Goal: Information Seeking & Learning: Find specific fact

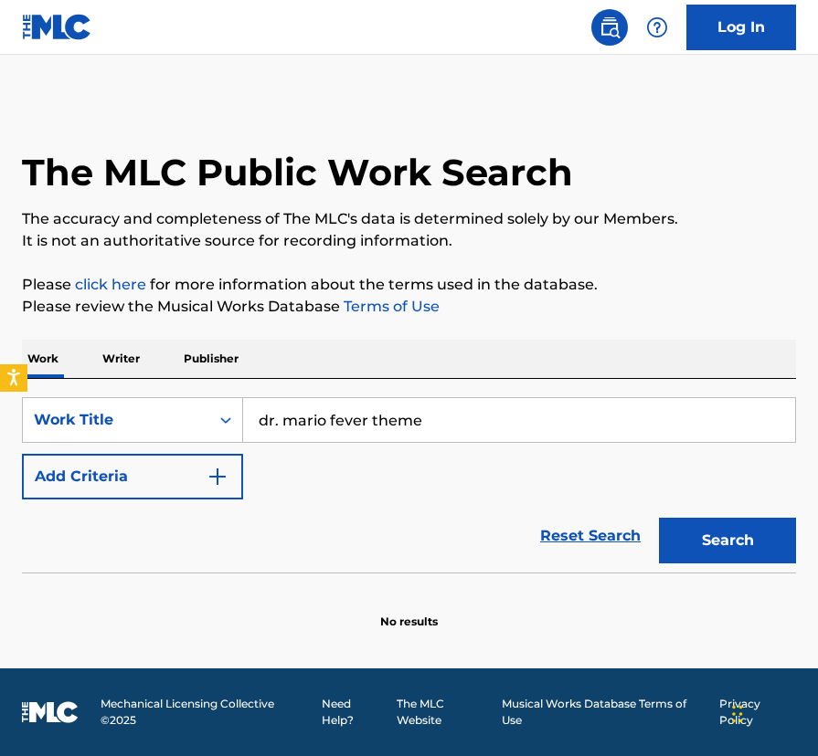
type input "dr. mario fever theme"
click at [659, 518] on button "Search" at bounding box center [727, 541] width 137 height 46
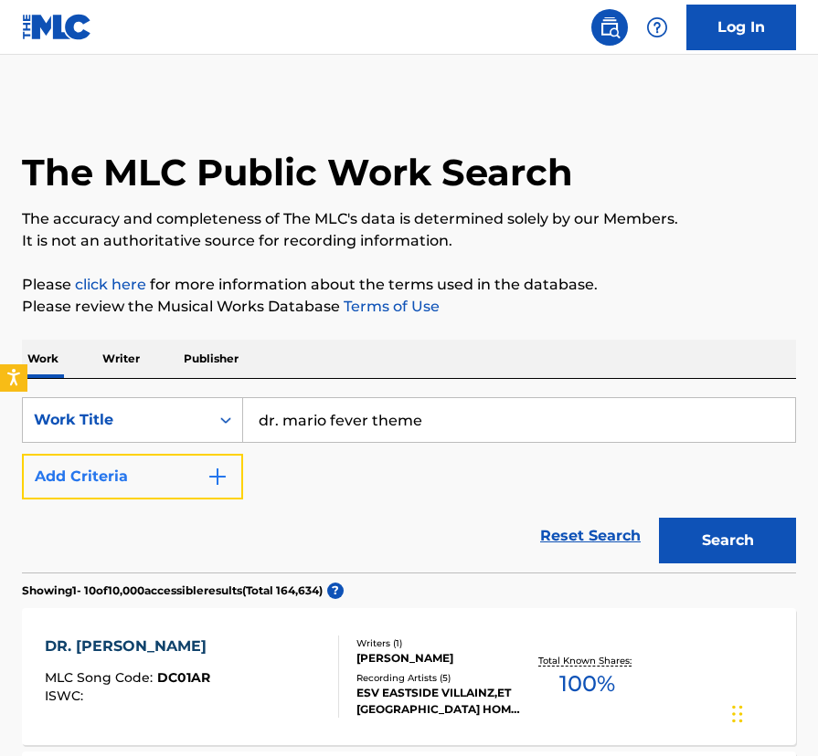
click at [225, 472] on img "Search Form" at bounding box center [217, 477] width 22 height 22
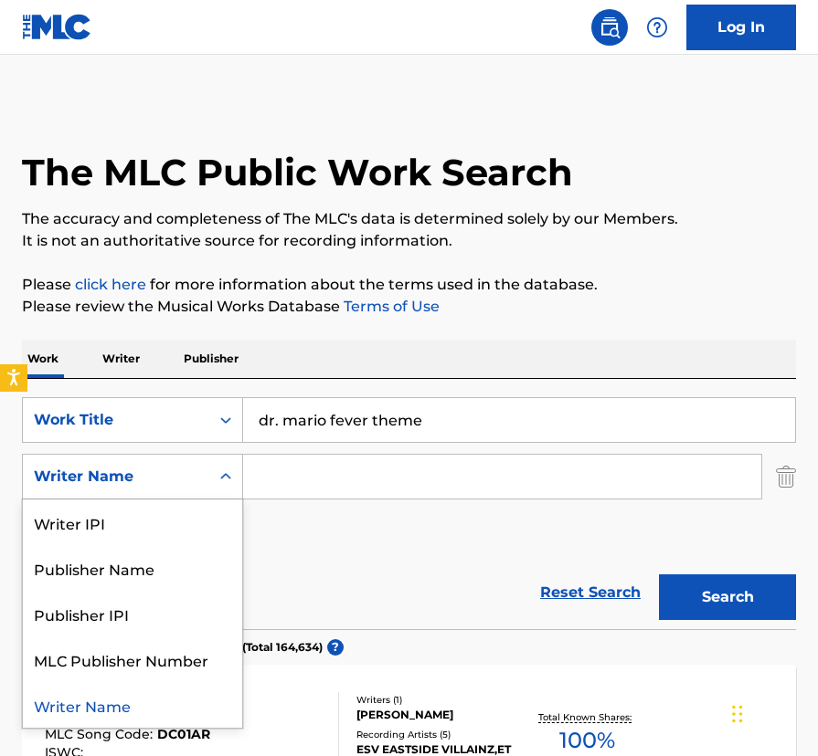
click at [221, 473] on icon "Search Form" at bounding box center [226, 477] width 18 height 18
click at [116, 703] on div "Writer Name" at bounding box center [132, 705] width 219 height 46
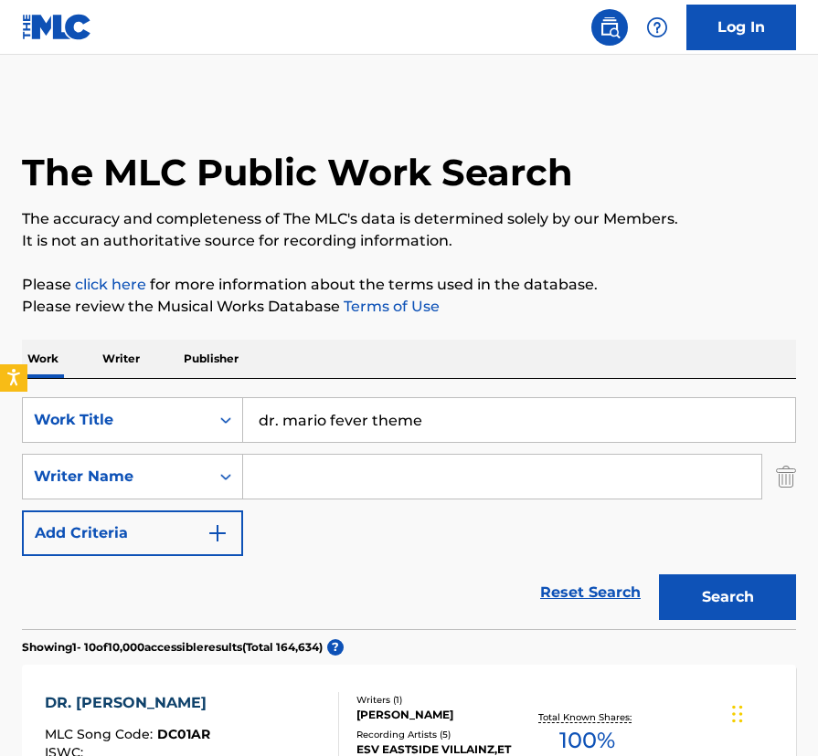
click at [297, 474] on input "Search Form" at bounding box center [502, 477] width 518 height 44
click at [659, 575] on button "Search" at bounding box center [727, 598] width 137 height 46
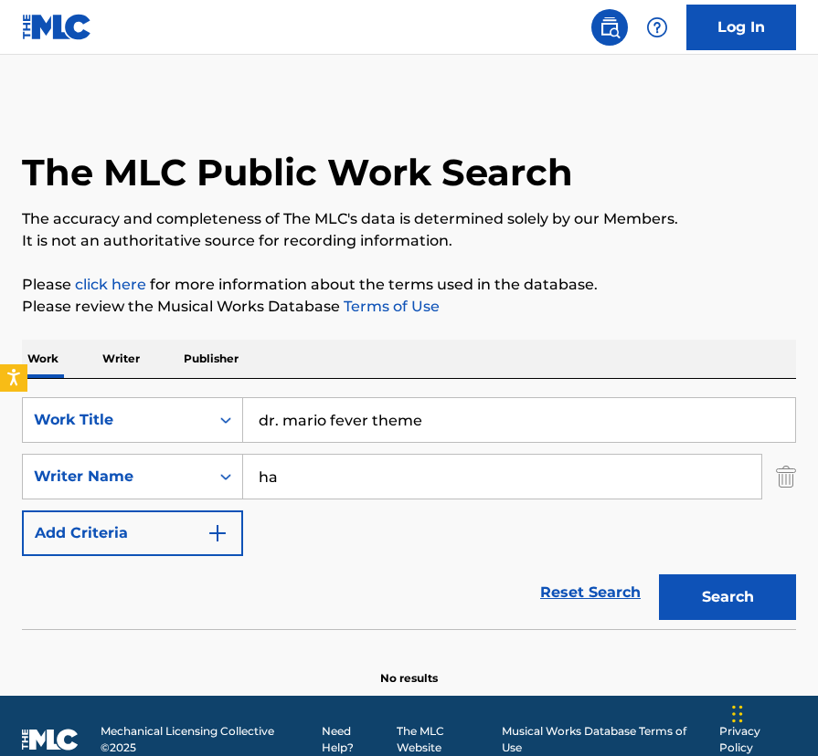
type input "h"
paste input "[PERSON_NAME]"
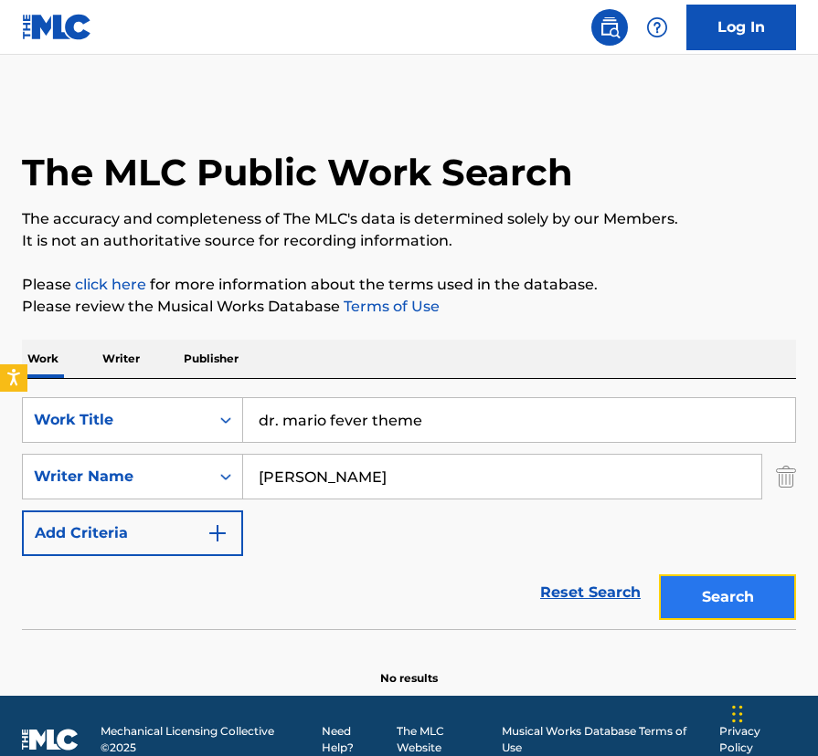
click at [733, 594] on button "Search" at bounding box center [727, 598] width 137 height 46
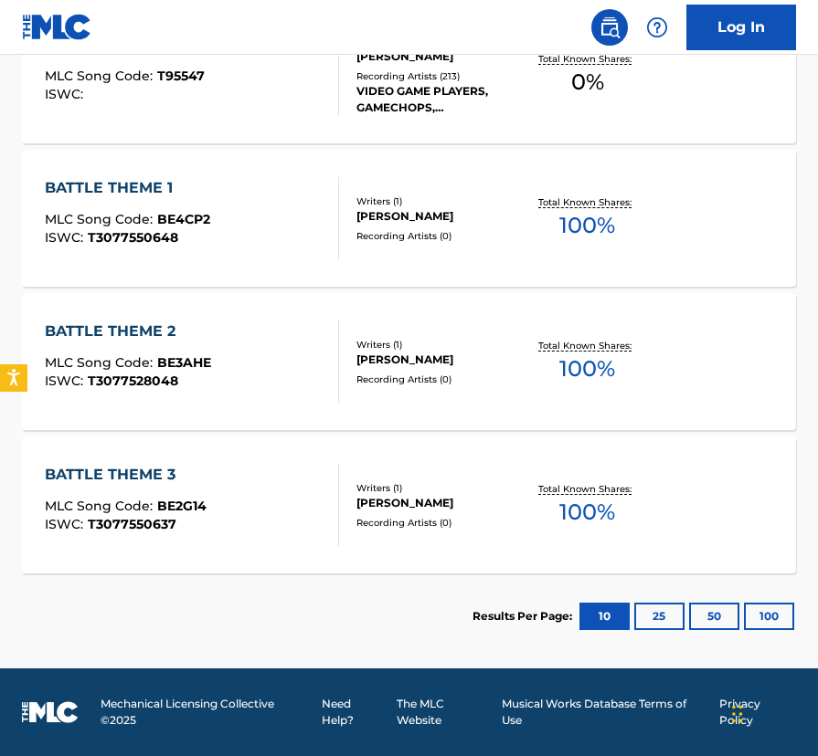
scroll to position [657, 0]
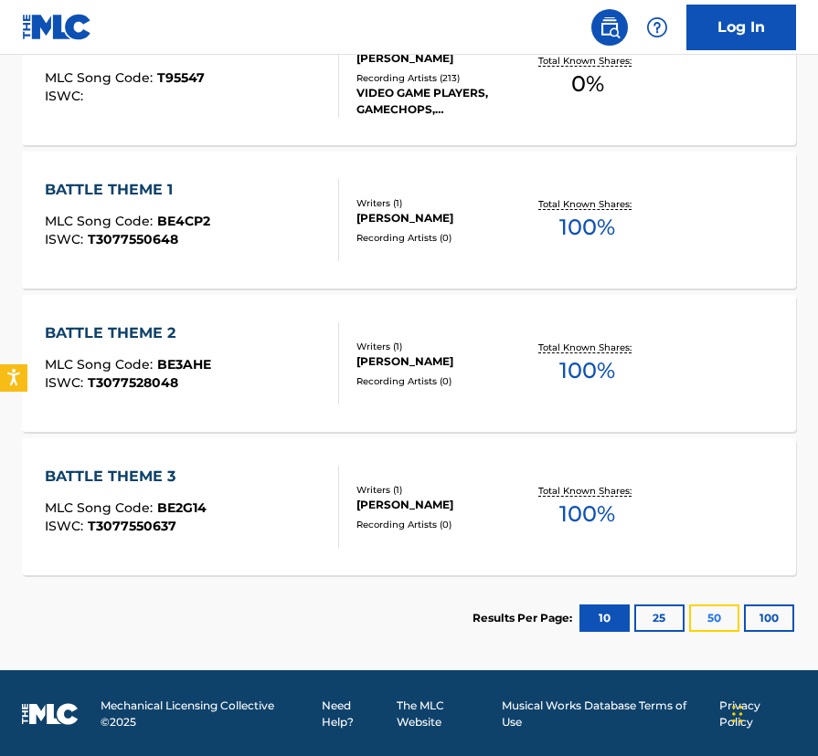
click at [714, 622] on button "50" at bounding box center [714, 618] width 50 height 27
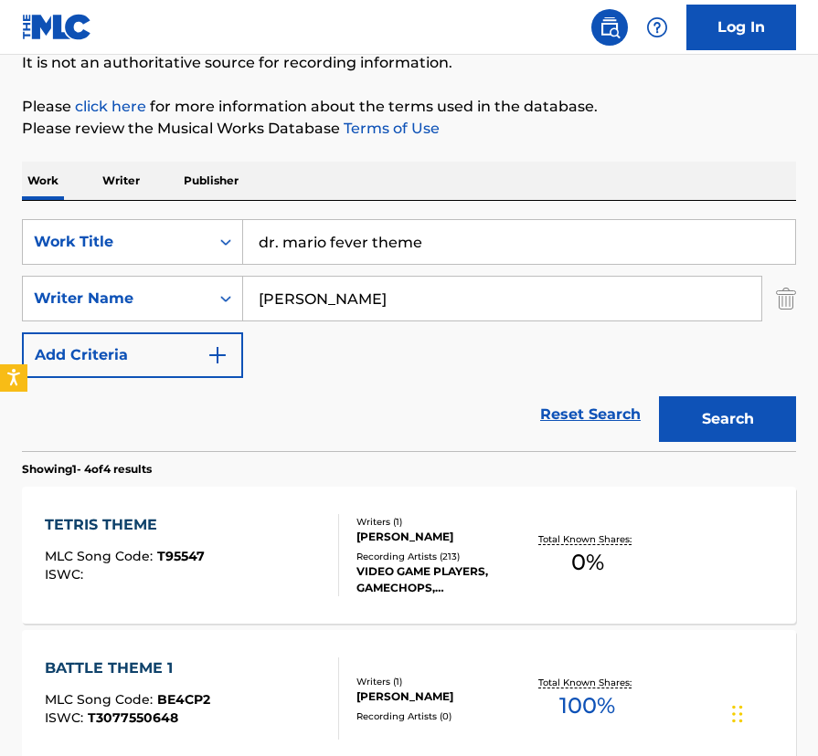
scroll to position [0, 0]
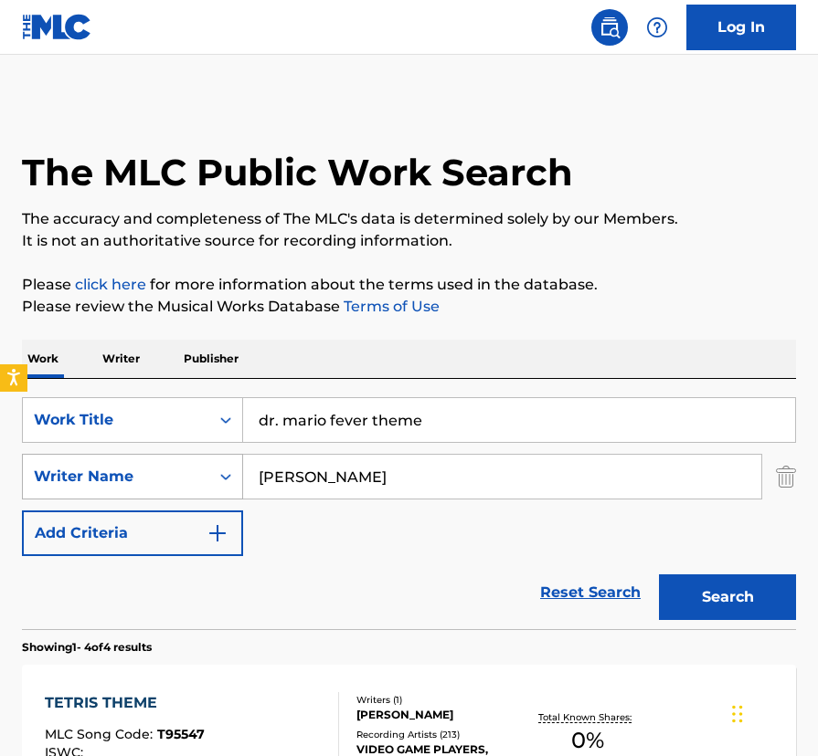
drag, startPoint x: 328, startPoint y: 478, endPoint x: 152, endPoint y: 470, distance: 176.5
click at [152, 470] on div "SearchWithCriteria19cd6422-3a1a-409c-b217-7386776a8f56 Writer Name [PERSON_NAME]" at bounding box center [409, 477] width 774 height 46
type input "[PERSON_NAME]"
click at [659, 575] on button "Search" at bounding box center [727, 598] width 137 height 46
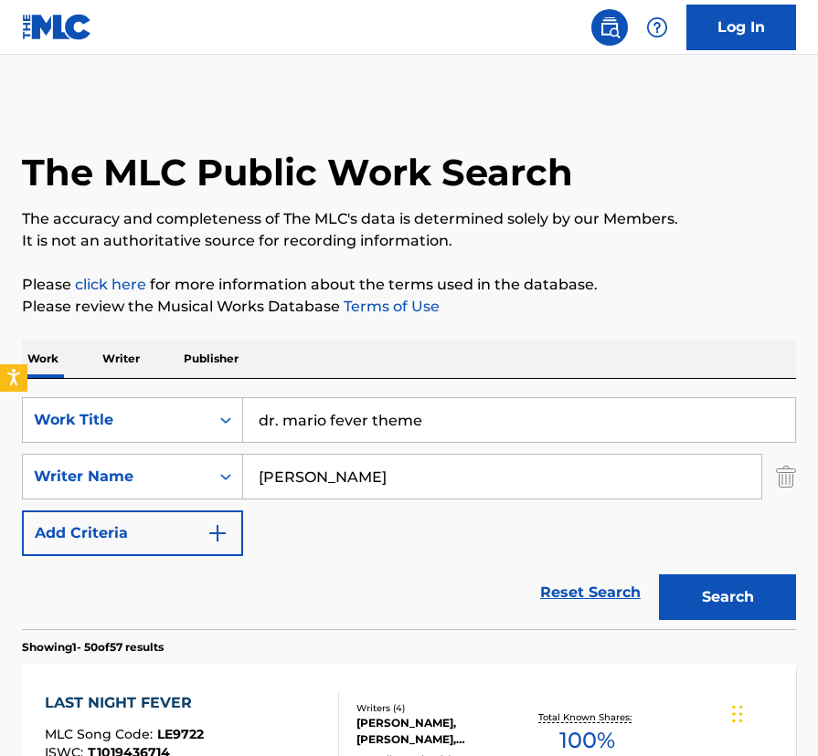
click at [127, 348] on p "Writer" at bounding box center [121, 359] width 48 height 38
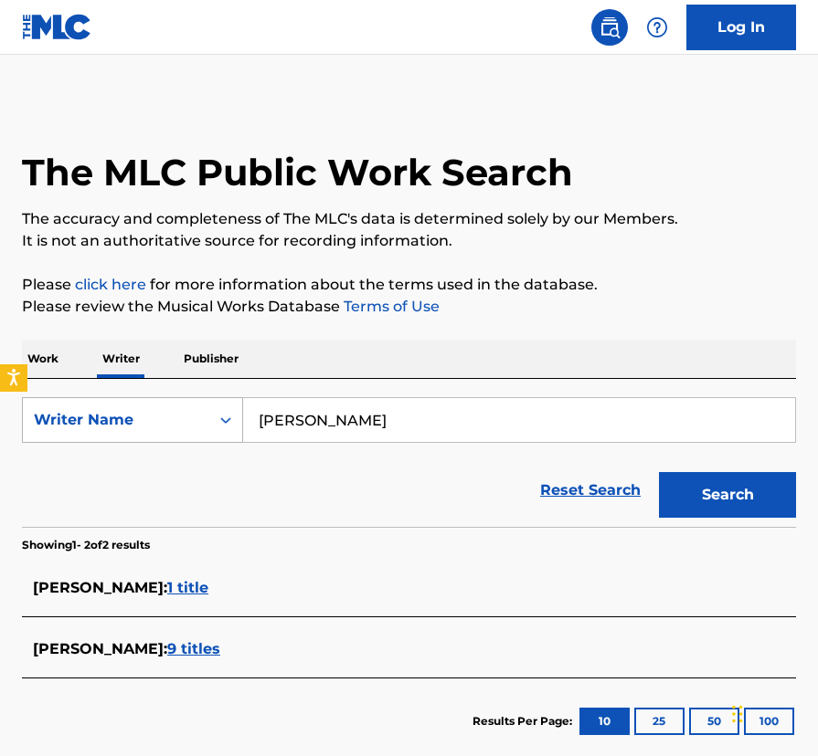
drag, startPoint x: 321, startPoint y: 414, endPoint x: 172, endPoint y: 424, distance: 149.2
click at [174, 423] on div "SearchWithCriteria2b8e40fe-0e3d-4bbc-92b6-6d1fd715a893 Writer Name [PERSON_NAME]" at bounding box center [409, 420] width 774 height 46
click at [659, 472] on button "Search" at bounding box center [727, 495] width 137 height 46
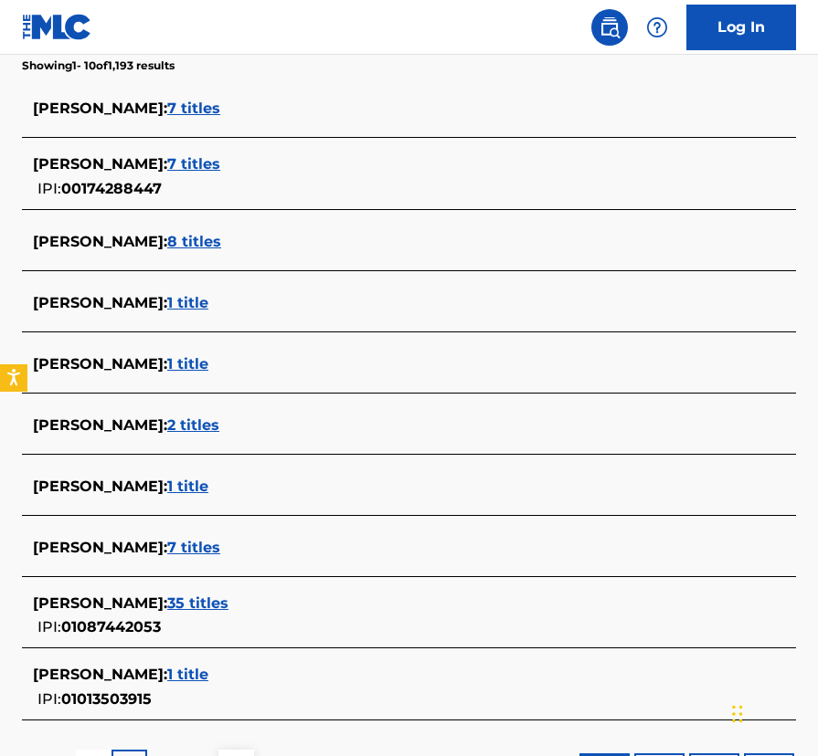
scroll to position [478, 0]
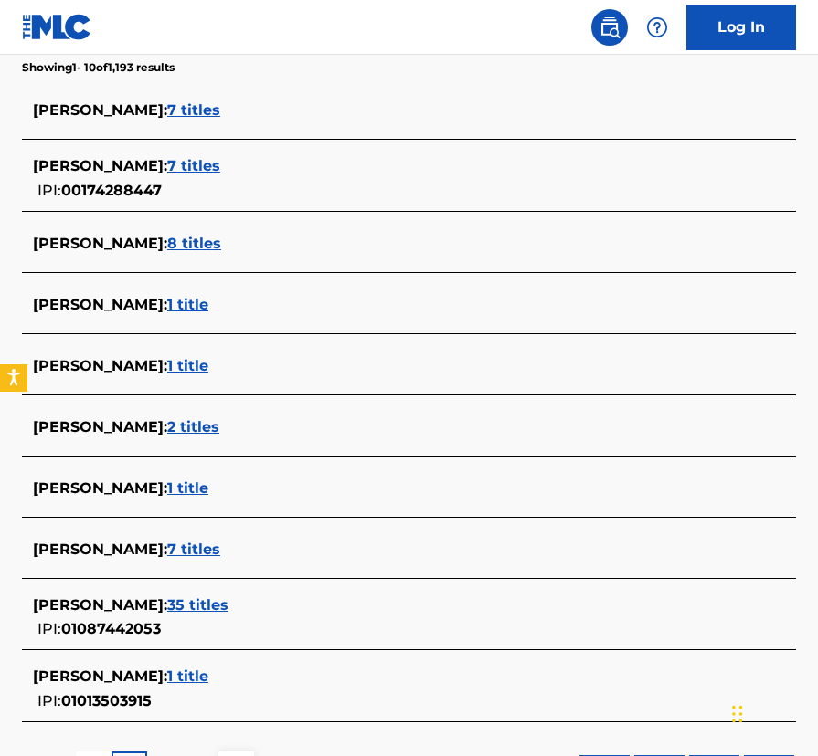
click at [167, 548] on span "7 titles" at bounding box center [193, 549] width 53 height 17
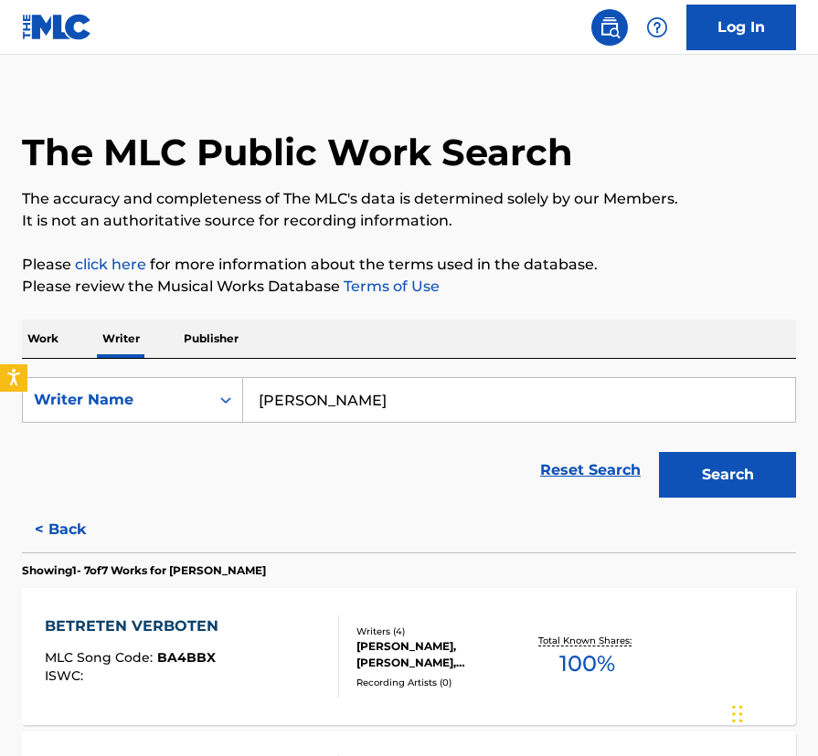
scroll to position [0, 0]
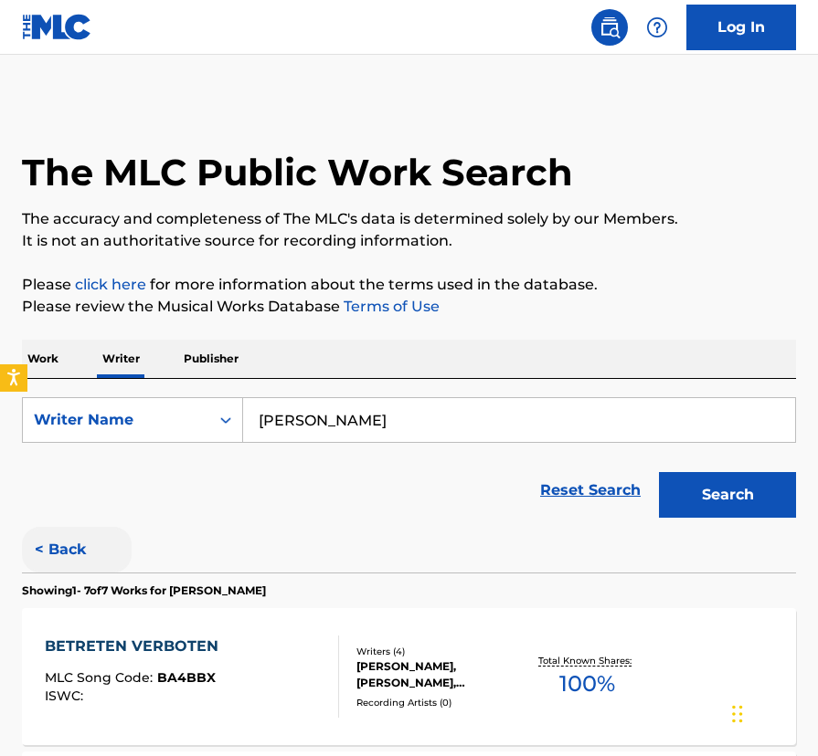
click at [62, 551] on button "< Back" at bounding box center [77, 550] width 110 height 46
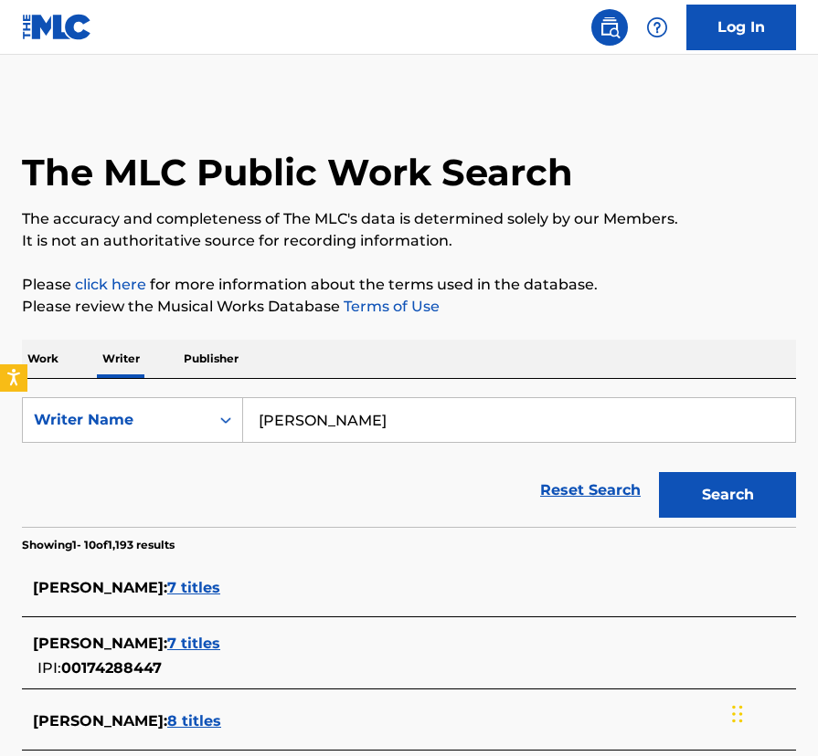
click at [257, 415] on input "[PERSON_NAME]" at bounding box center [519, 420] width 552 height 44
type input "[PERSON_NAME]"
click at [659, 472] on button "Search" at bounding box center [727, 495] width 137 height 46
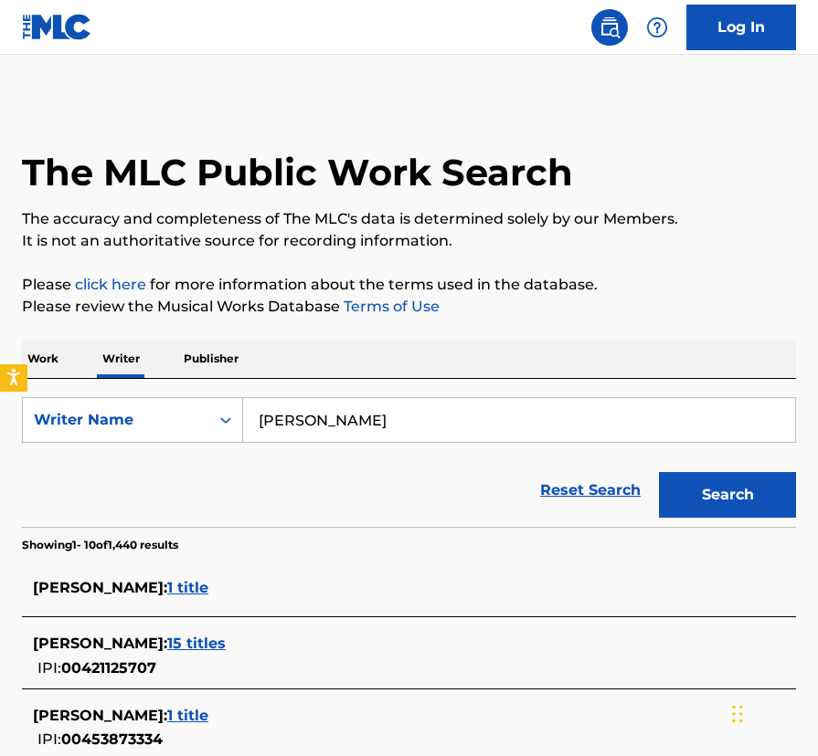
click at [183, 641] on span "15 titles" at bounding box center [196, 643] width 58 height 17
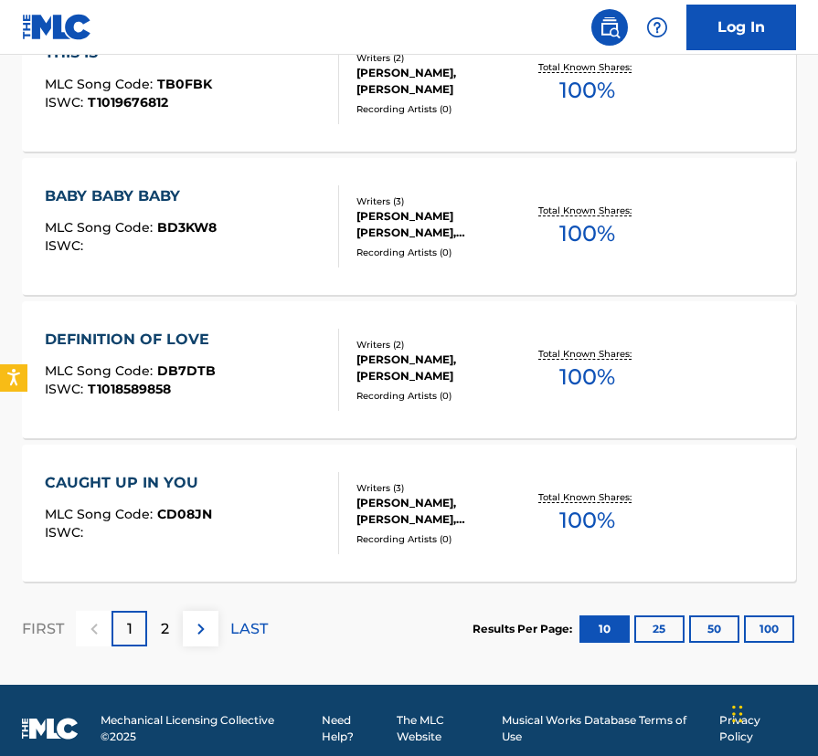
scroll to position [1471, 0]
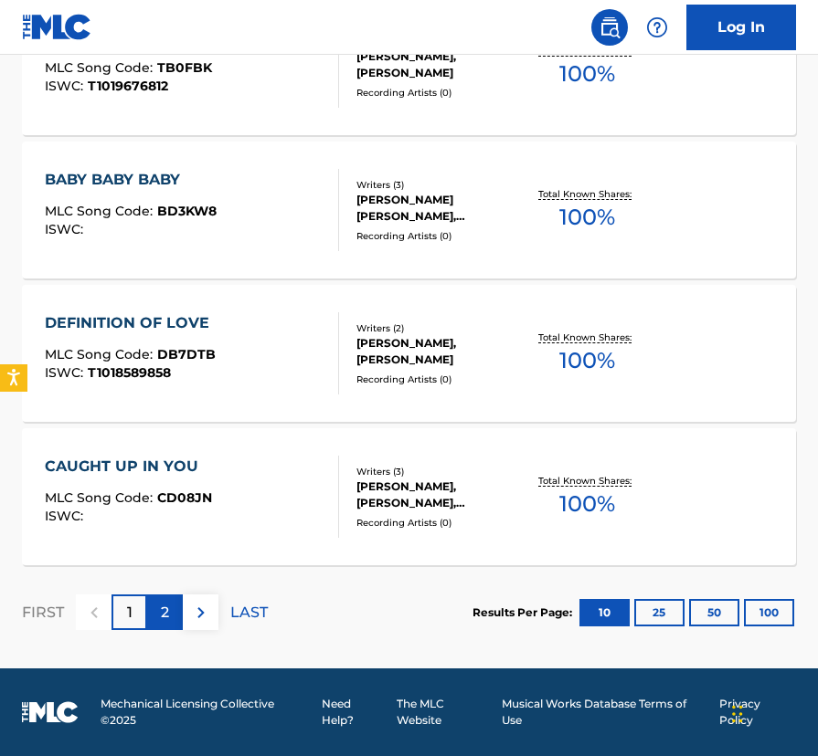
click at [159, 612] on div "2" at bounding box center [165, 613] width 36 height 36
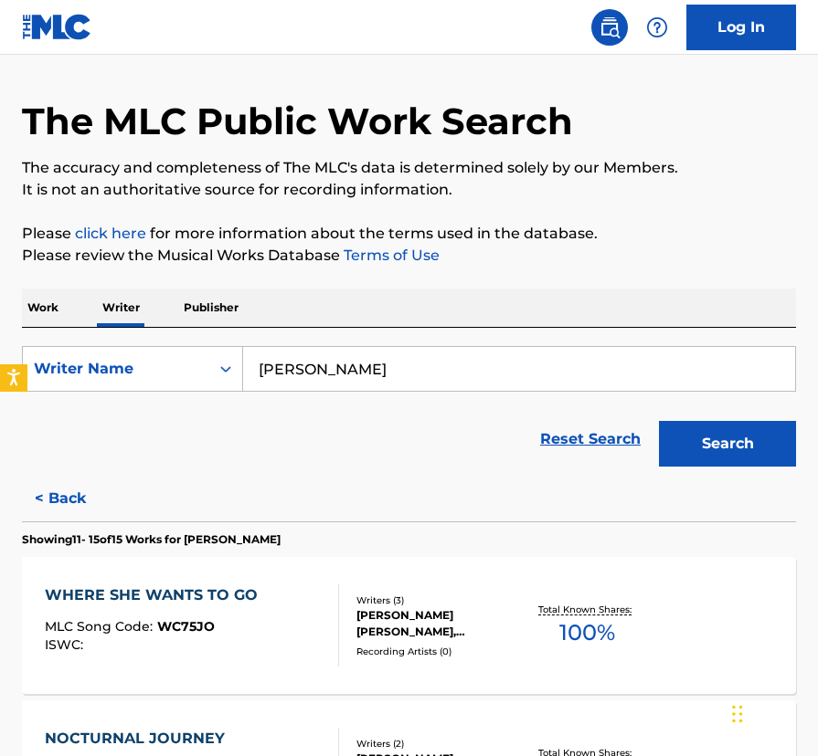
scroll to position [0, 0]
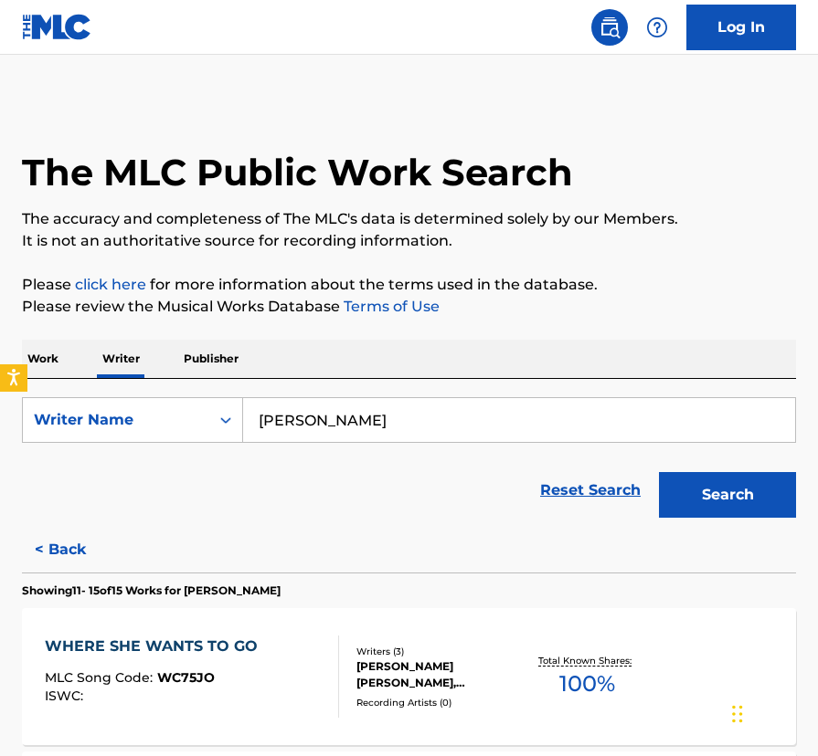
click at [46, 355] on p "Work" at bounding box center [43, 359] width 42 height 38
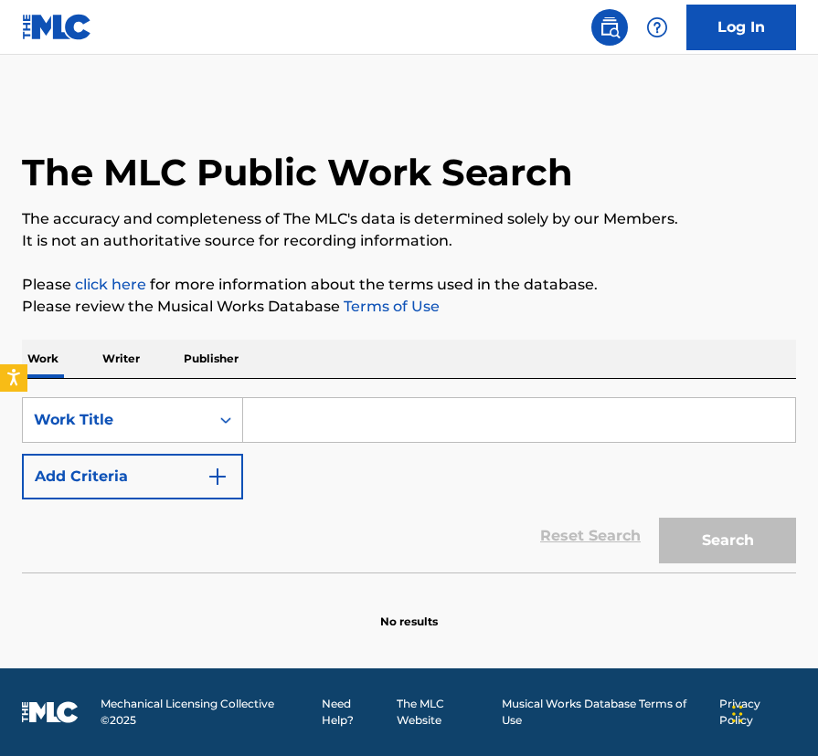
click at [292, 415] on input "Search Form" at bounding box center [519, 420] width 552 height 44
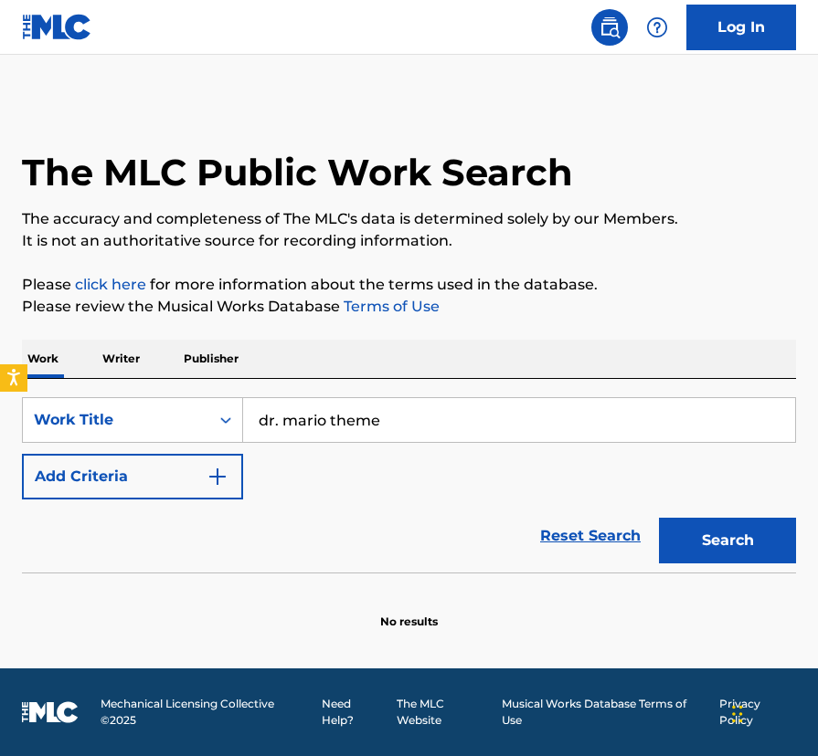
click at [659, 518] on button "Search" at bounding box center [727, 541] width 137 height 46
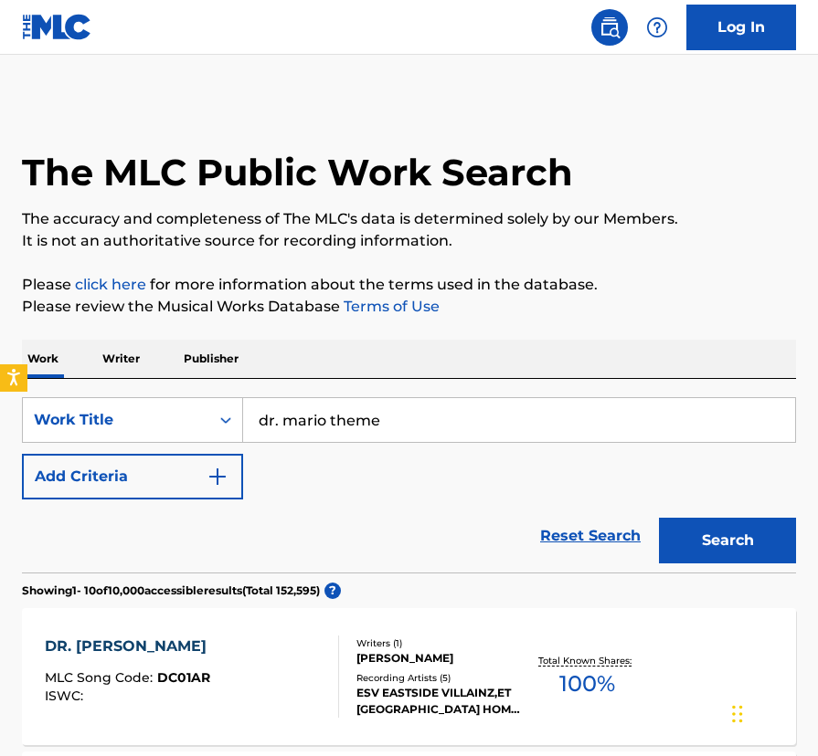
drag, startPoint x: 333, startPoint y: 422, endPoint x: 496, endPoint y: 419, distance: 163.5
click at [492, 417] on input "dr. mario theme" at bounding box center [519, 420] width 552 height 44
type input "dr. [PERSON_NAME]"
click at [659, 518] on button "Search" at bounding box center [727, 541] width 137 height 46
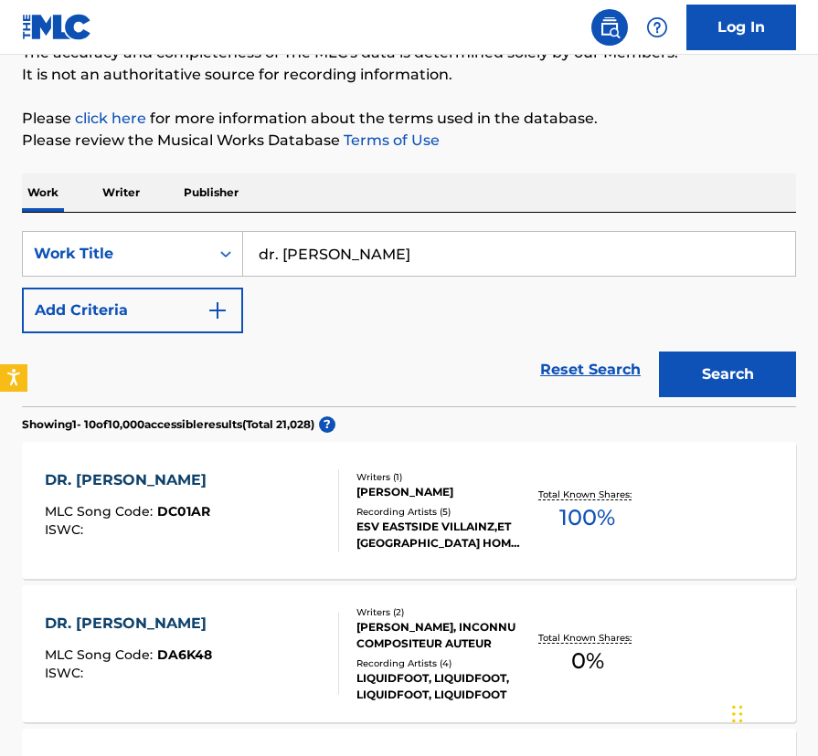
scroll to position [167, 0]
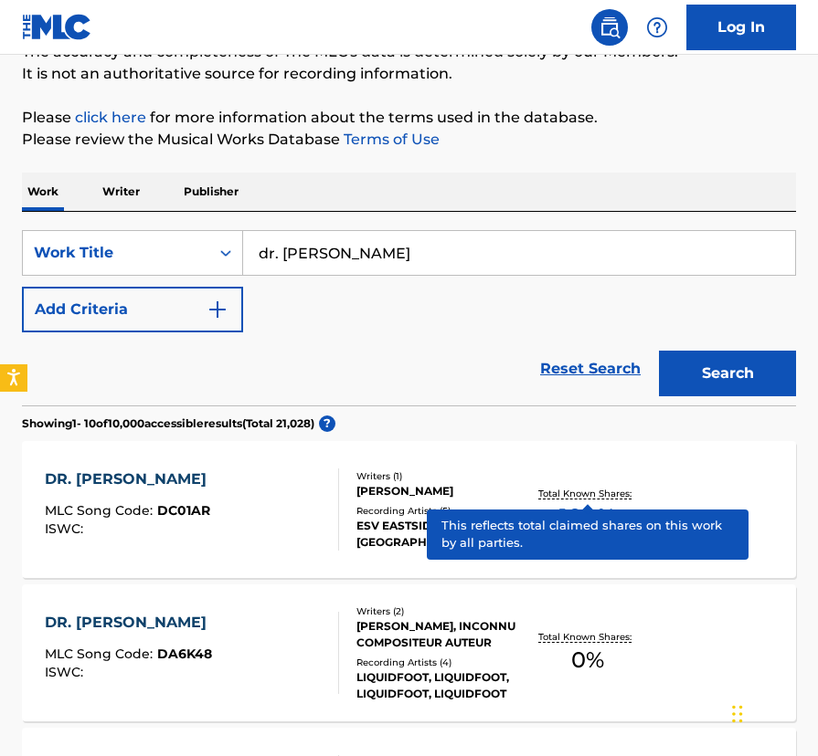
click at [572, 491] on p "Total Known Shares:" at bounding box center [587, 494] width 98 height 14
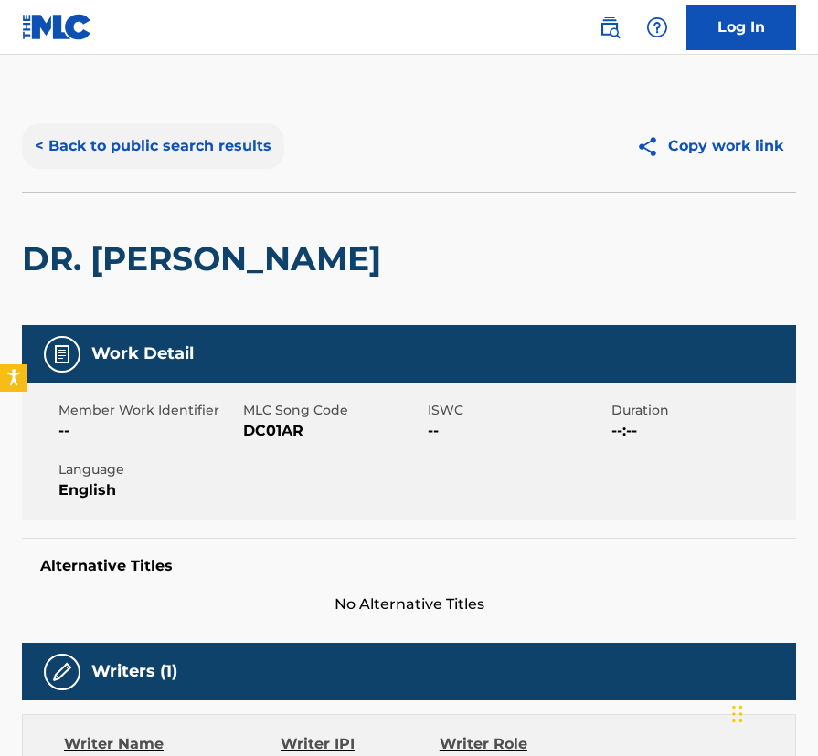
click at [80, 139] on button "< Back to public search results" at bounding box center [153, 146] width 262 height 46
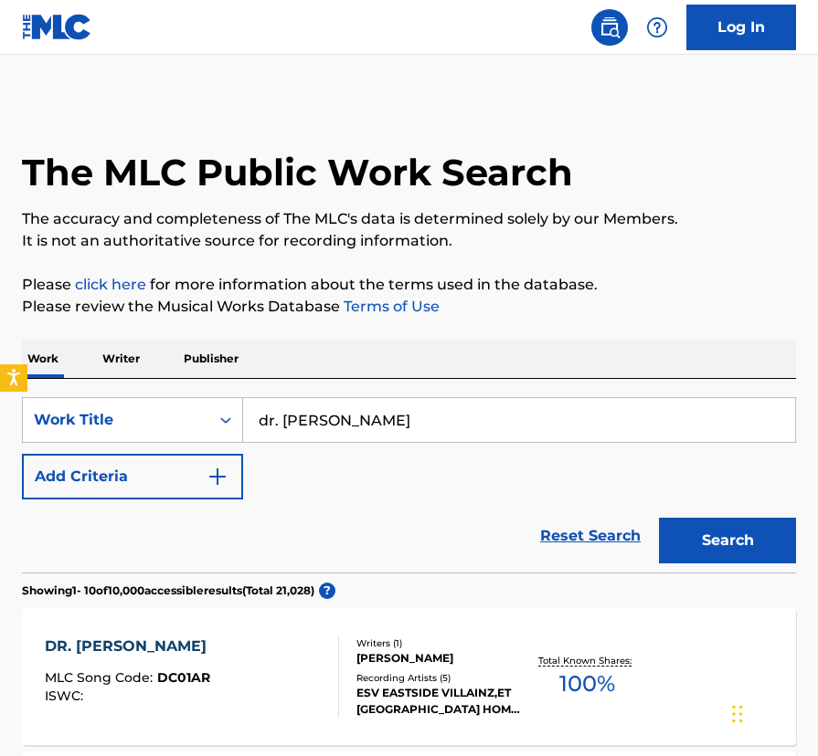
click at [134, 357] on p "Writer" at bounding box center [121, 359] width 48 height 38
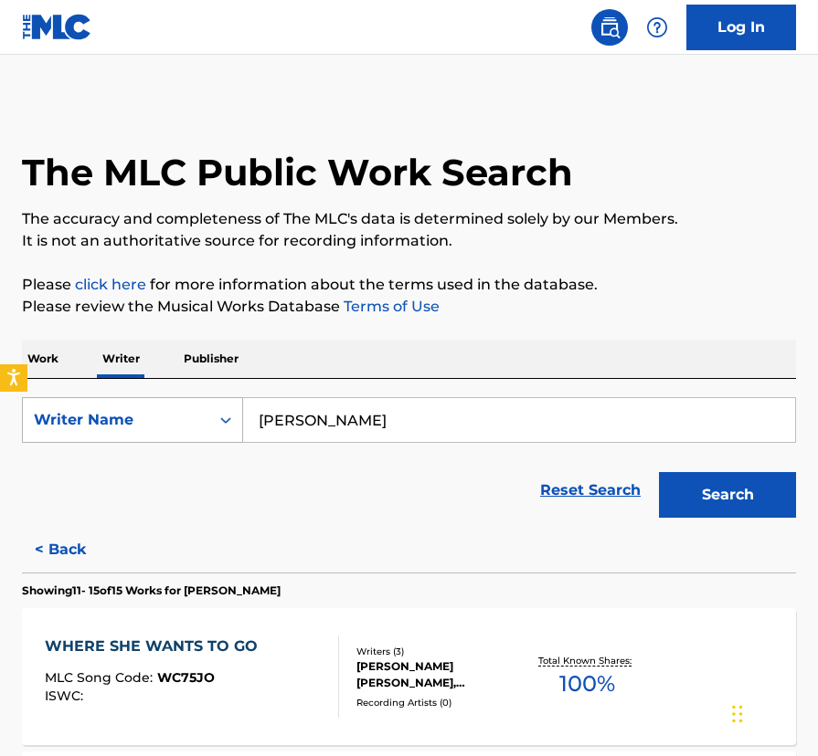
drag, startPoint x: 363, startPoint y: 425, endPoint x: 240, endPoint y: 423, distance: 122.4
click at [236, 423] on div "SearchWithCriteria2b8e40fe-0e3d-4bbc-92b6-6d1fd715a893 Writer Name [PERSON_NAME]" at bounding box center [409, 420] width 774 height 46
paste input "[PERSON_NAME]’"
type input "[PERSON_NAME]"
click at [659, 472] on button "Search" at bounding box center [727, 495] width 137 height 46
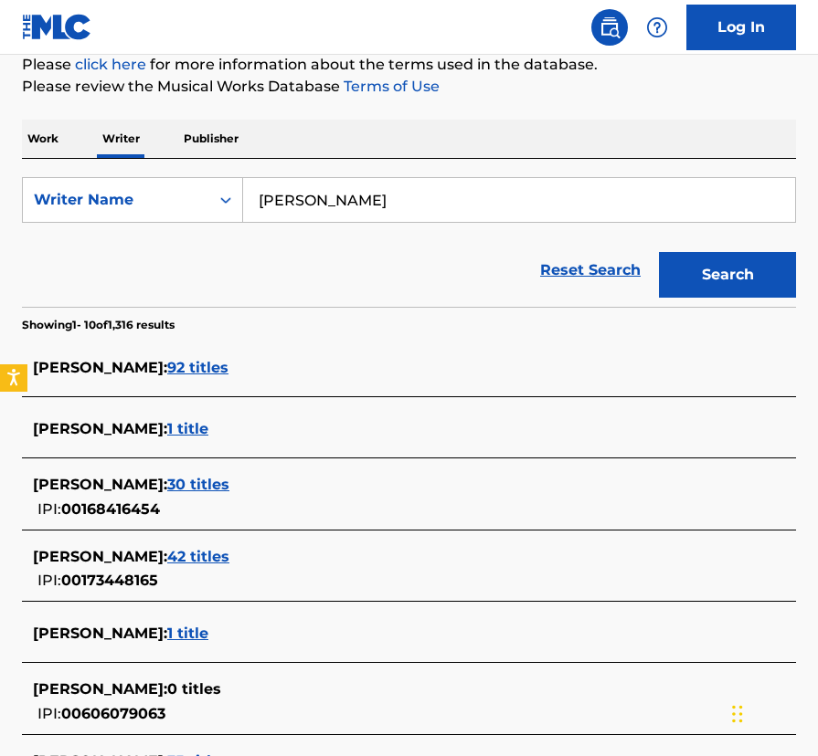
scroll to position [224, 0]
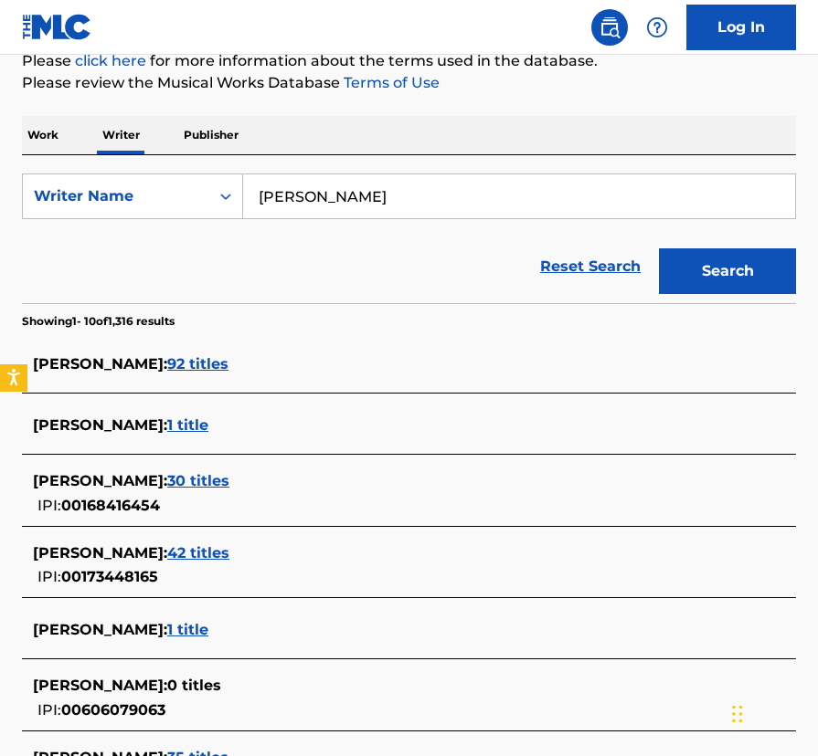
click at [219, 478] on span "30 titles" at bounding box center [198, 480] width 62 height 17
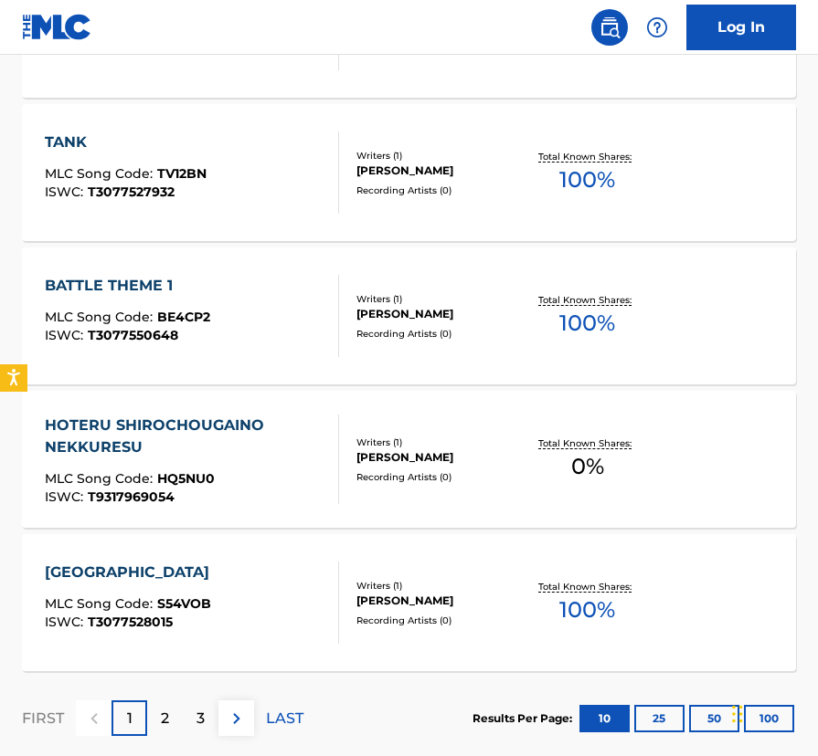
scroll to position [1471, 0]
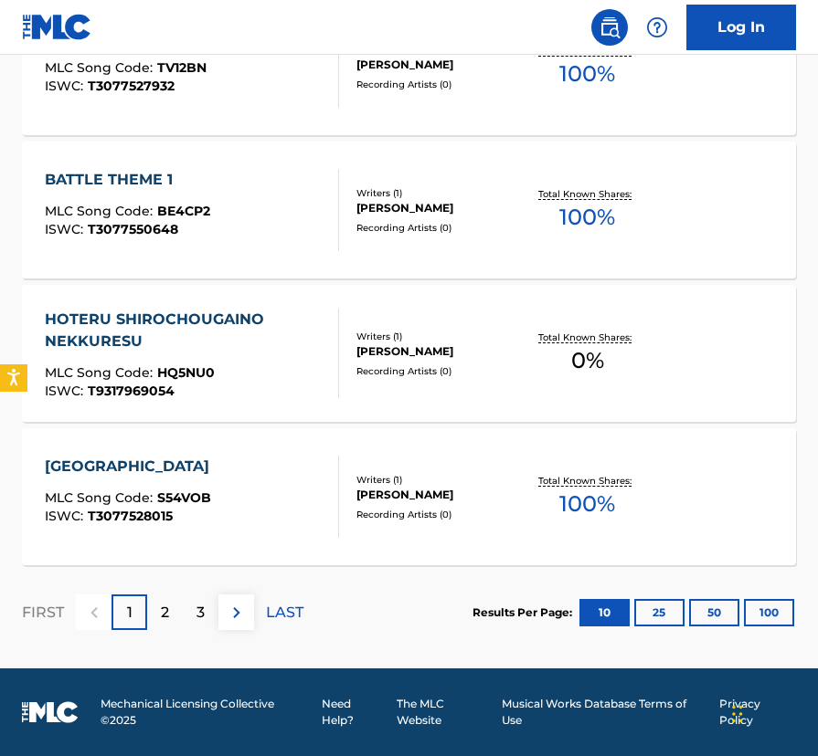
click at [716, 592] on div "Results Per Page: 10 25 50 100" at bounding box center [633, 613] width 323 height 86
click at [704, 616] on button "50" at bounding box center [714, 612] width 50 height 27
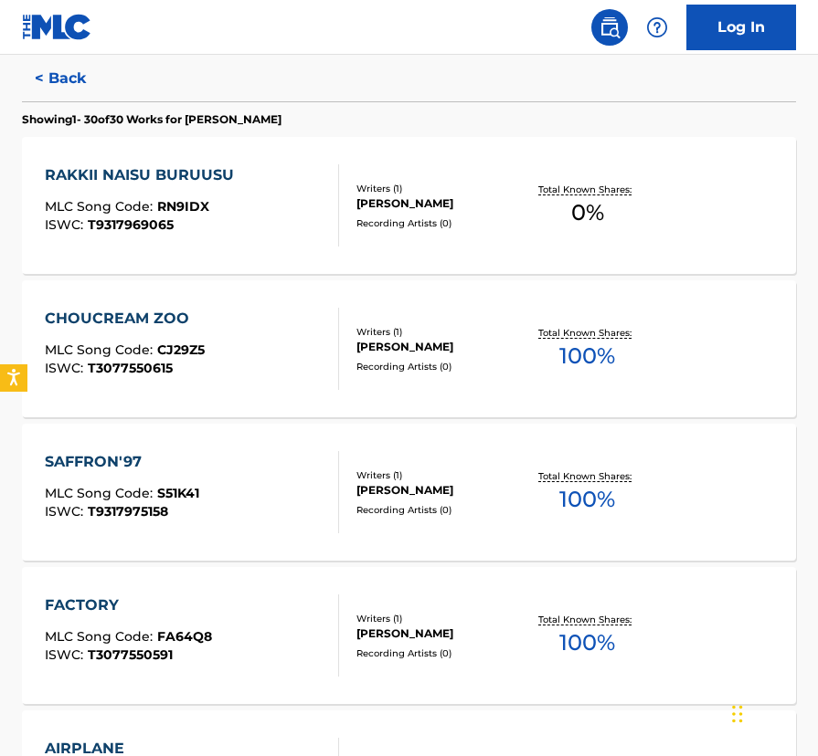
scroll to position [0, 0]
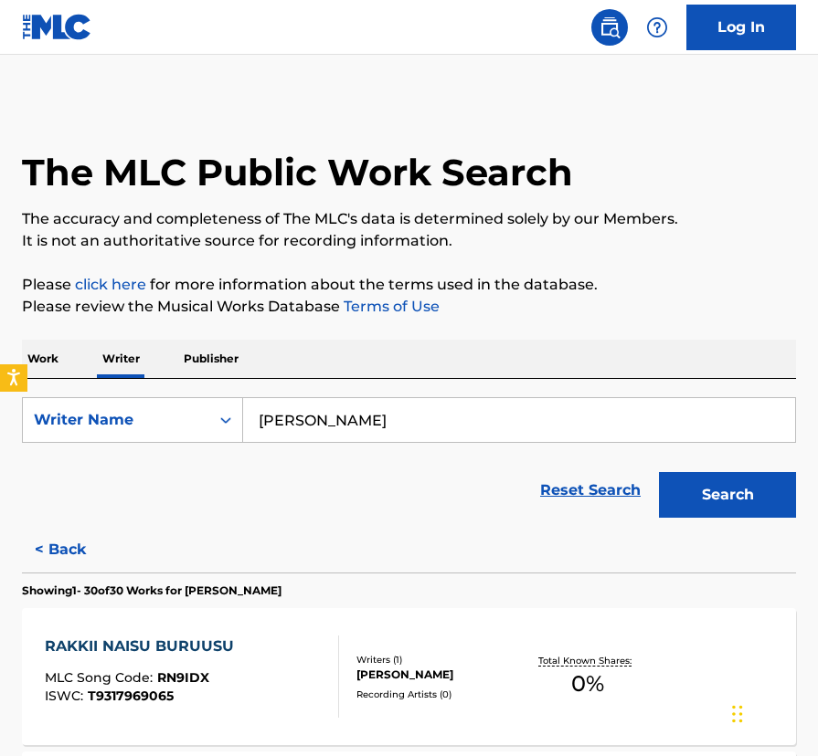
click at [50, 355] on p "Work" at bounding box center [43, 359] width 42 height 38
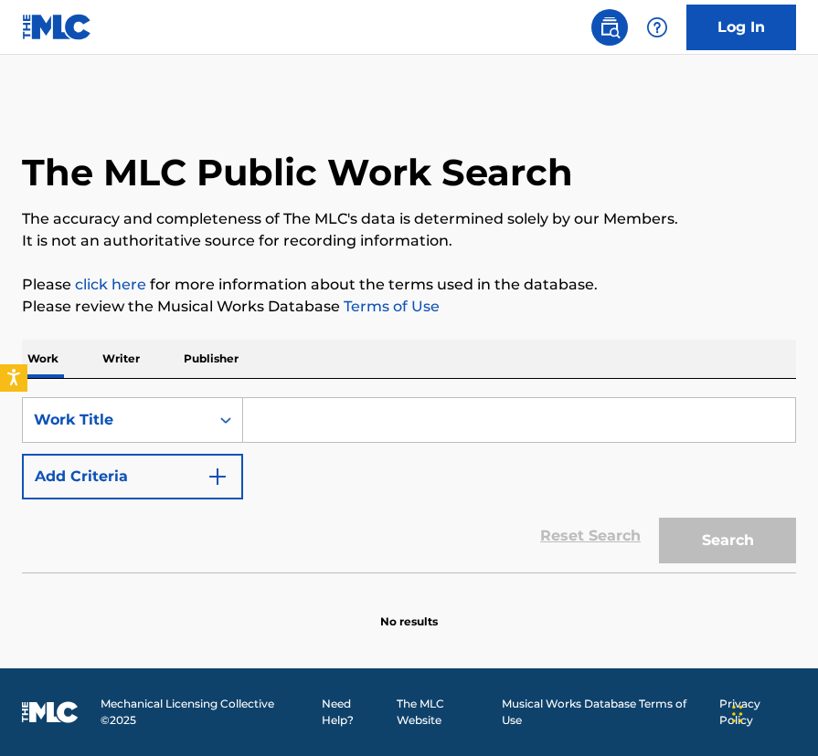
click at [291, 429] on input "Search Form" at bounding box center [519, 420] width 552 height 44
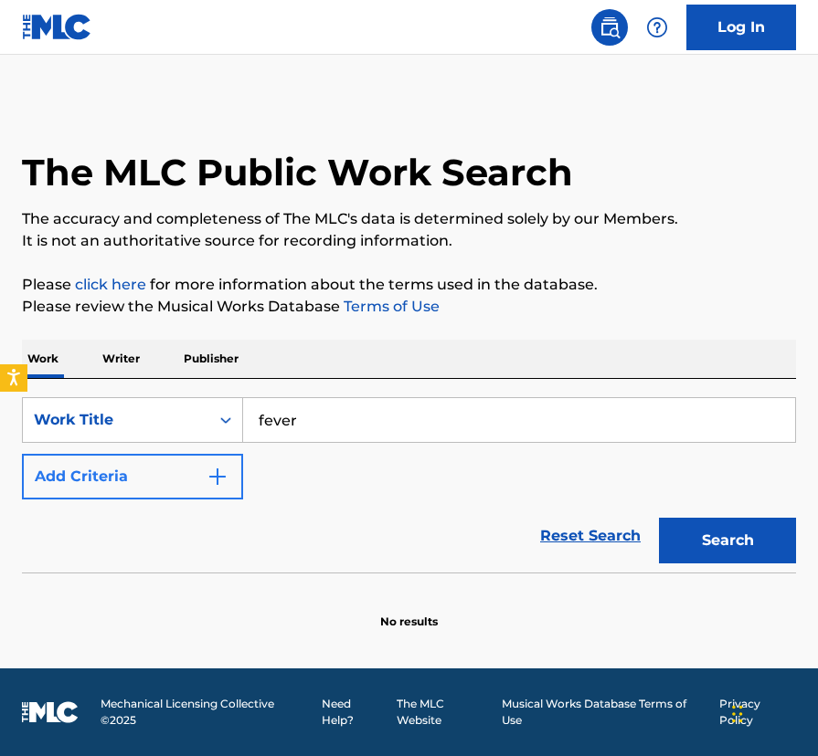
type input "fever"
click at [226, 473] on img "Search Form" at bounding box center [217, 477] width 22 height 22
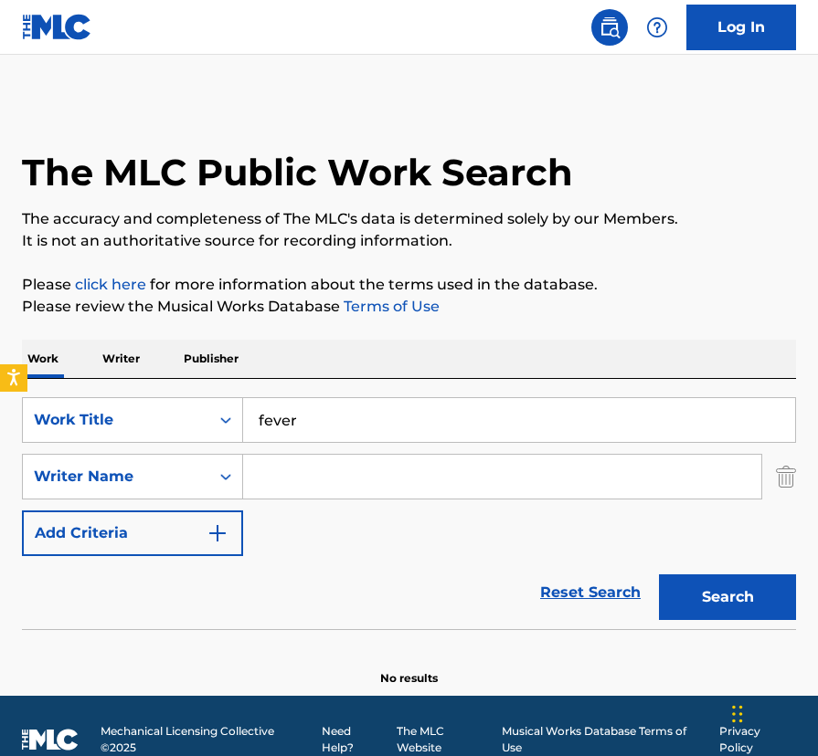
click at [280, 480] on input "Search Form" at bounding box center [502, 477] width 518 height 44
paste input "[PERSON_NAME]’"
type input "[PERSON_NAME]"
click at [659, 575] on button "Search" at bounding box center [727, 598] width 137 height 46
drag, startPoint x: 308, startPoint y: 417, endPoint x: 227, endPoint y: 413, distance: 81.4
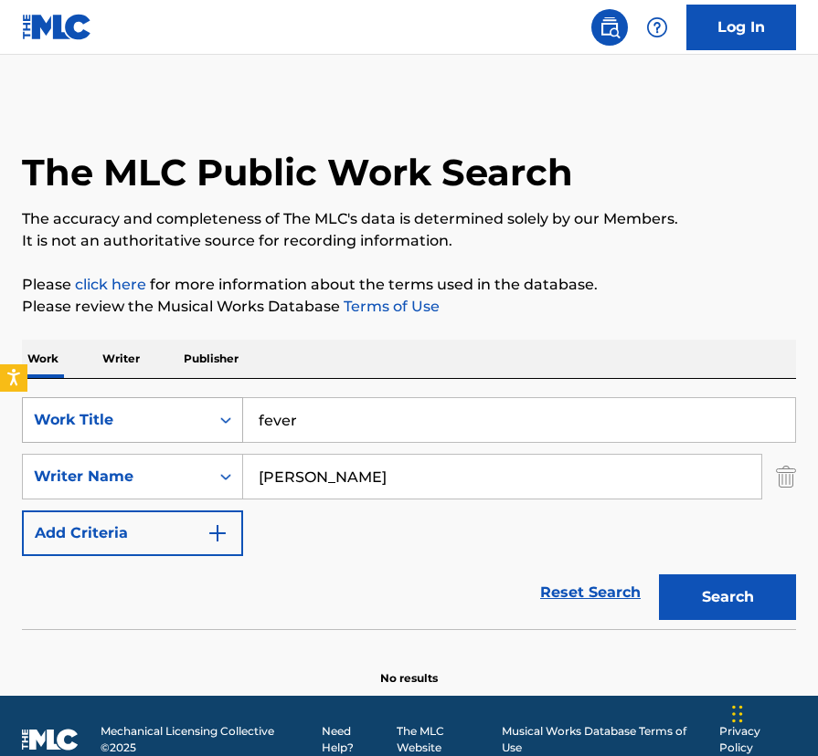
click at [227, 413] on div "SearchWithCriteriacb04c476-2156-4b3a-a4c4-848414735c6d Work Title fever" at bounding box center [409, 420] width 774 height 46
click at [659, 575] on button "Search" at bounding box center [727, 598] width 137 height 46
drag, startPoint x: 310, startPoint y: 420, endPoint x: 241, endPoint y: 421, distance: 68.5
click at [241, 421] on div "SearchWithCriteriacb04c476-2156-4b3a-a4c4-848414735c6d Work Title dr. [PERSON_N…" at bounding box center [409, 420] width 774 height 46
click at [327, 424] on input "dr. [PERSON_NAME]" at bounding box center [519, 420] width 552 height 44
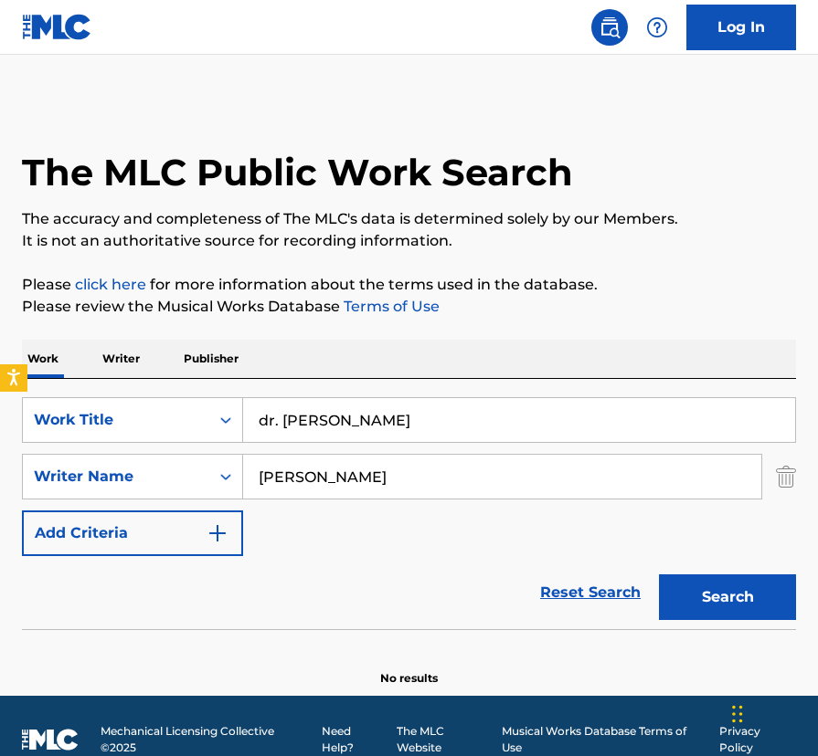
drag, startPoint x: 343, startPoint y: 424, endPoint x: 250, endPoint y: 425, distance: 92.3
click at [250, 425] on input "dr. [PERSON_NAME]" at bounding box center [519, 420] width 552 height 44
click at [659, 575] on button "Search" at bounding box center [727, 598] width 137 height 46
type input "mario fever"
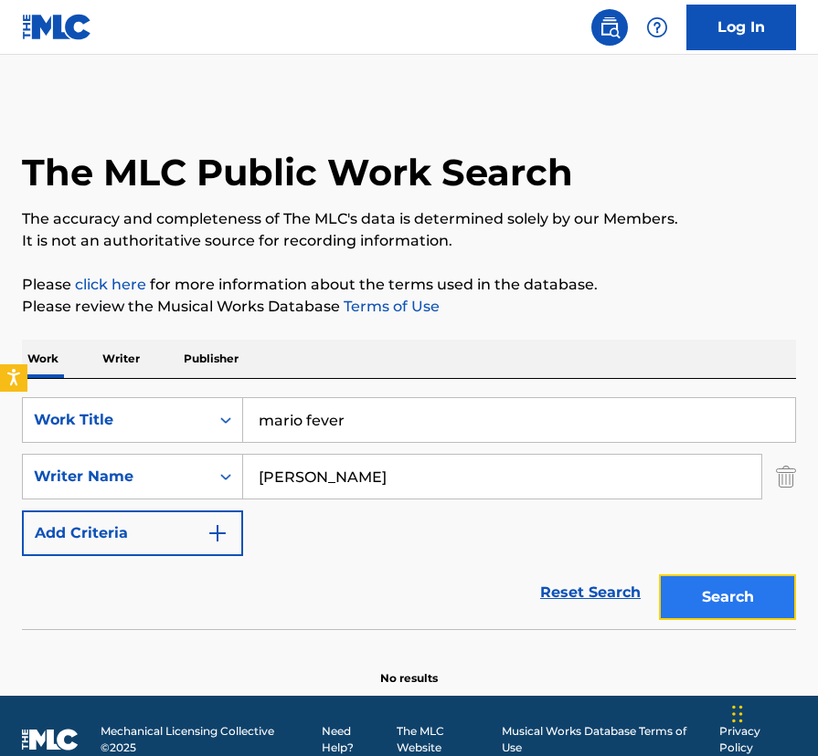
click at [723, 605] on button "Search" at bounding box center [727, 598] width 137 height 46
click at [140, 354] on p "Writer" at bounding box center [121, 359] width 48 height 38
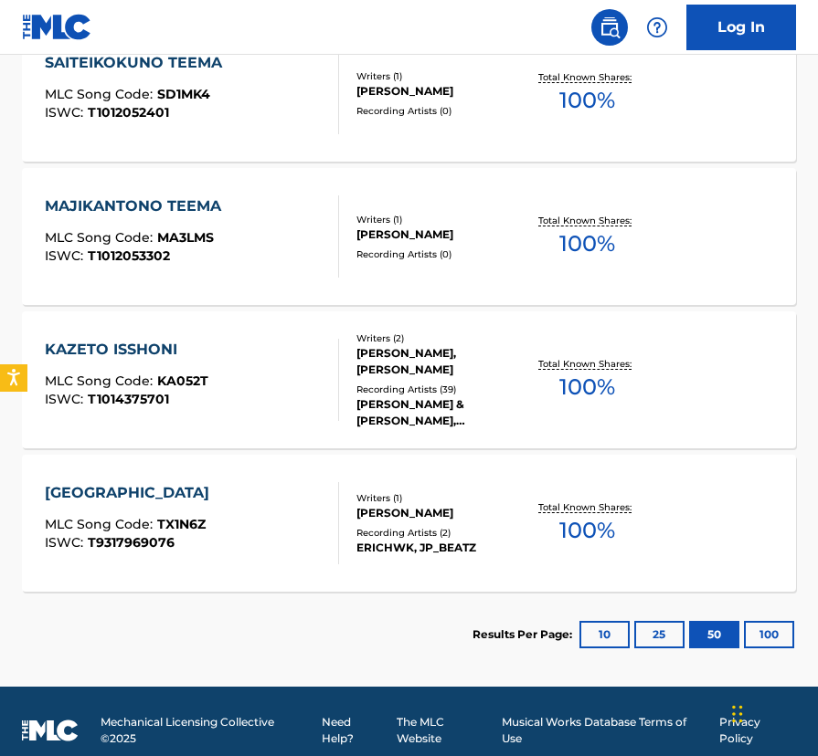
scroll to position [4331, 0]
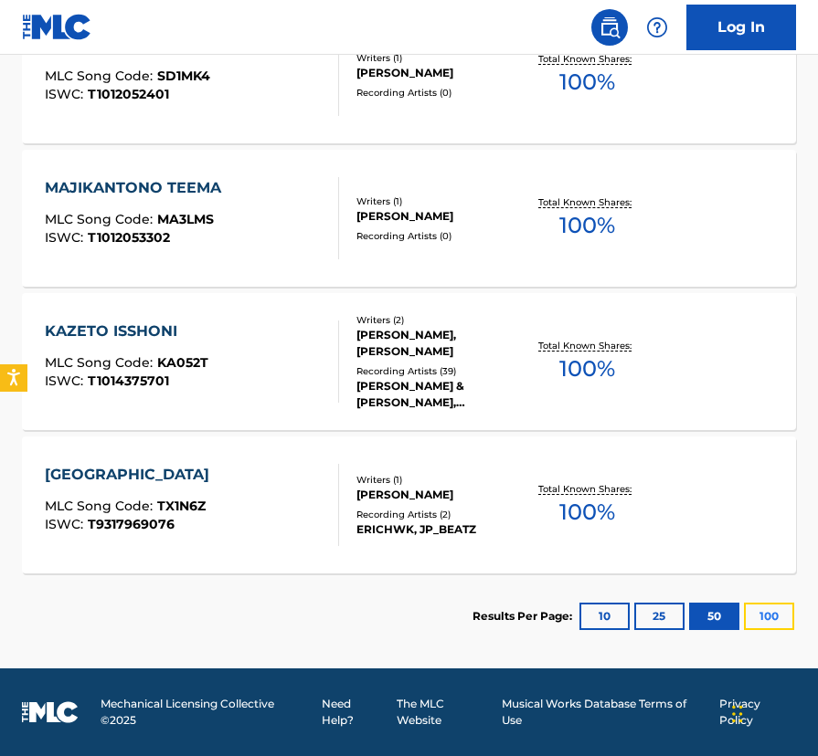
click at [766, 610] on button "100" at bounding box center [769, 616] width 50 height 27
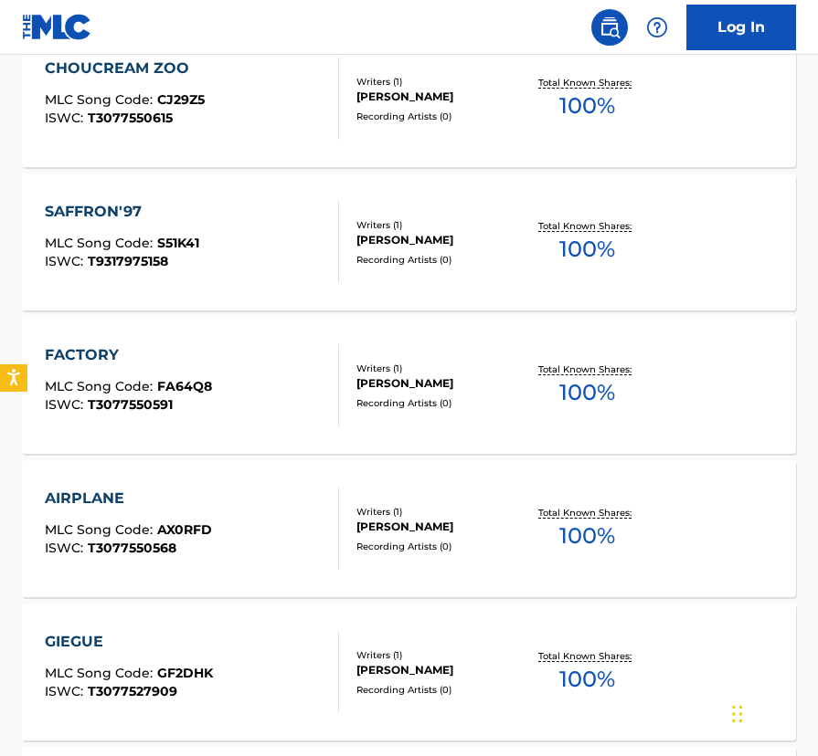
scroll to position [0, 0]
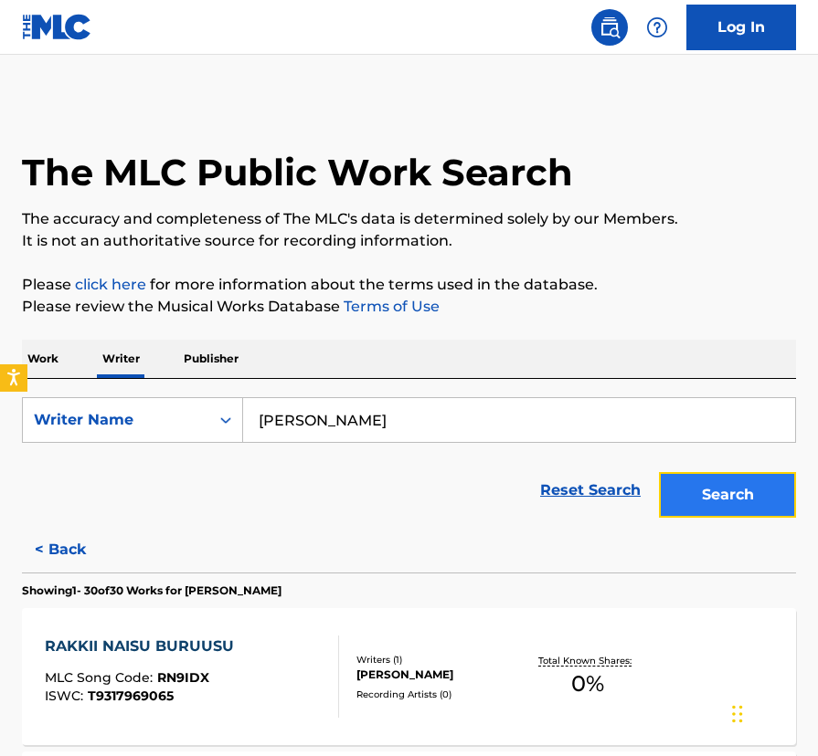
click at [707, 485] on button "Search" at bounding box center [727, 495] width 137 height 46
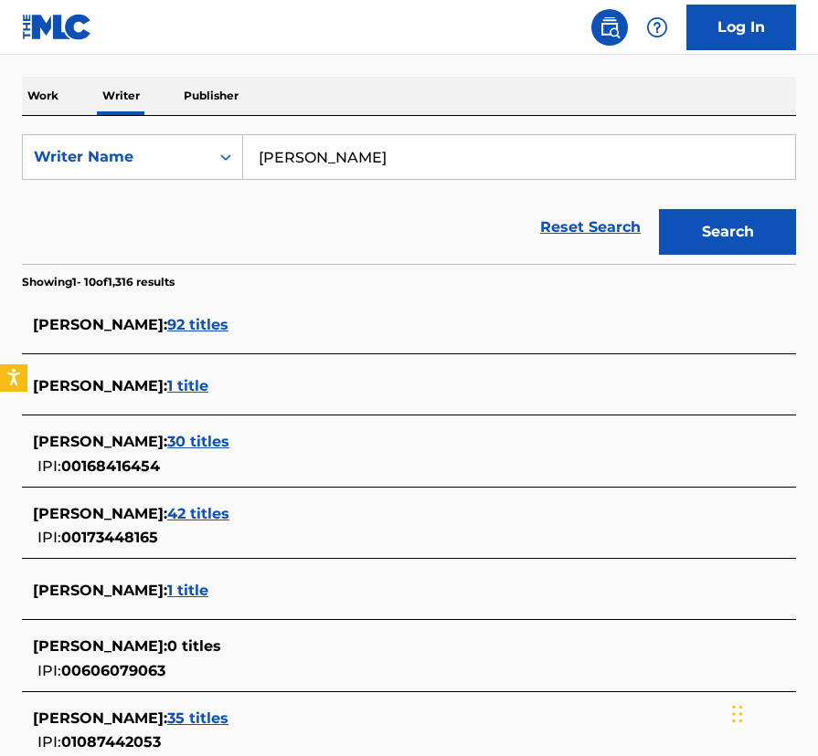
scroll to position [267, 0]
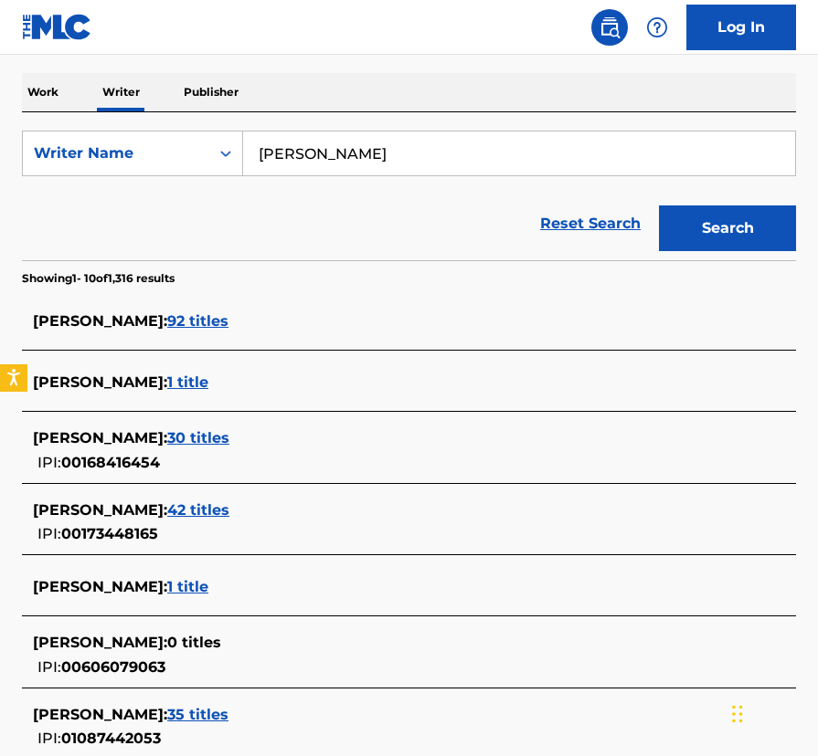
click at [200, 593] on span "1 title" at bounding box center [187, 586] width 41 height 17
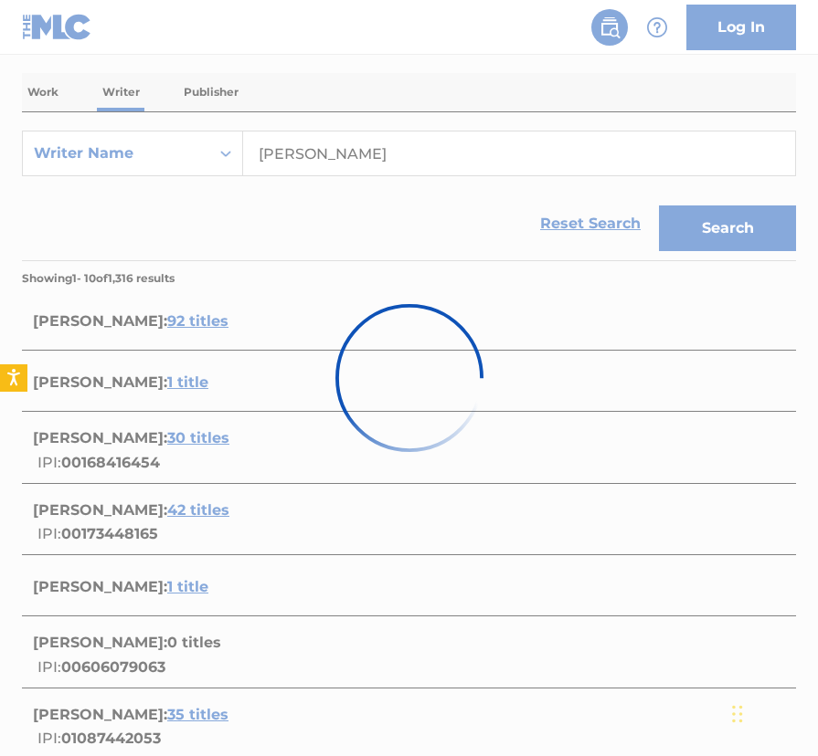
scroll to position [172, 0]
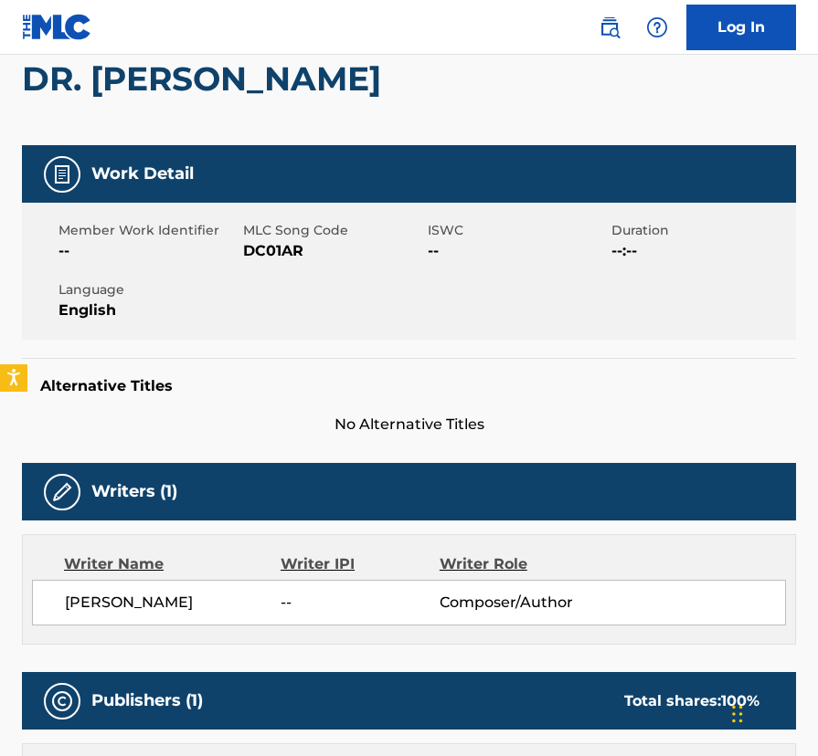
scroll to position [183, 0]
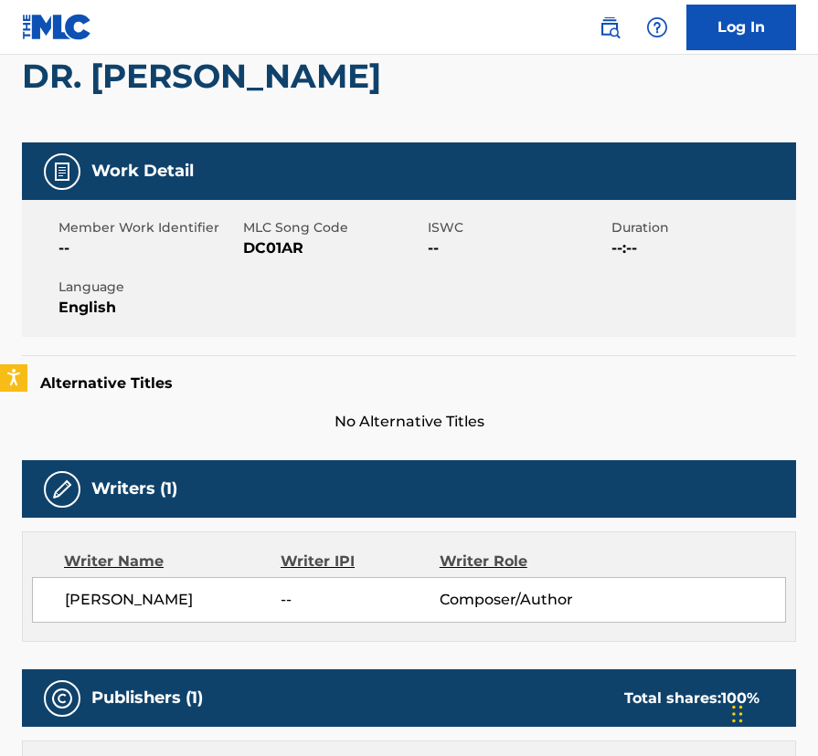
click at [68, 174] on img at bounding box center [62, 172] width 22 height 22
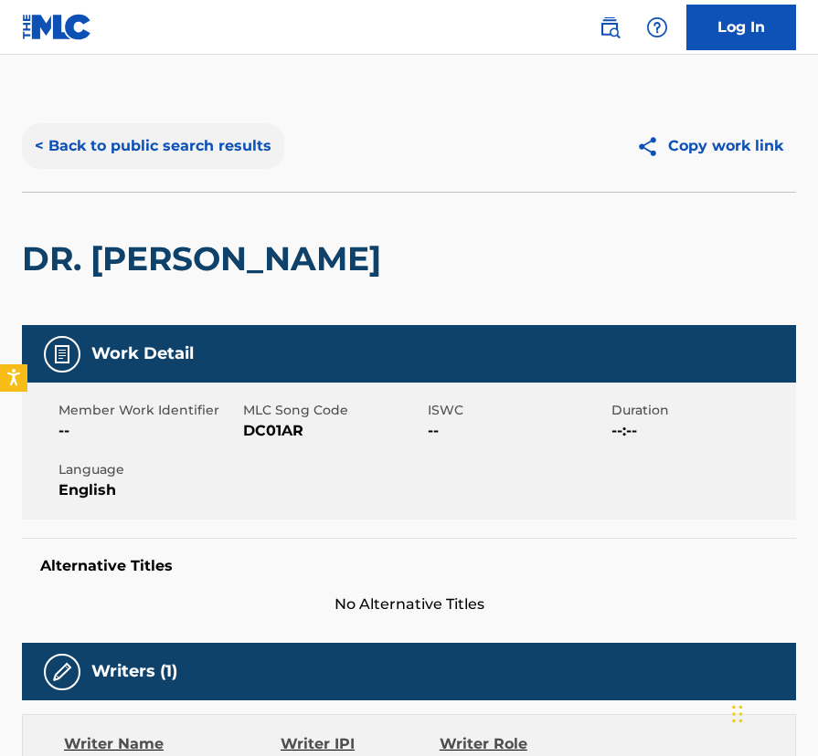
click at [53, 149] on button "< Back to public search results" at bounding box center [153, 146] width 262 height 46
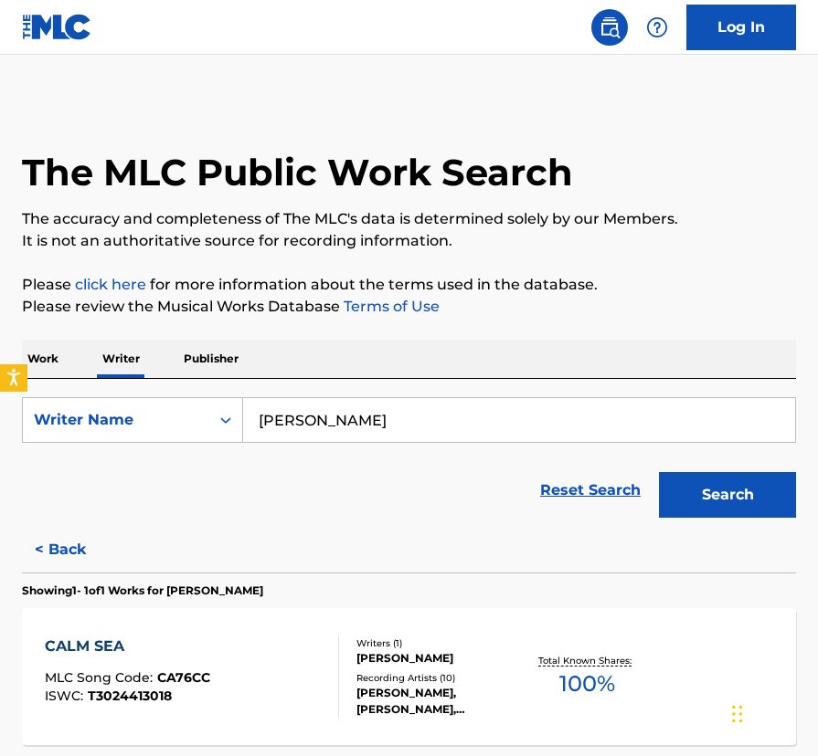
click at [46, 359] on p "Work" at bounding box center [43, 359] width 42 height 38
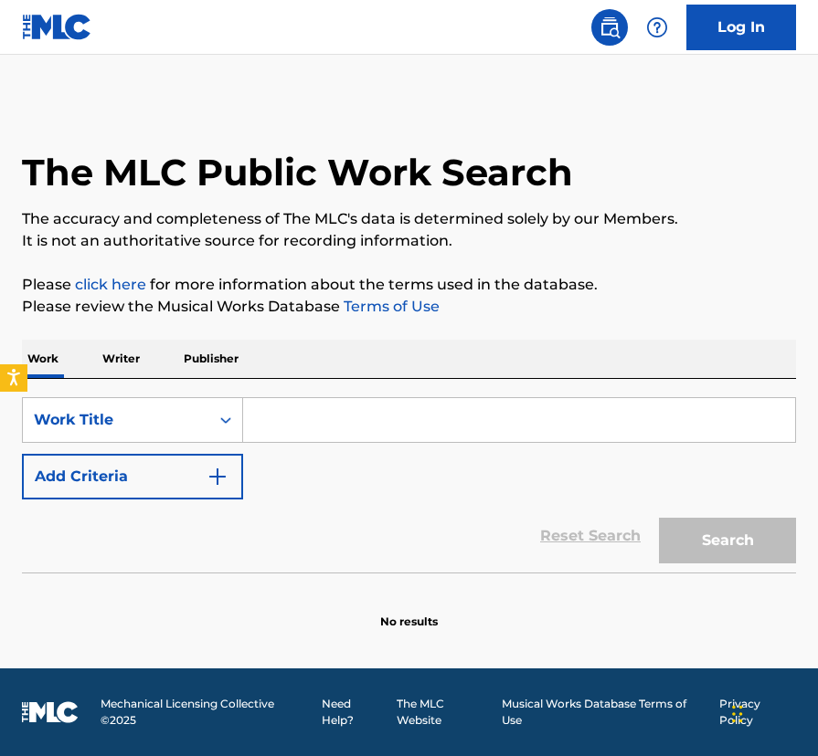
click at [283, 424] on input "Search Form" at bounding box center [519, 420] width 552 height 44
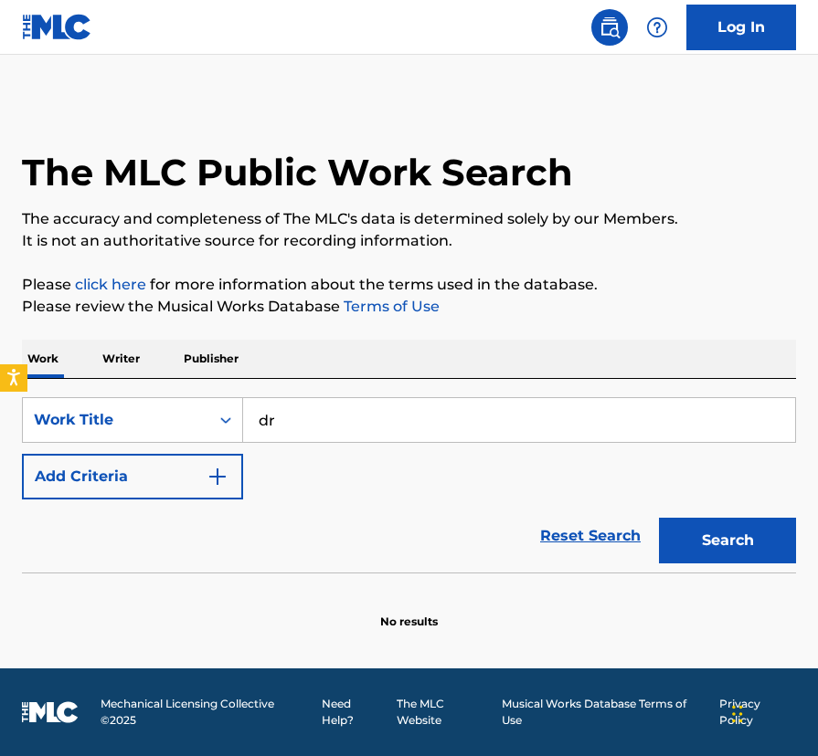
type input "d"
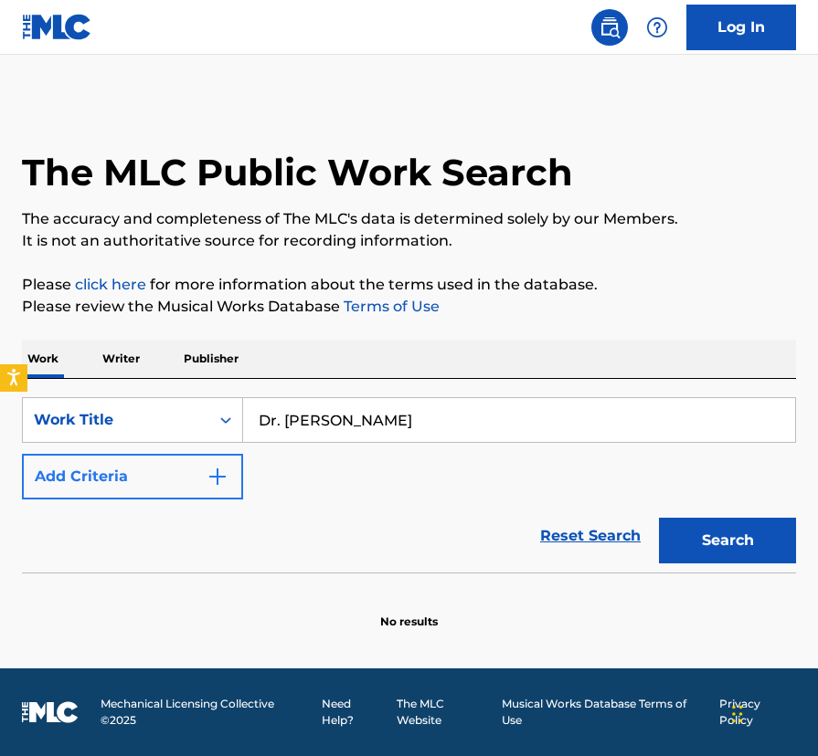
type input "Dr. [PERSON_NAME]"
click at [126, 479] on button "Add Criteria" at bounding box center [132, 477] width 221 height 46
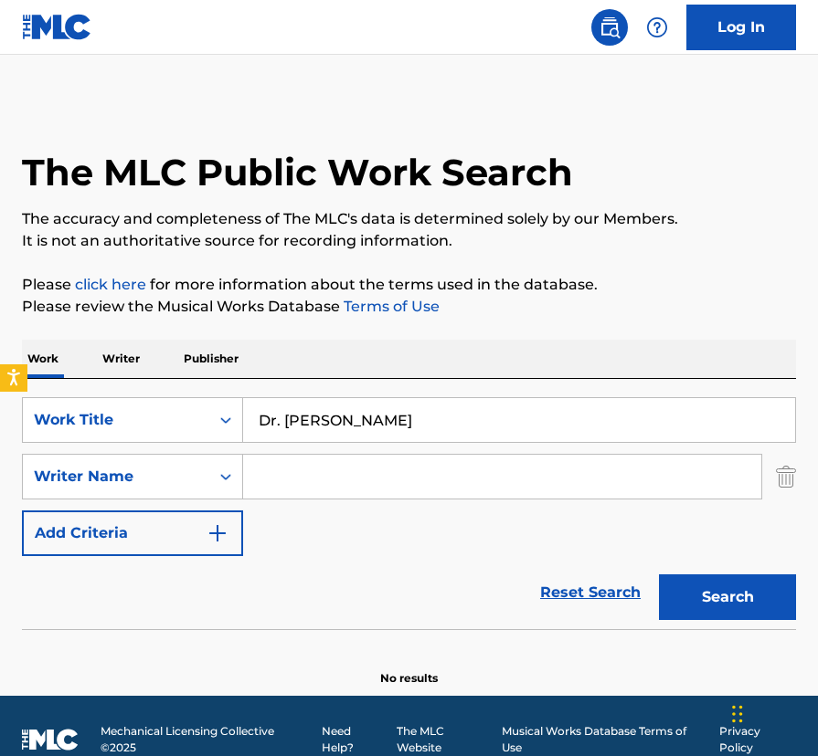
click at [279, 484] on input "Search Form" at bounding box center [502, 477] width 518 height 44
click at [659, 575] on button "Search" at bounding box center [727, 598] width 137 height 46
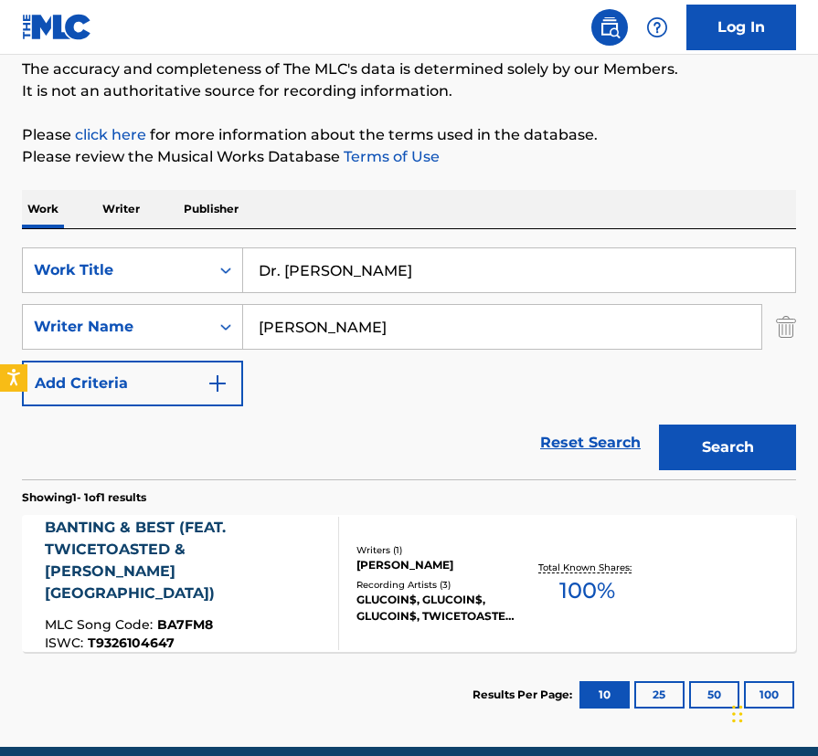
scroll to position [145, 0]
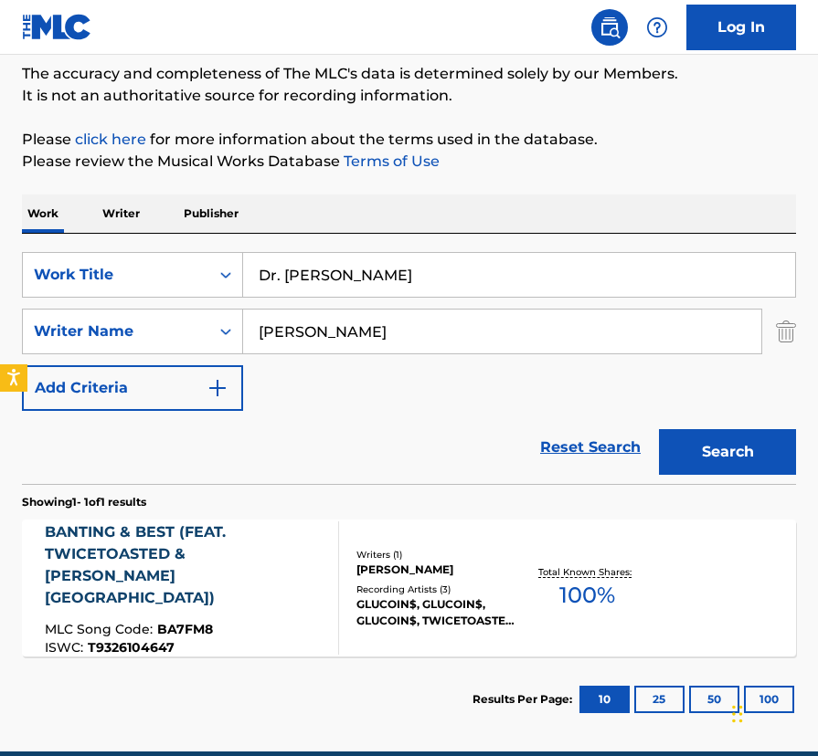
click at [262, 337] on input "[PERSON_NAME]" at bounding box center [502, 332] width 518 height 44
type input "[PERSON_NAME]"
click at [659, 429] on button "Search" at bounding box center [727, 452] width 137 height 46
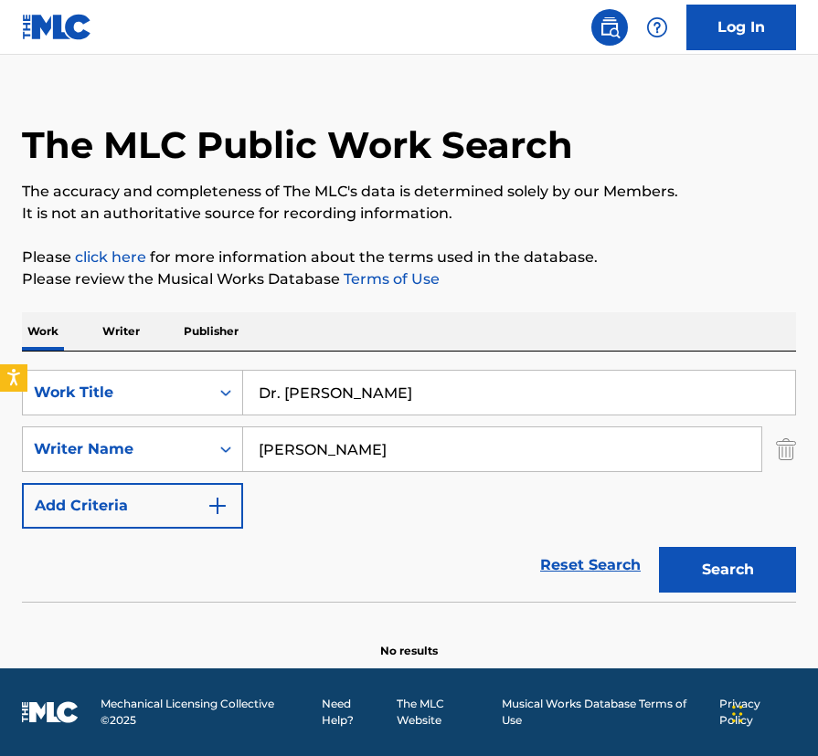
scroll to position [27, 0]
click at [198, 330] on p "Publisher" at bounding box center [211, 331] width 66 height 38
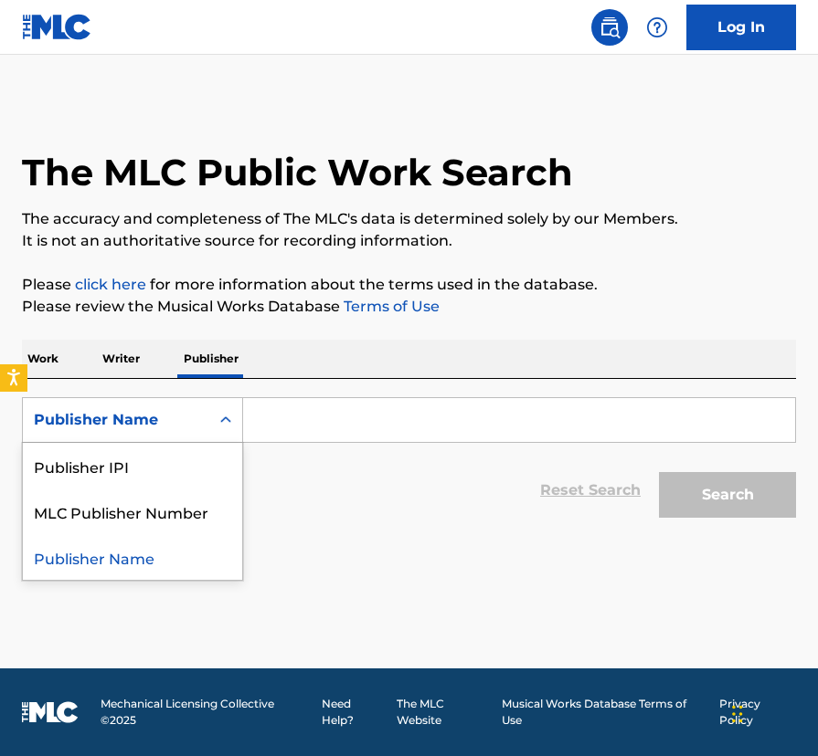
click at [209, 414] on div "Search Form" at bounding box center [225, 420] width 33 height 33
click at [280, 422] on input "Search Form" at bounding box center [519, 420] width 552 height 44
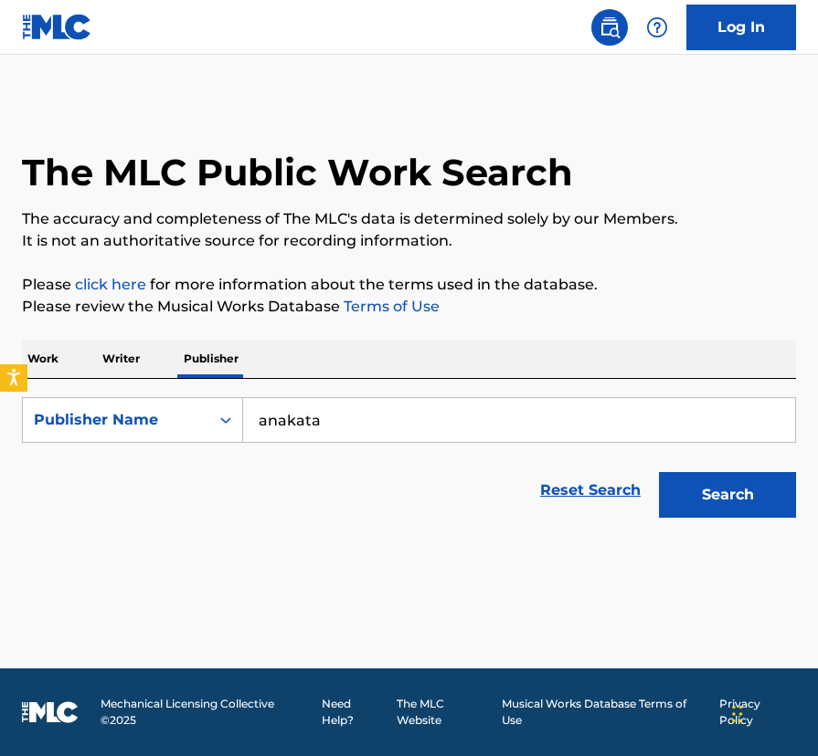
type input "anakata"
click at [659, 472] on button "Search" at bounding box center [727, 495] width 137 height 46
click at [124, 346] on p "Writer" at bounding box center [121, 359] width 48 height 38
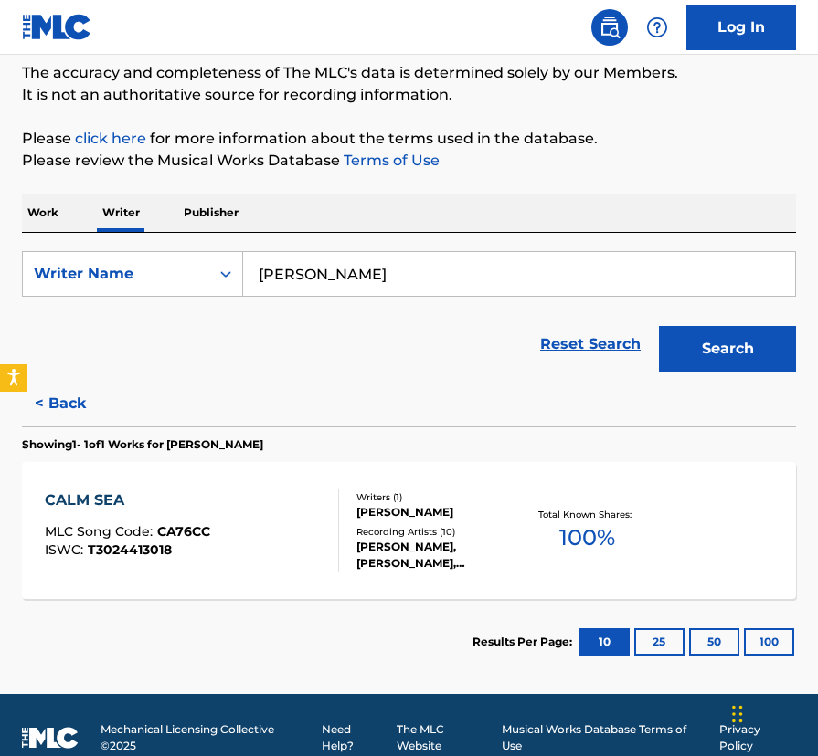
scroll to position [172, 0]
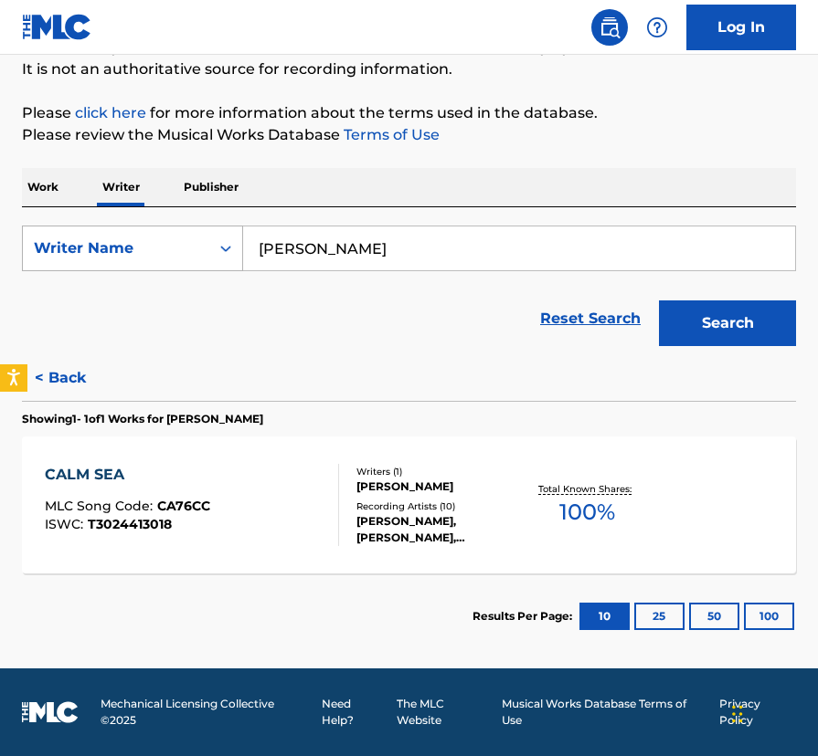
drag, startPoint x: 326, startPoint y: 248, endPoint x: 232, endPoint y: 247, distance: 94.1
click at [232, 247] on div "SearchWithCriteria2b8e40fe-0e3d-4bbc-92b6-6d1fd715a893 Writer Name [PERSON_NAME]" at bounding box center [409, 249] width 774 height 46
click at [659, 301] on button "Search" at bounding box center [727, 324] width 137 height 46
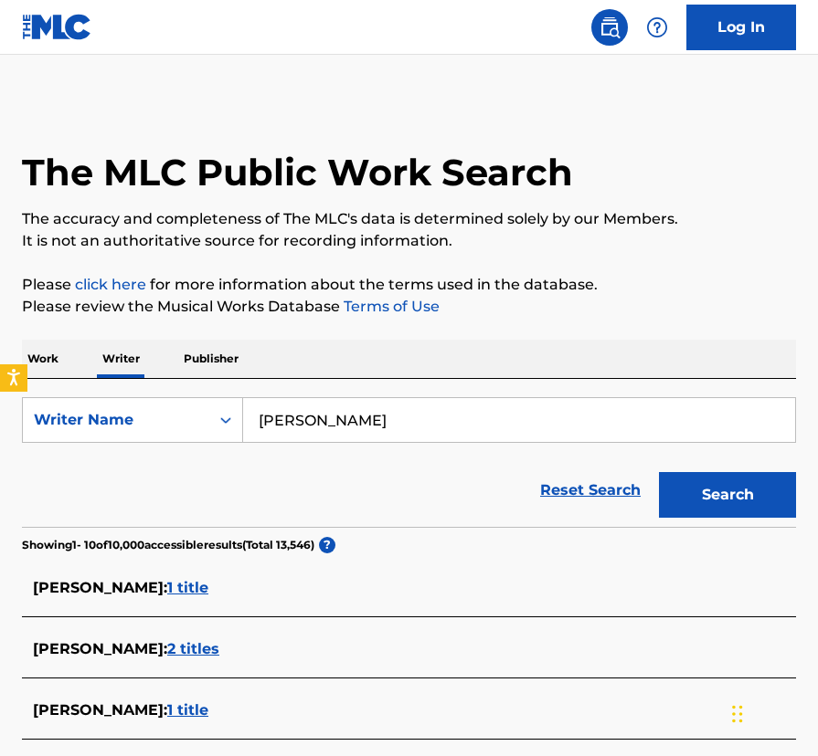
click at [185, 586] on span "1 title" at bounding box center [187, 587] width 41 height 17
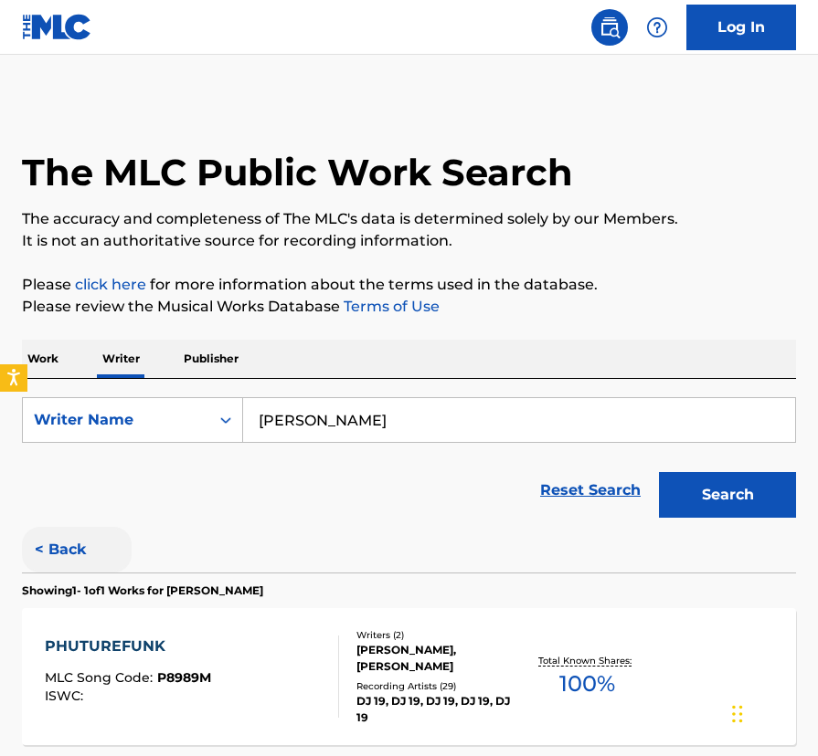
click at [63, 543] on button "< Back" at bounding box center [77, 550] width 110 height 46
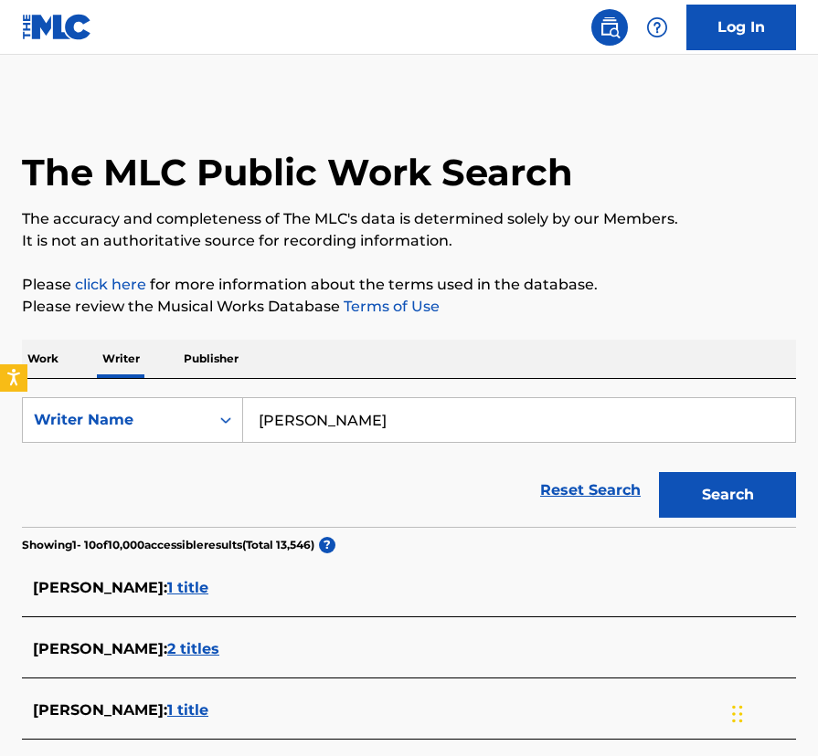
click at [268, 420] on input "[PERSON_NAME]" at bounding box center [519, 420] width 552 height 44
type input "[PERSON_NAME]"
click at [659, 472] on button "Search" at bounding box center [727, 495] width 137 height 46
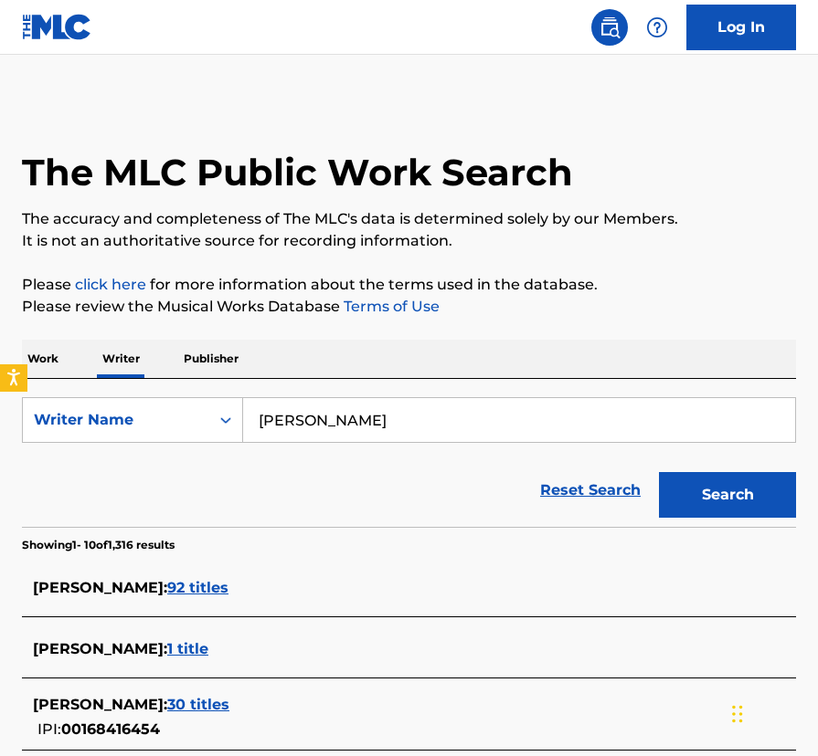
click at [217, 590] on span "92 titles" at bounding box center [197, 587] width 61 height 17
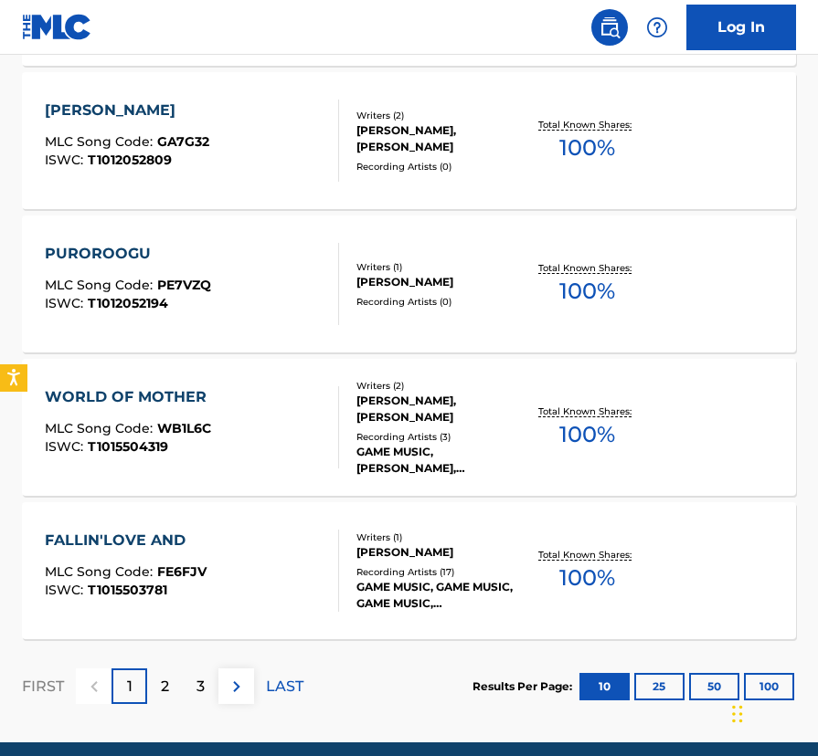
scroll to position [1471, 0]
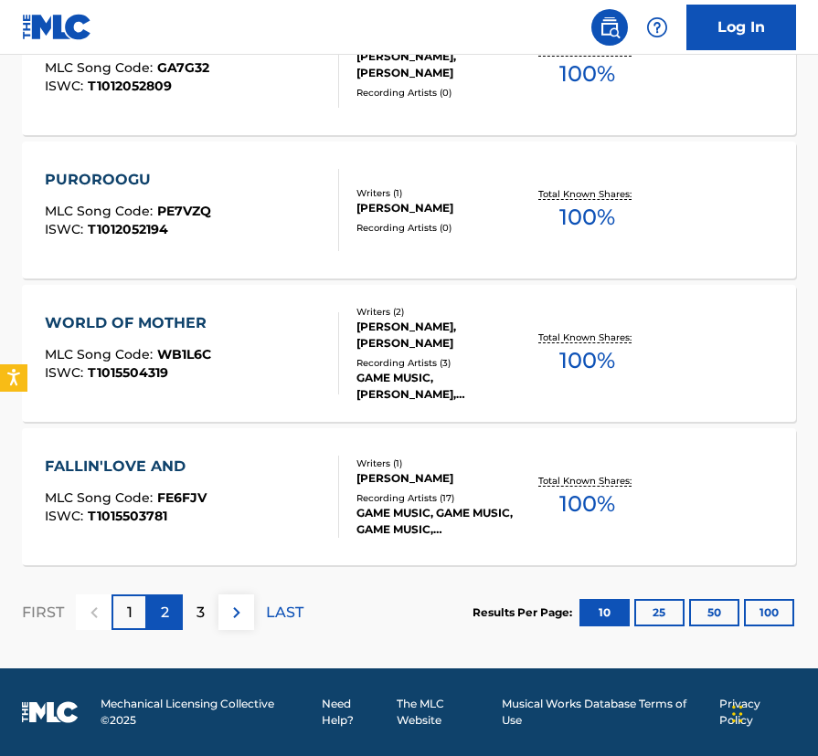
click at [160, 609] on div "2" at bounding box center [165, 613] width 36 height 36
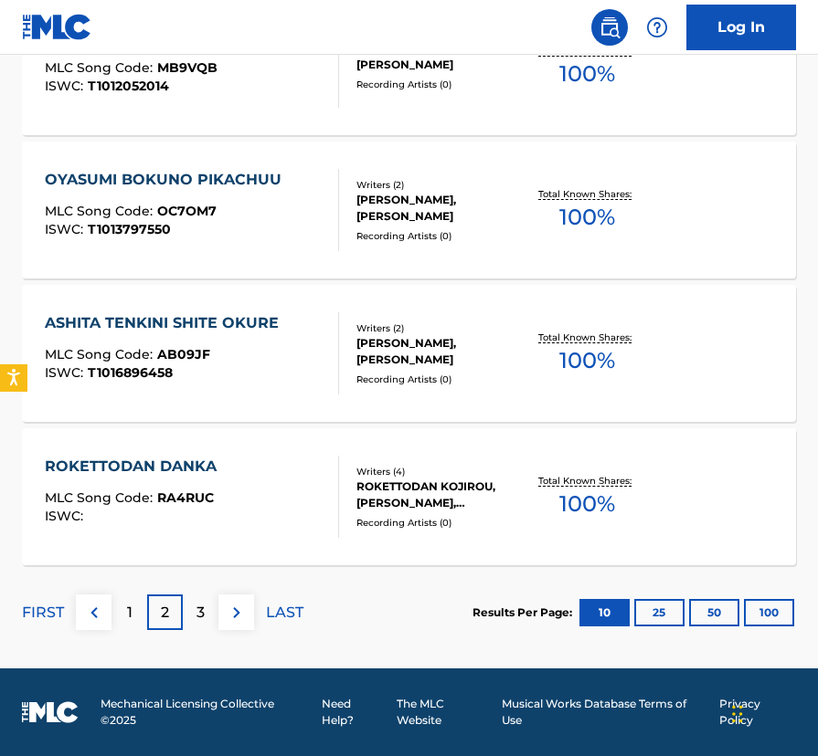
click at [162, 605] on p "2" at bounding box center [165, 613] width 8 height 22
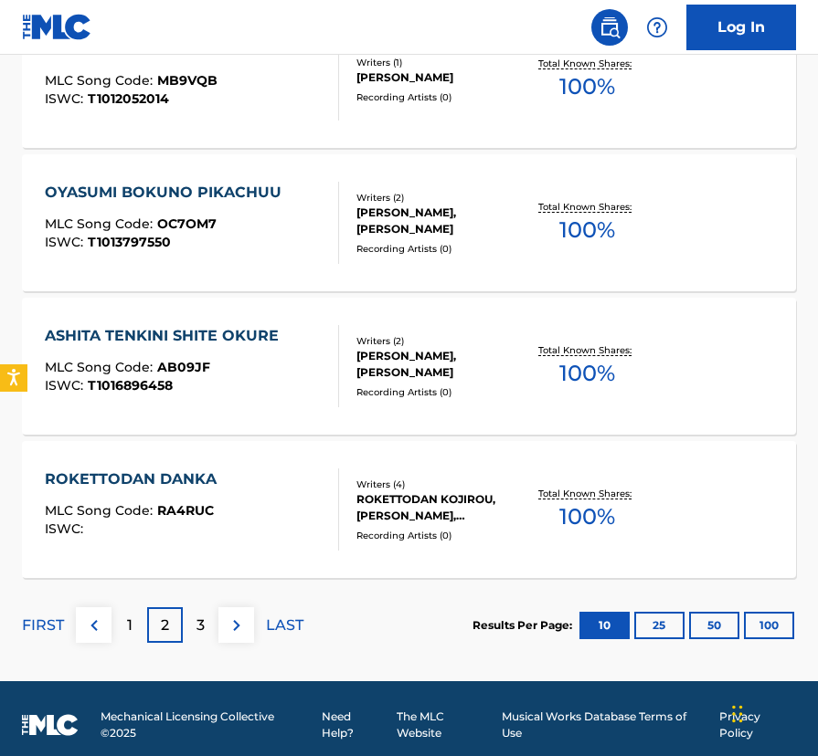
scroll to position [1460, 0]
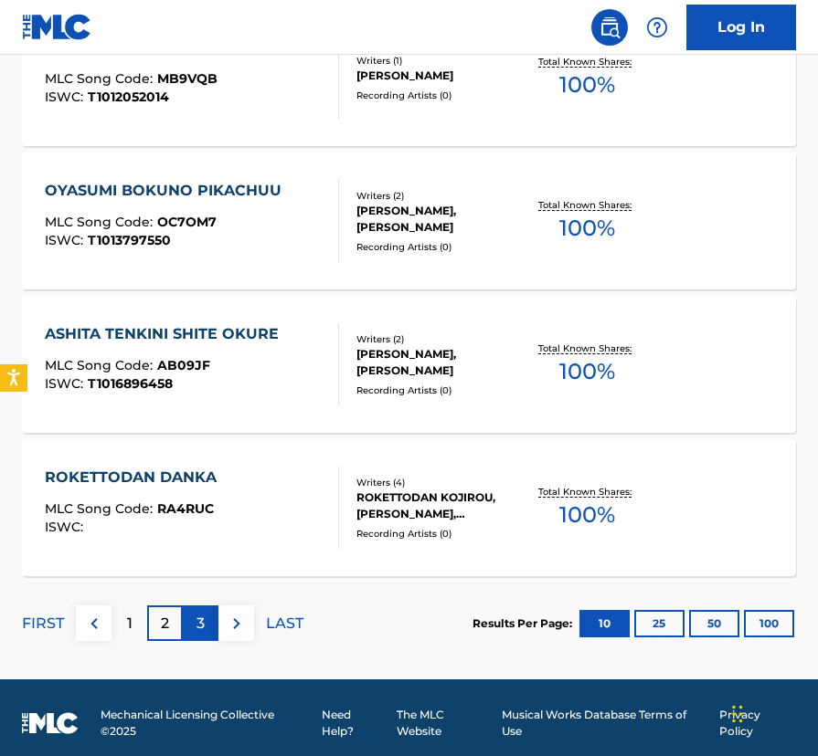
click at [205, 626] on div "3" at bounding box center [201, 624] width 36 height 36
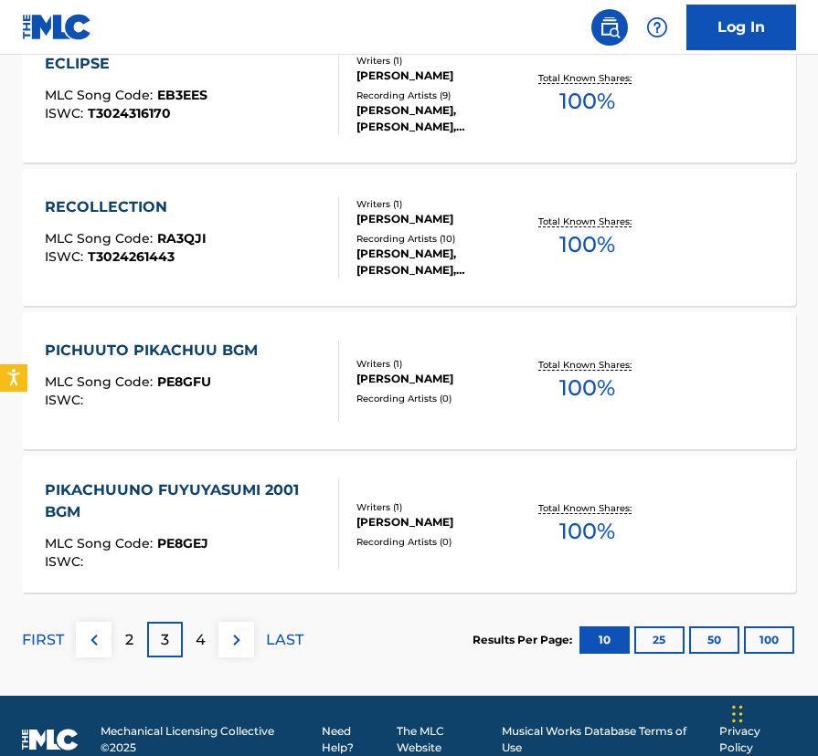
scroll to position [1432, 0]
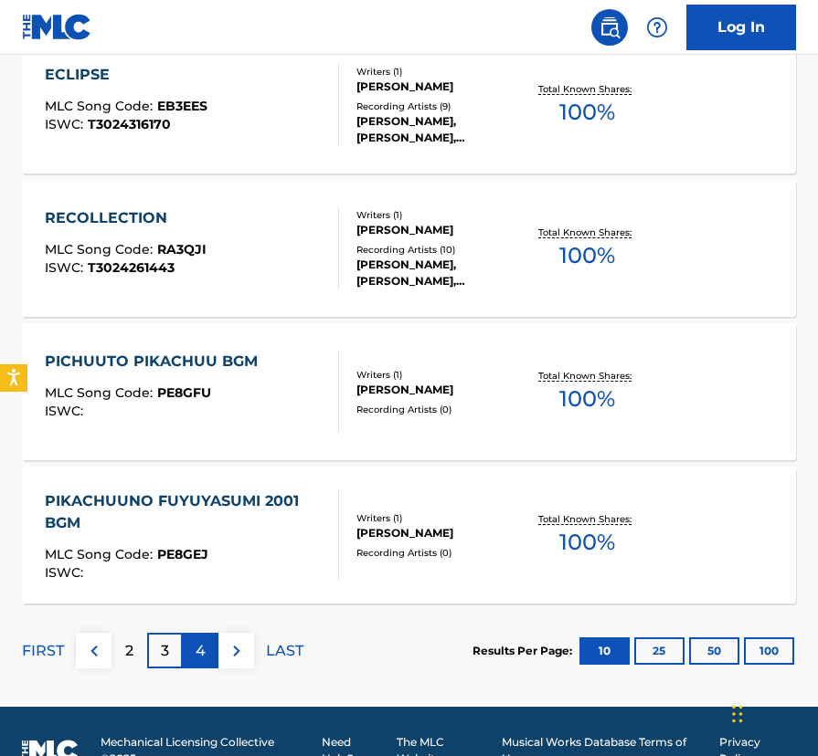
click at [195, 650] on p "4" at bounding box center [200, 651] width 10 height 22
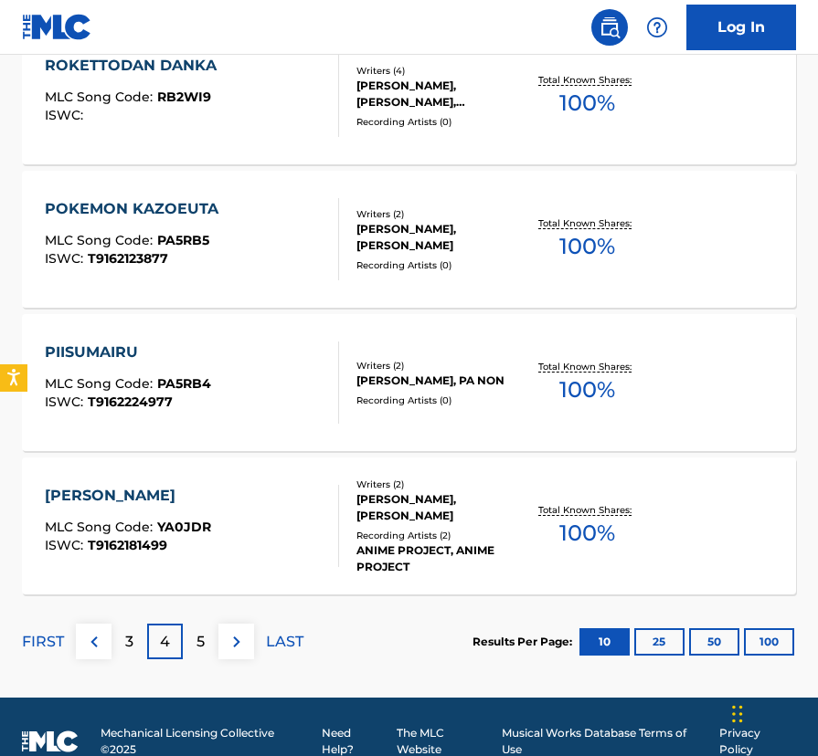
scroll to position [1471, 0]
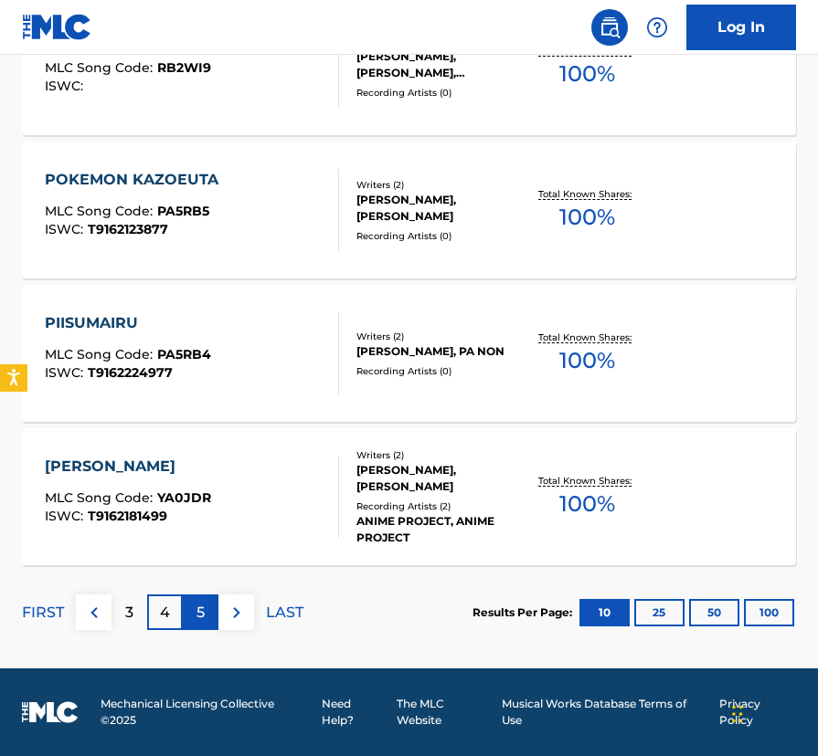
click at [204, 613] on p "5" at bounding box center [200, 613] width 8 height 22
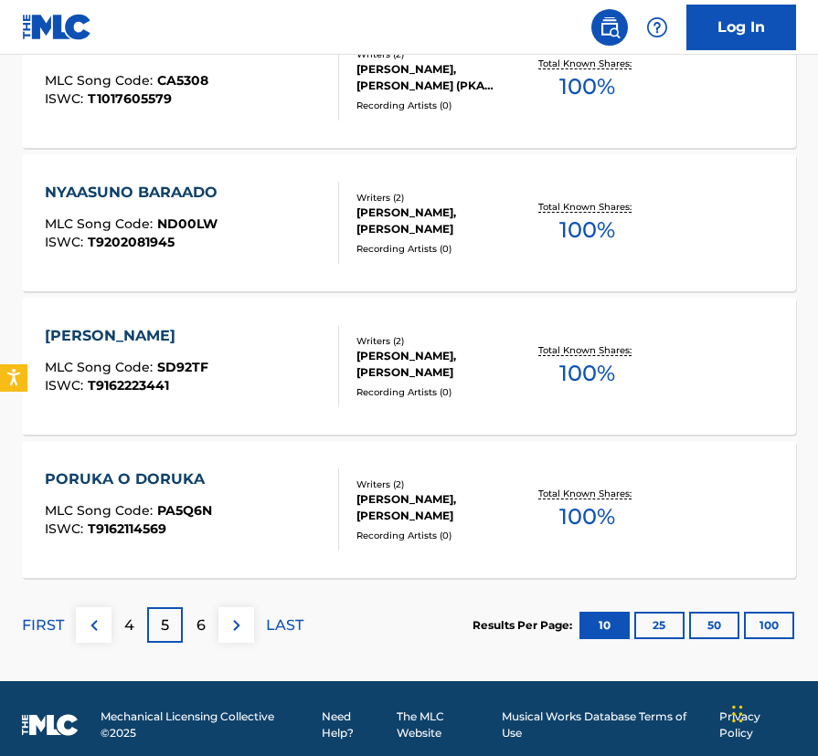
scroll to position [1448, 0]
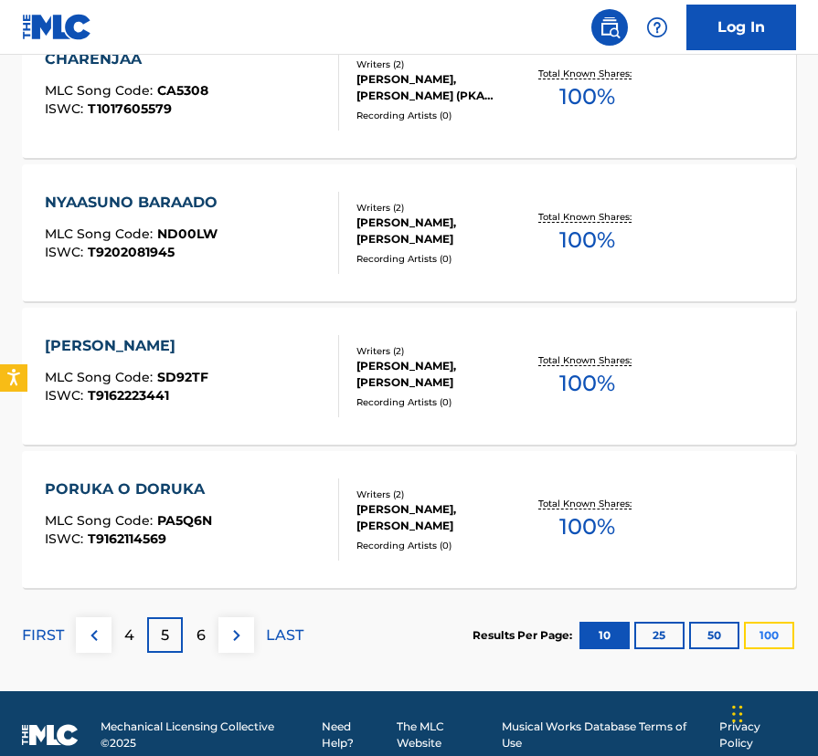
click at [766, 641] on button "100" at bounding box center [769, 635] width 50 height 27
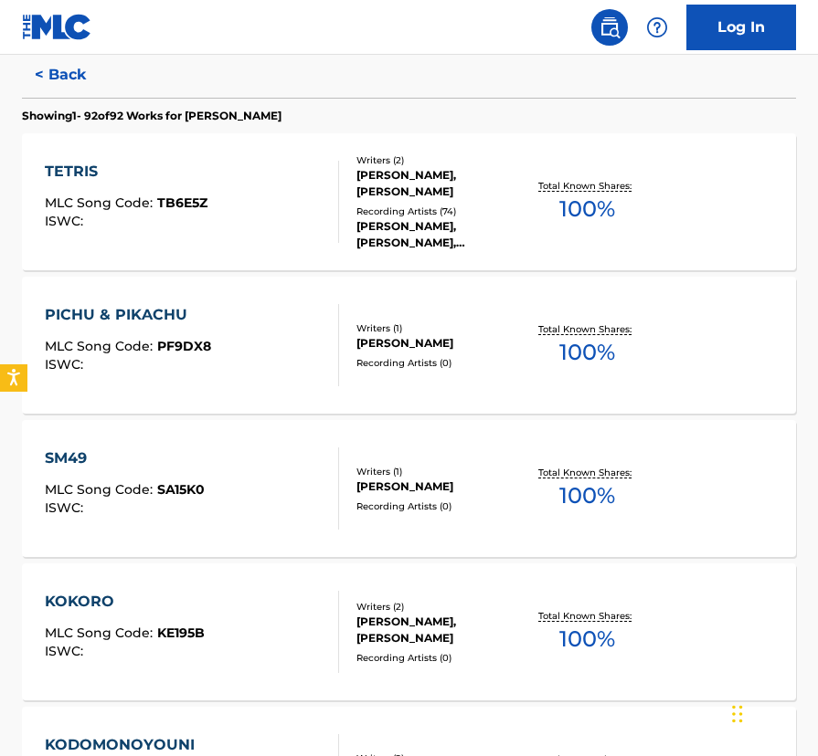
scroll to position [0, 0]
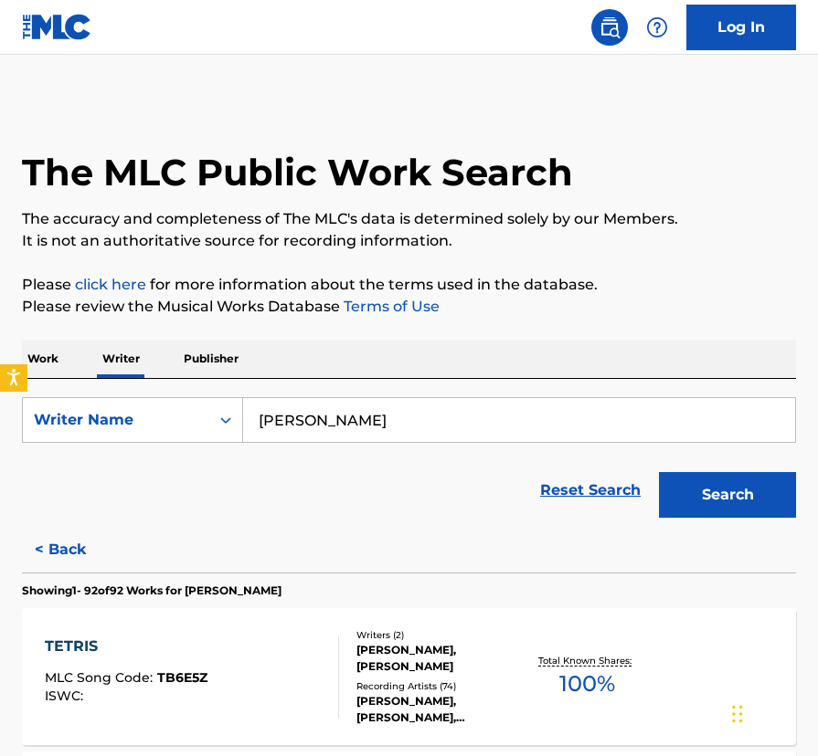
click at [47, 352] on p "Work" at bounding box center [43, 359] width 42 height 38
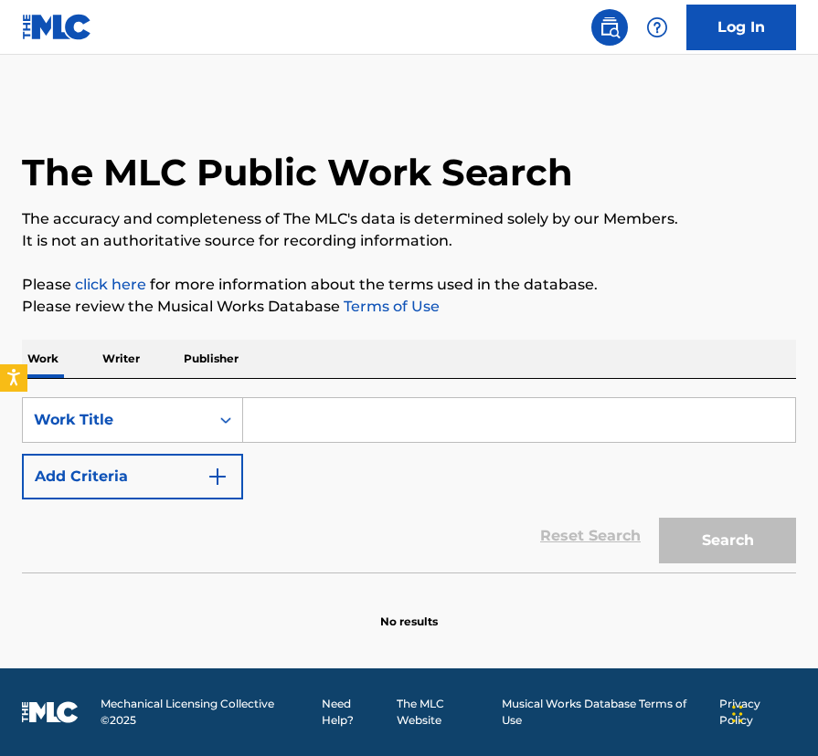
click at [298, 417] on input "Search Form" at bounding box center [519, 420] width 552 height 44
type input "Dr. Mario Fever"
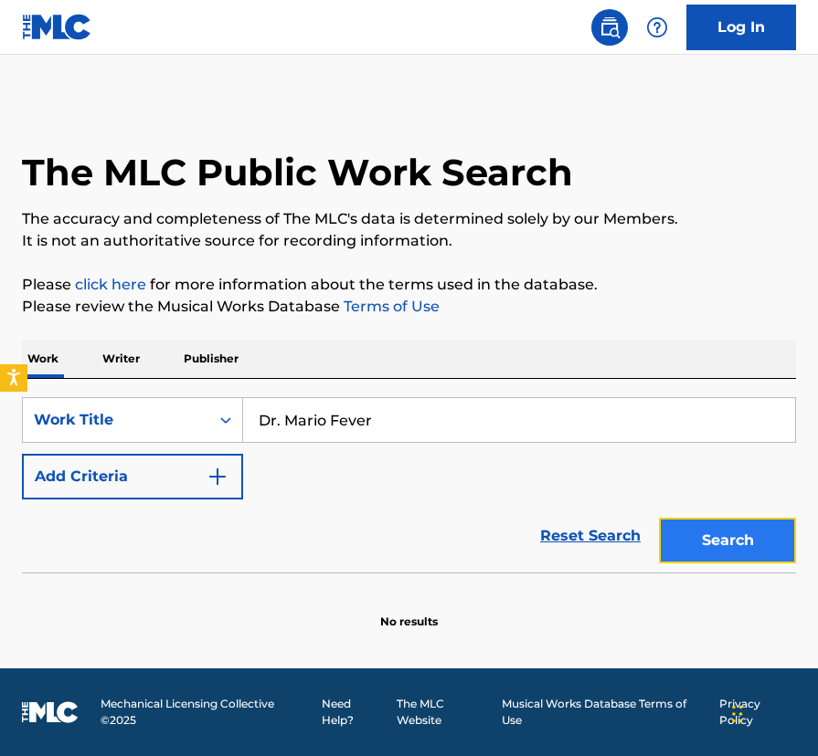
click at [725, 547] on button "Search" at bounding box center [727, 541] width 137 height 46
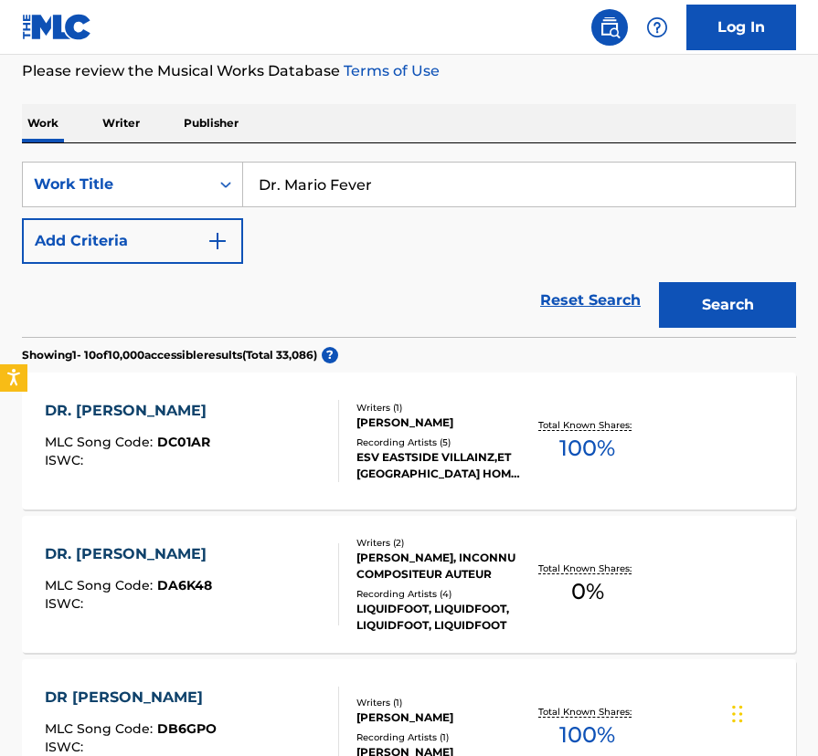
scroll to position [244, 0]
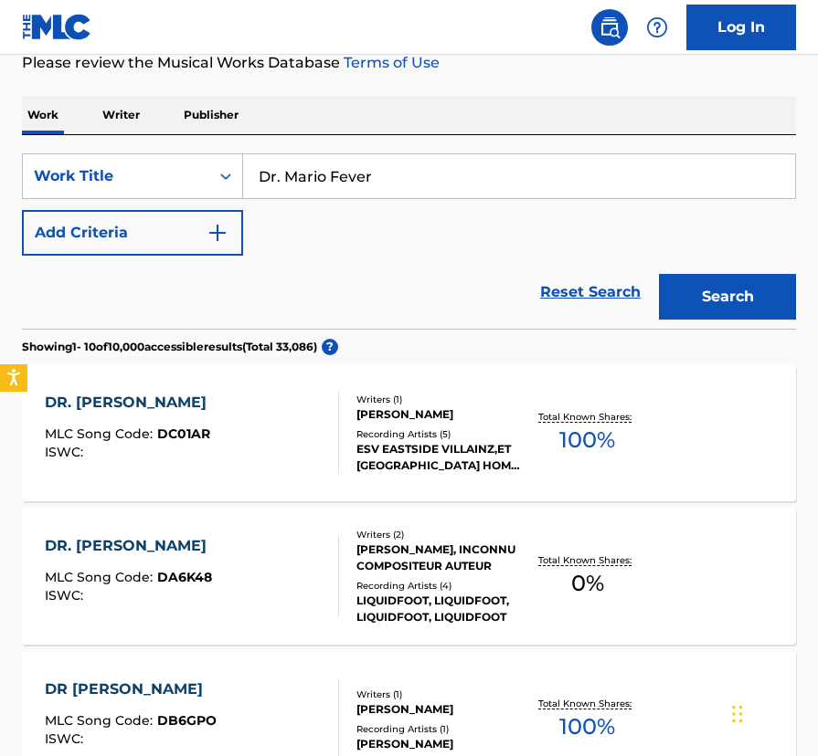
click at [114, 394] on div "DR. [PERSON_NAME]" at bounding box center [130, 403] width 171 height 22
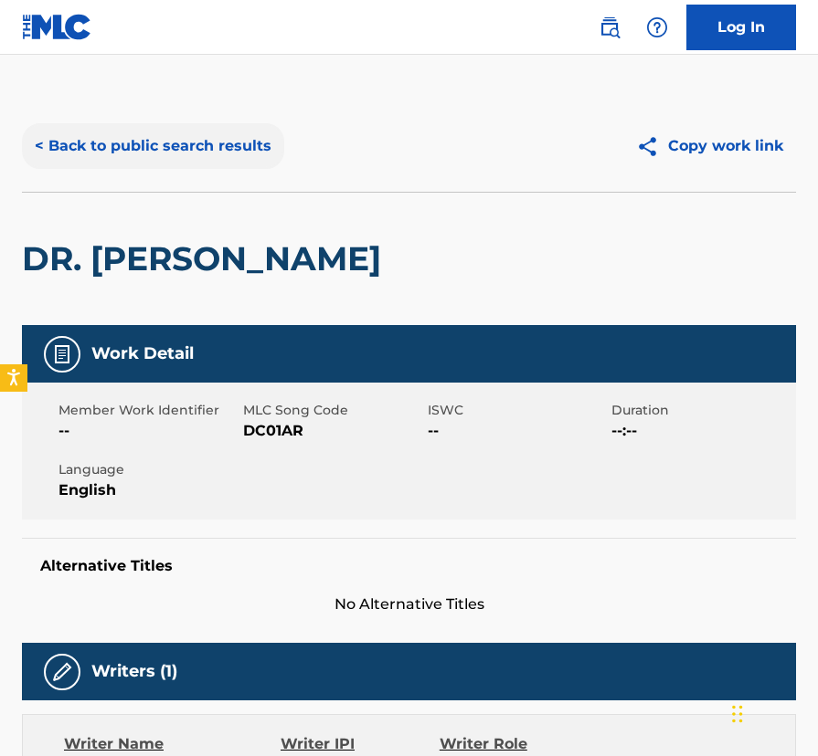
click at [46, 140] on button "< Back to public search results" at bounding box center [153, 146] width 262 height 46
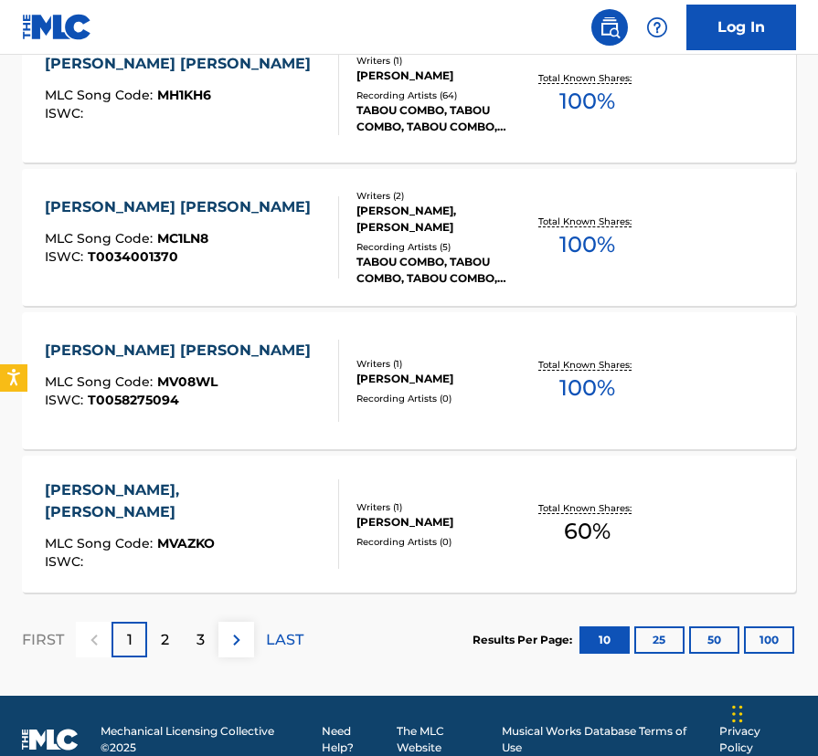
scroll to position [1465, 0]
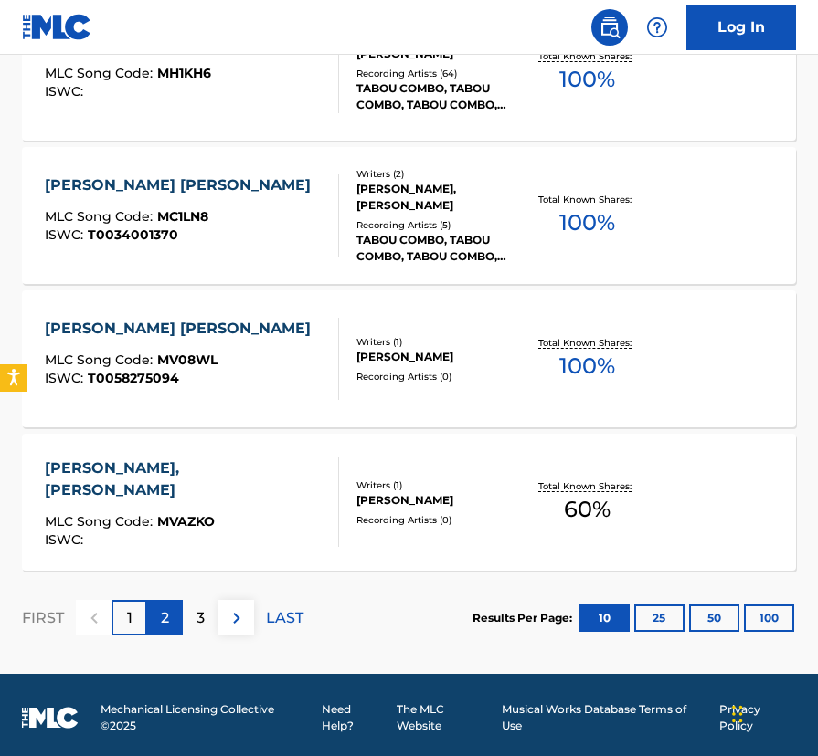
click at [153, 622] on div "2" at bounding box center [165, 618] width 36 height 36
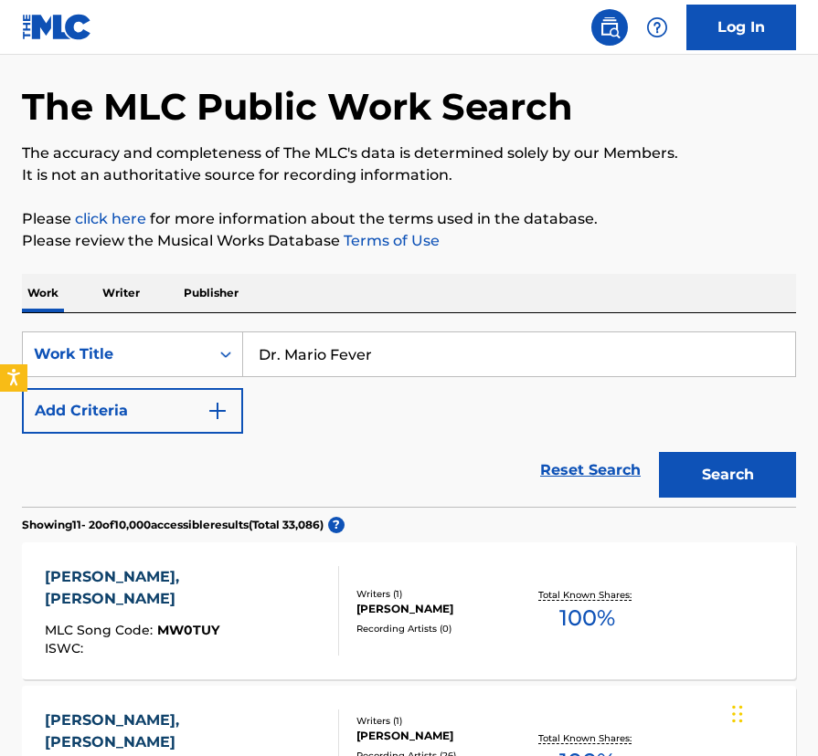
scroll to position [0, 0]
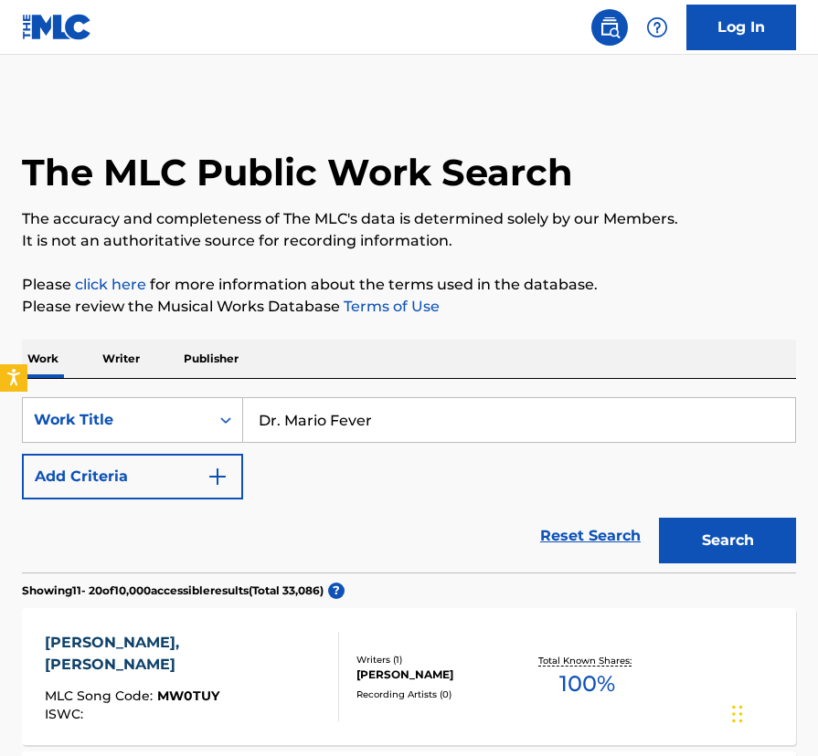
drag, startPoint x: 328, startPoint y: 424, endPoint x: 491, endPoint y: 432, distance: 163.7
click at [491, 430] on input "Dr. Mario Fever" at bounding box center [519, 420] width 552 height 44
type input "Dr. [PERSON_NAME]"
click at [659, 518] on button "Search" at bounding box center [727, 541] width 137 height 46
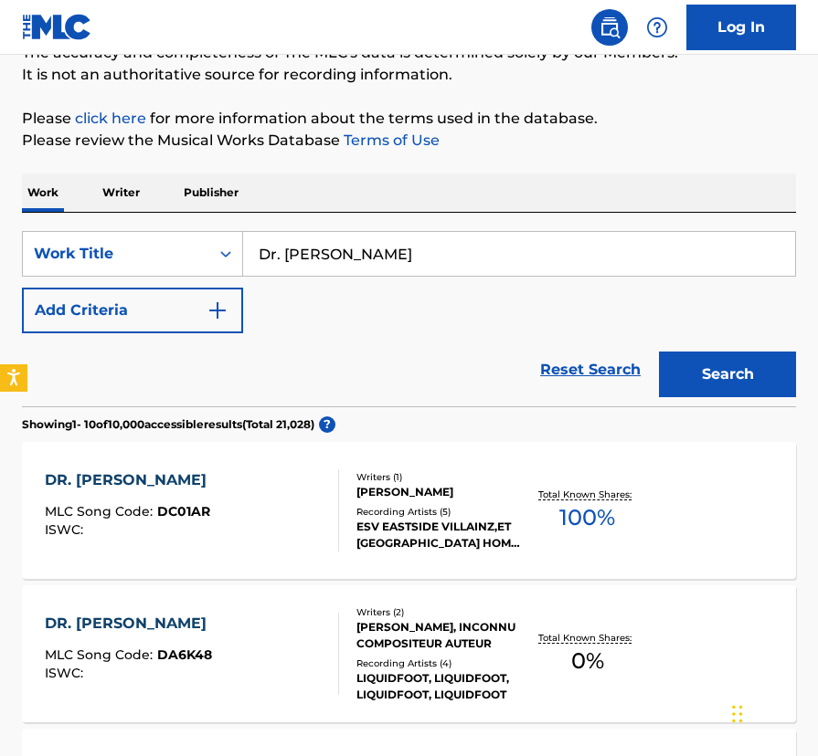
scroll to position [168, 0]
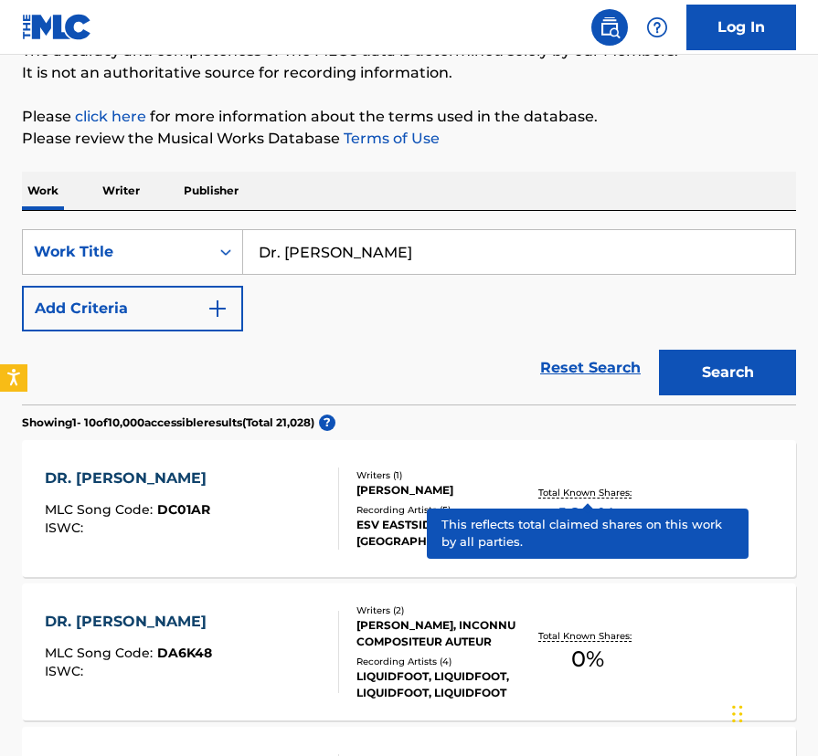
click at [584, 495] on p "Total Known Shares:" at bounding box center [587, 493] width 98 height 14
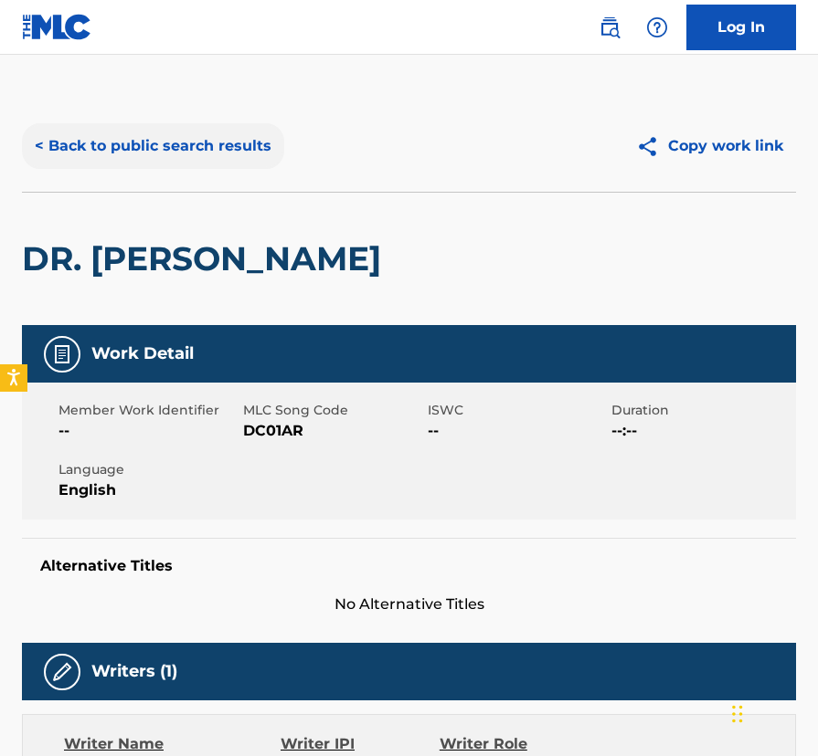
click at [93, 153] on button "< Back to public search results" at bounding box center [153, 146] width 262 height 46
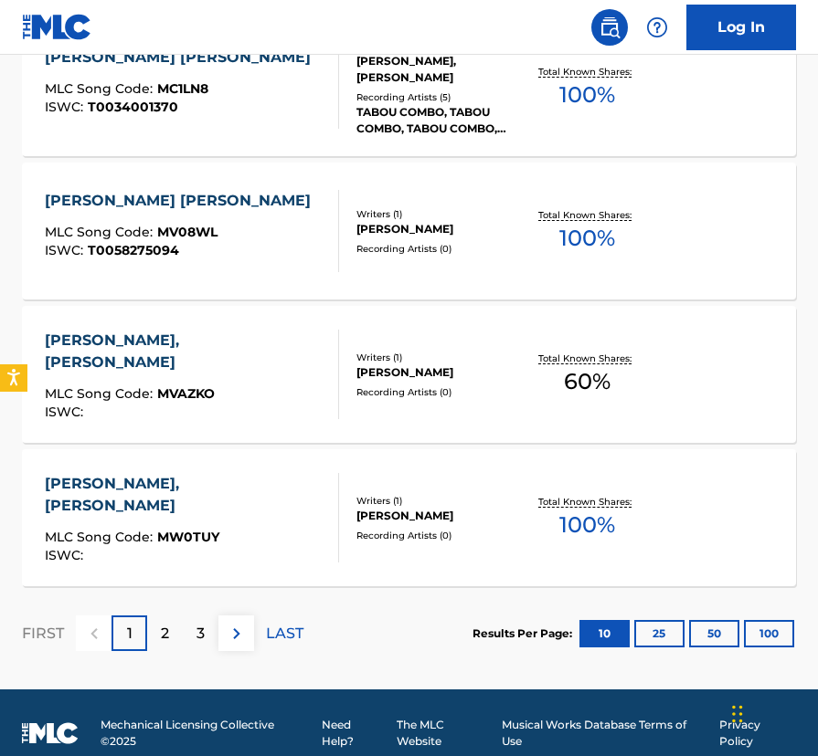
scroll to position [1453, 0]
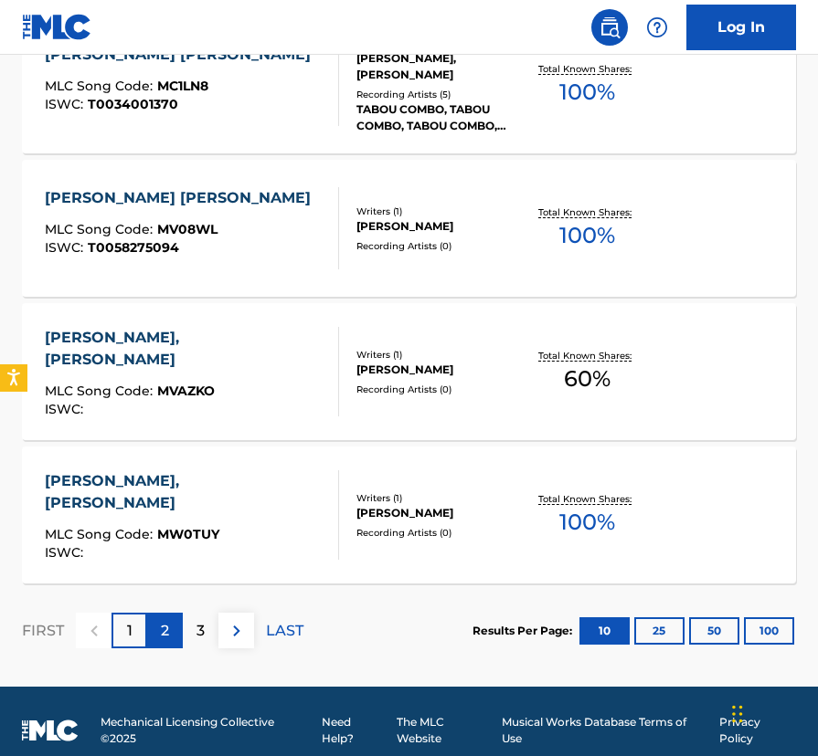
click at [159, 632] on div "2" at bounding box center [165, 631] width 36 height 36
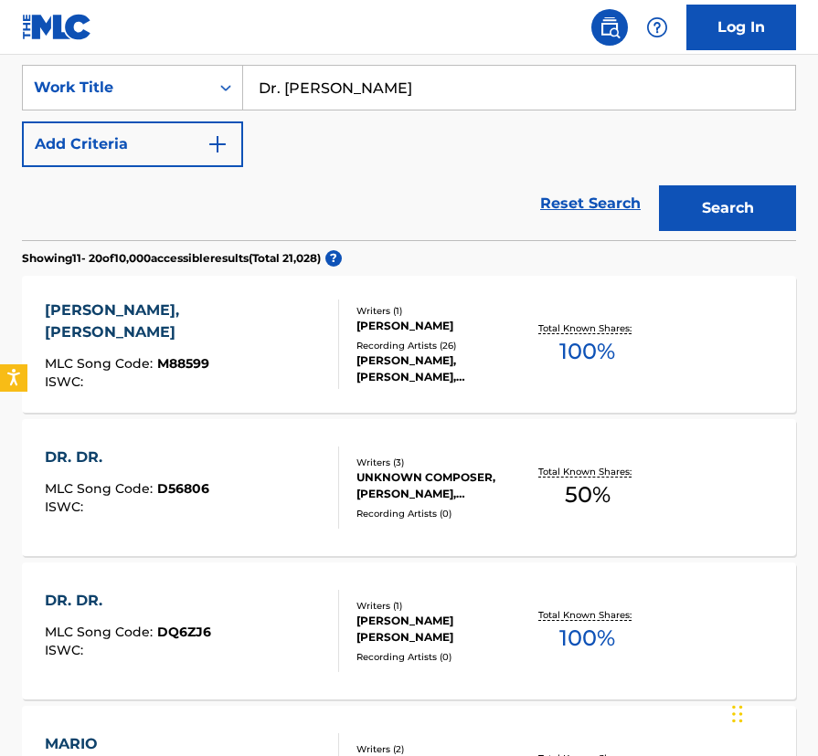
scroll to position [329, 0]
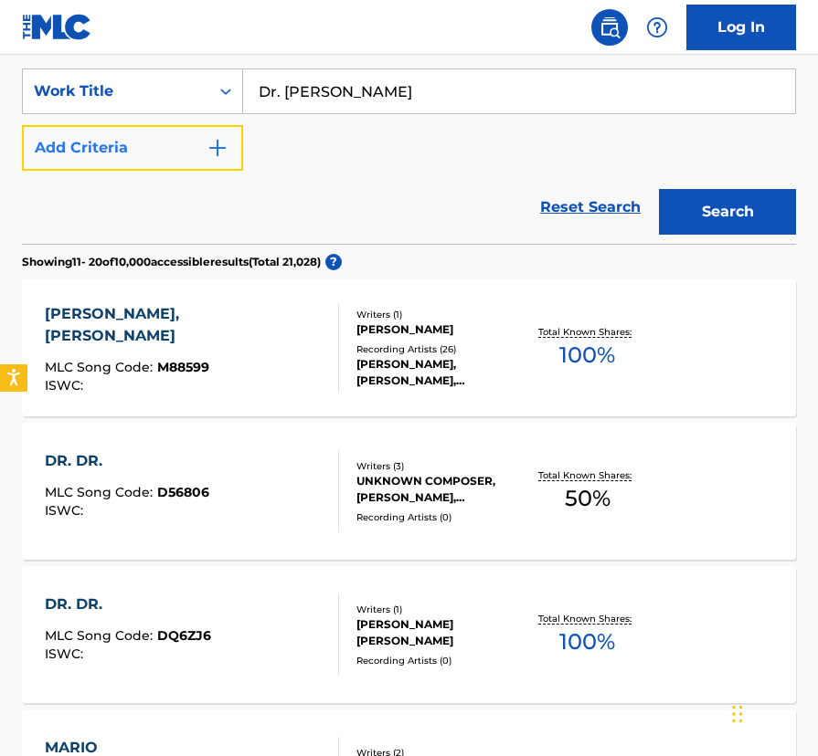
click at [227, 143] on img "Search Form" at bounding box center [217, 148] width 22 height 22
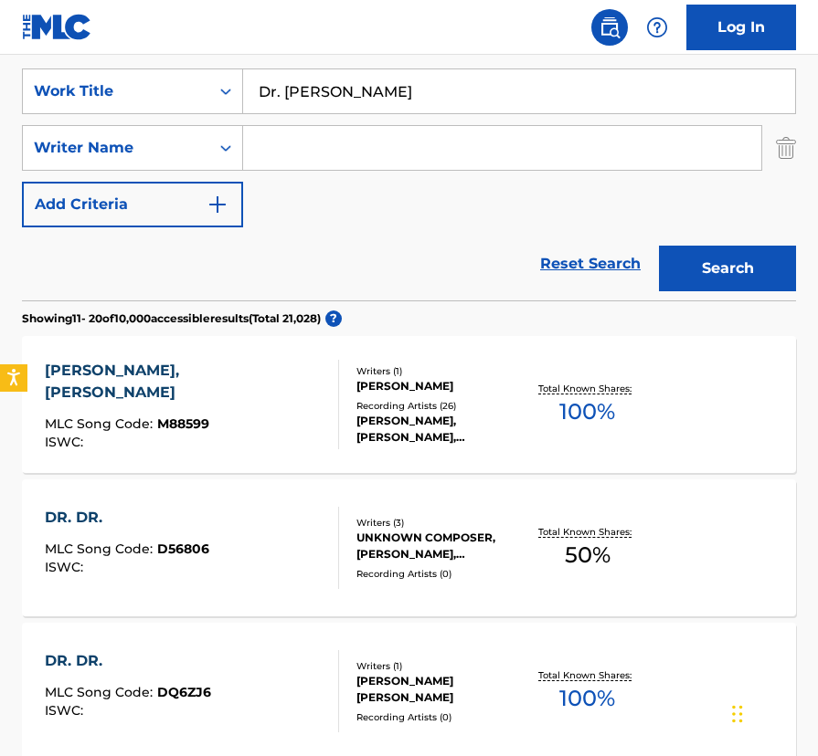
click at [273, 151] on input "Search Form" at bounding box center [502, 148] width 518 height 44
type input "nintendo"
click at [659, 246] on button "Search" at bounding box center [727, 269] width 137 height 46
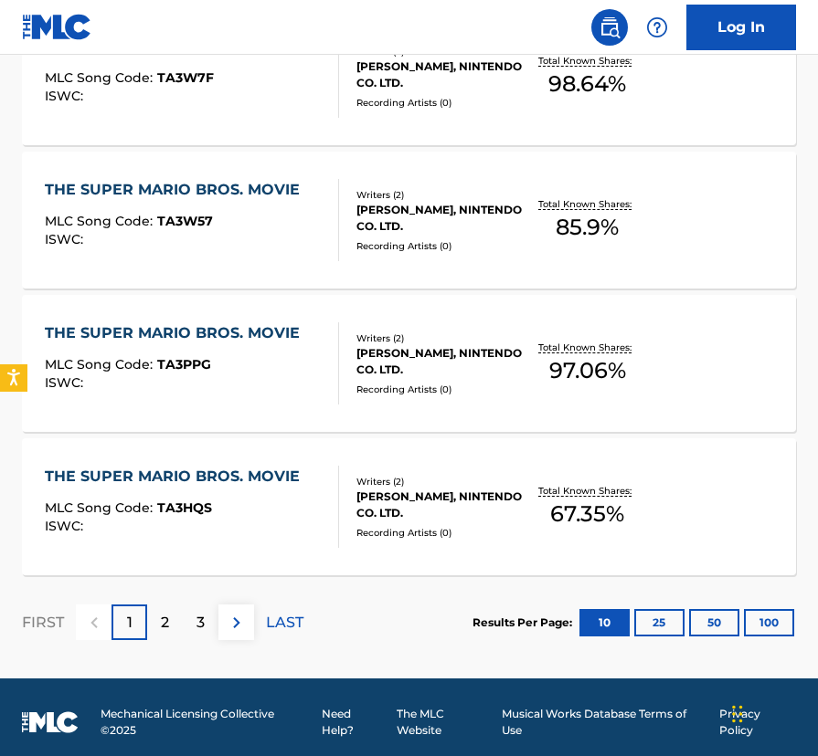
scroll to position [1527, 0]
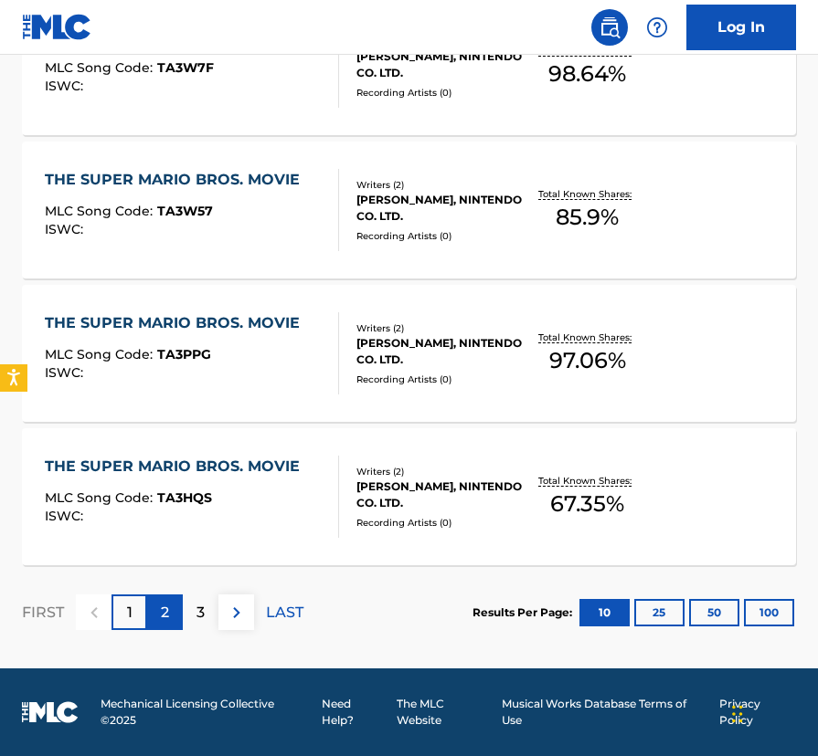
click at [166, 621] on p "2" at bounding box center [165, 613] width 8 height 22
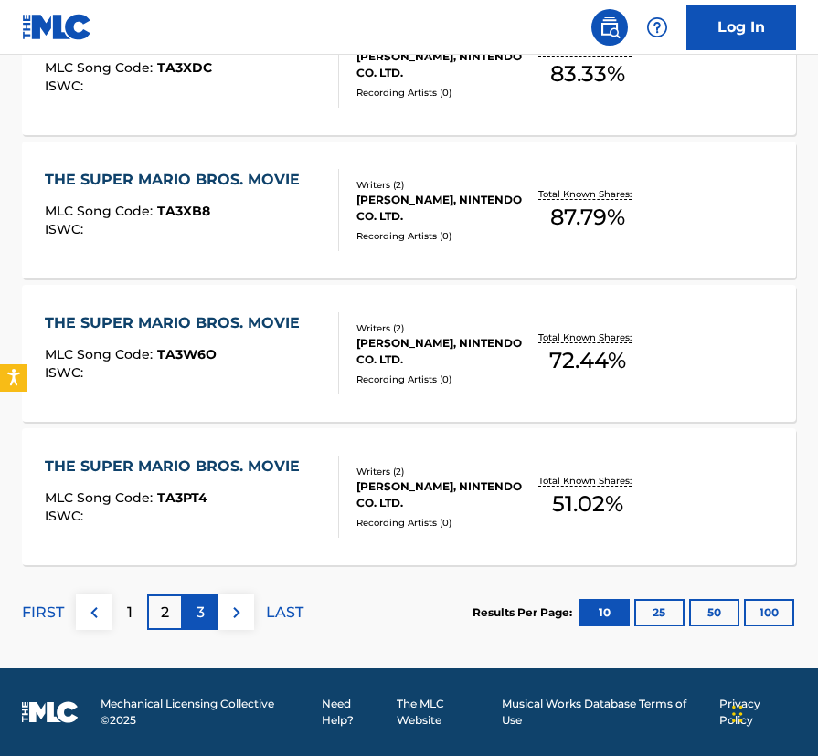
click at [201, 610] on p "3" at bounding box center [200, 613] width 8 height 22
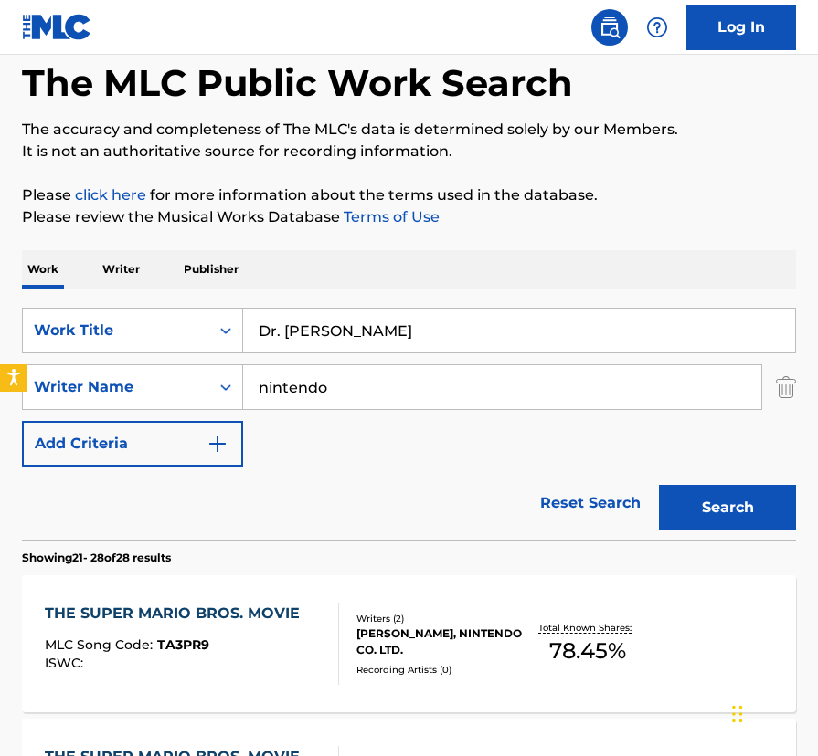
scroll to position [0, 0]
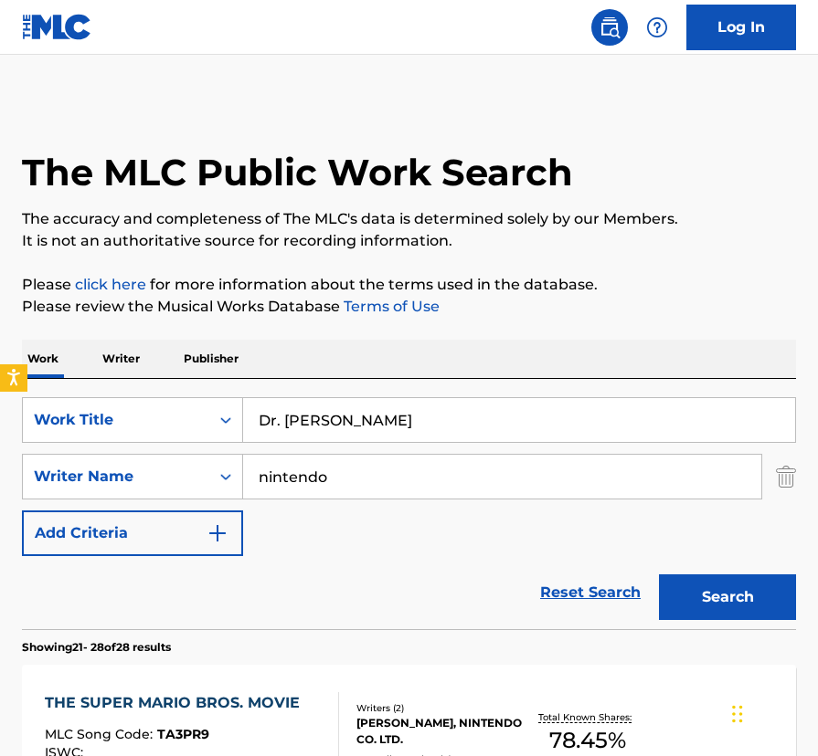
click at [128, 361] on p "Writer" at bounding box center [121, 359] width 48 height 38
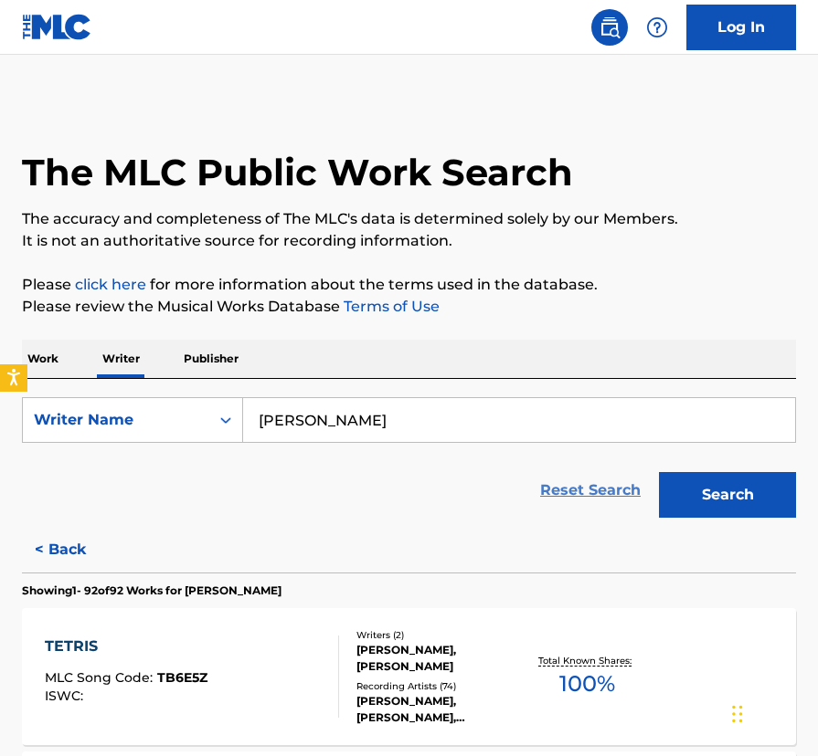
click at [574, 486] on link "Reset Search" at bounding box center [590, 490] width 119 height 40
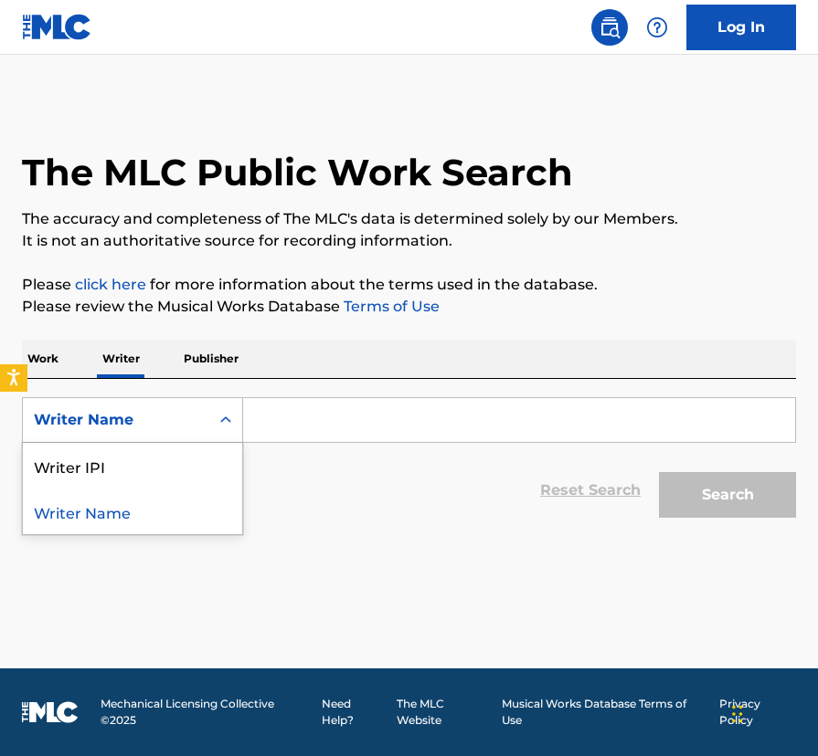
click at [221, 419] on icon "Search Form" at bounding box center [225, 420] width 11 height 6
click at [148, 407] on div "Writer Name" at bounding box center [116, 420] width 186 height 35
click at [119, 473] on div "Writer IPI" at bounding box center [132, 466] width 219 height 46
click at [292, 413] on input "Search Form" at bounding box center [519, 420] width 552 height 44
paste input "168416454"
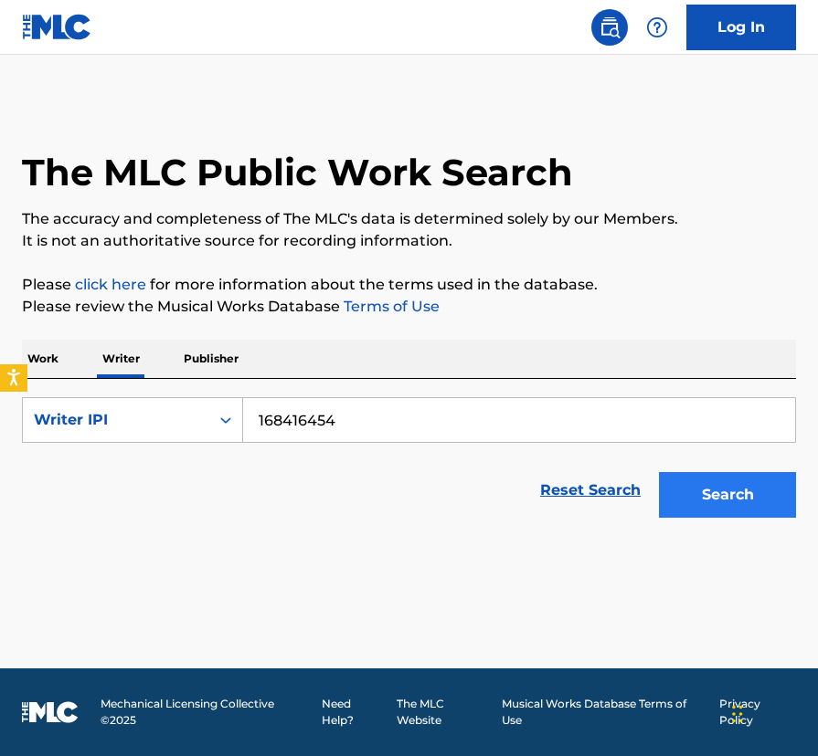
type input "168416454"
click at [715, 505] on button "Search" at bounding box center [727, 495] width 137 height 46
click at [709, 486] on button "Search" at bounding box center [727, 495] width 137 height 46
click at [225, 421] on icon "Search Form" at bounding box center [226, 420] width 18 height 18
click at [56, 358] on p "Work" at bounding box center [43, 359] width 42 height 38
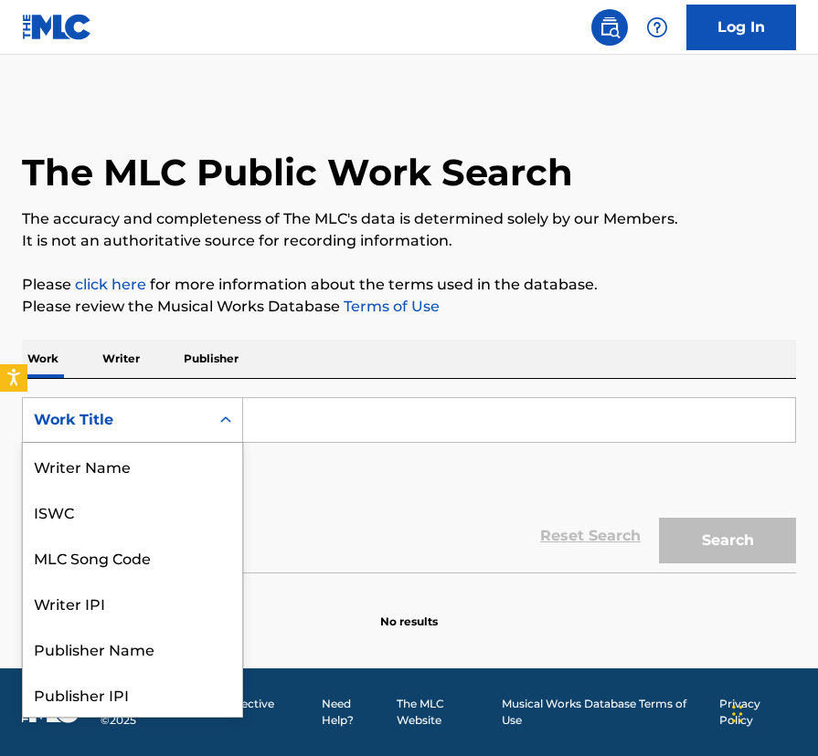
scroll to position [91, 0]
click at [223, 431] on div "Search Form" at bounding box center [225, 420] width 33 height 33
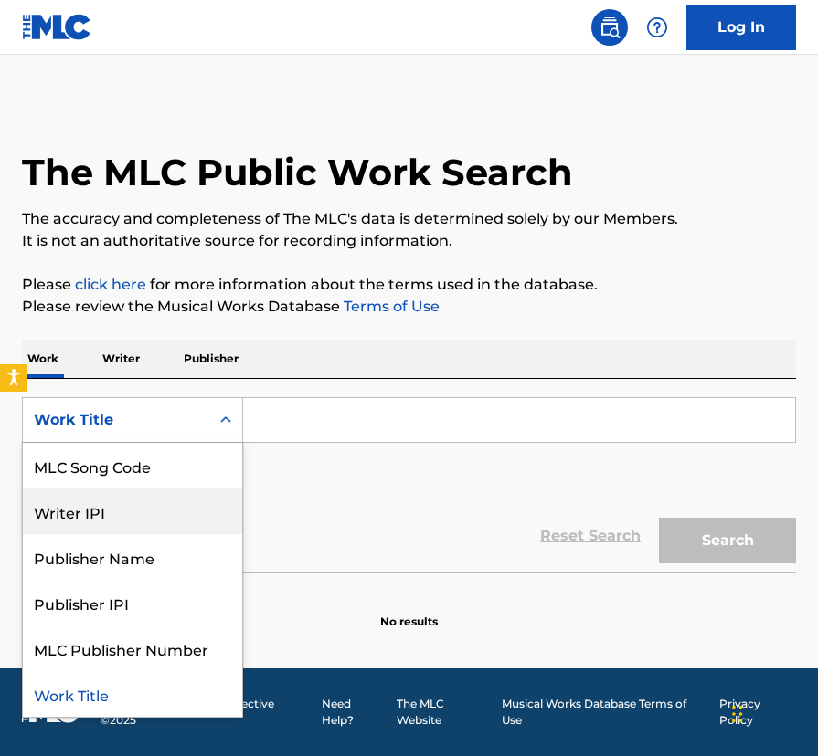
click at [167, 515] on div "Writer IPI" at bounding box center [132, 512] width 219 height 46
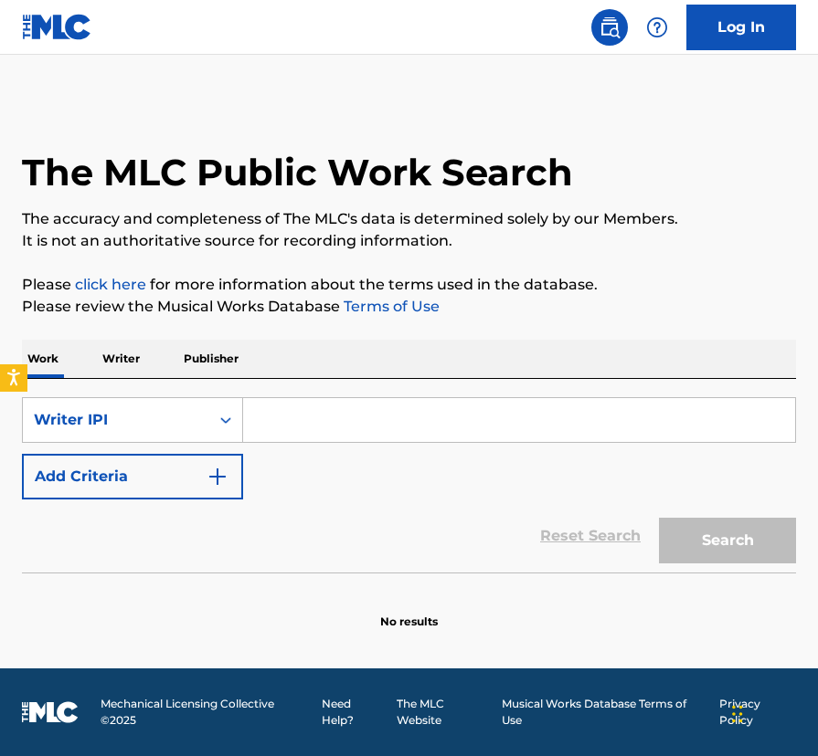
click at [284, 422] on input "Search Form" at bounding box center [519, 420] width 552 height 44
paste input "168416454"
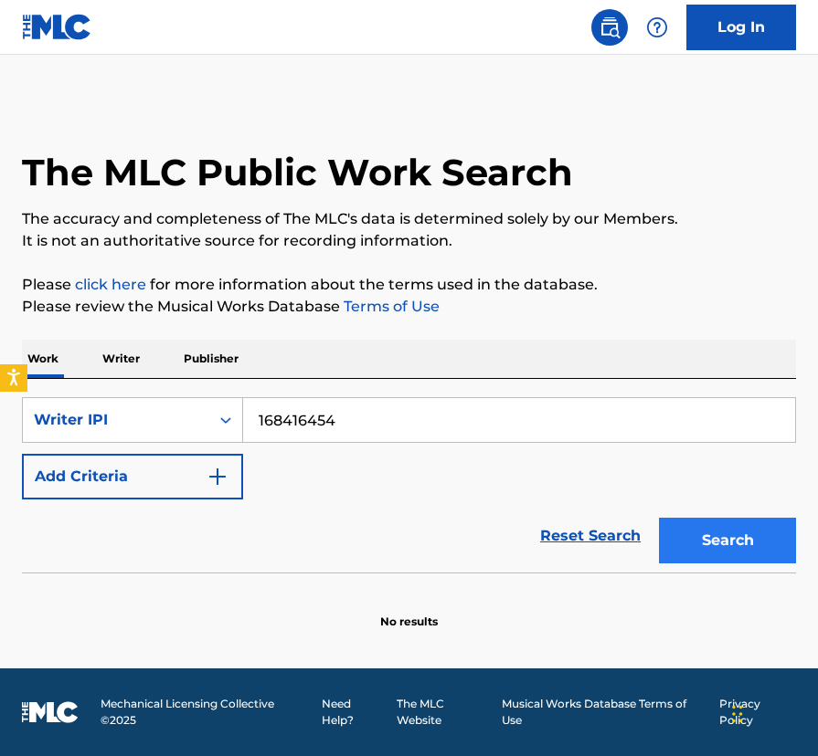
type input "168416454"
click at [717, 535] on button "Search" at bounding box center [727, 541] width 137 height 46
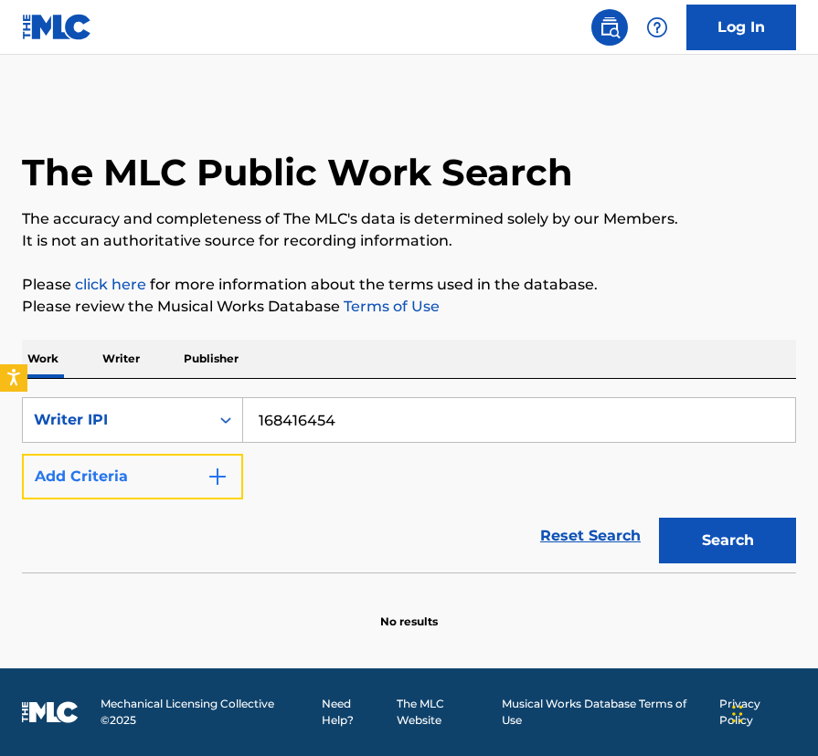
click at [216, 475] on img "Search Form" at bounding box center [217, 477] width 22 height 22
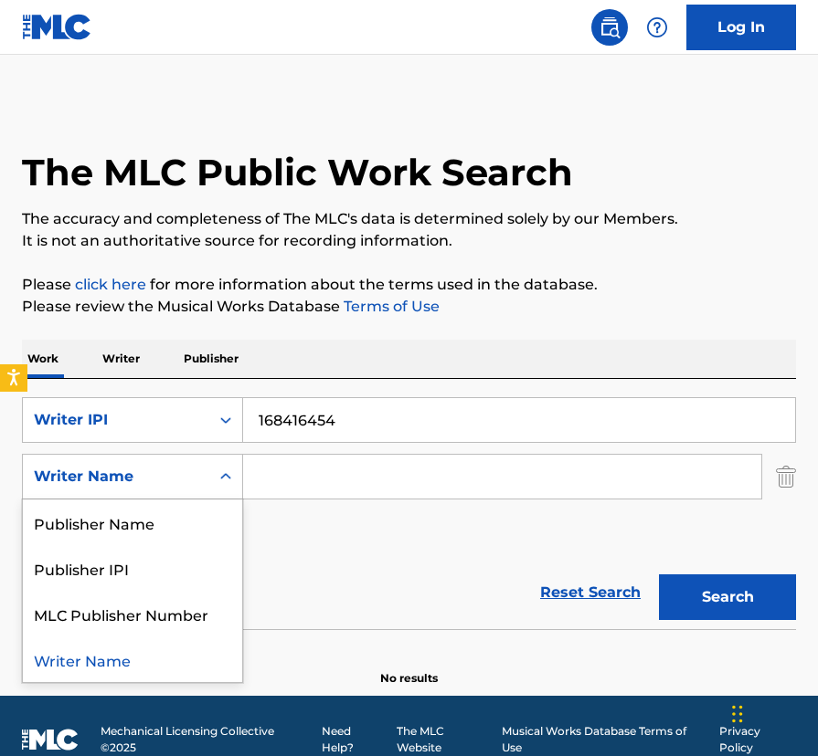
click at [171, 472] on div "Writer Name" at bounding box center [116, 477] width 164 height 22
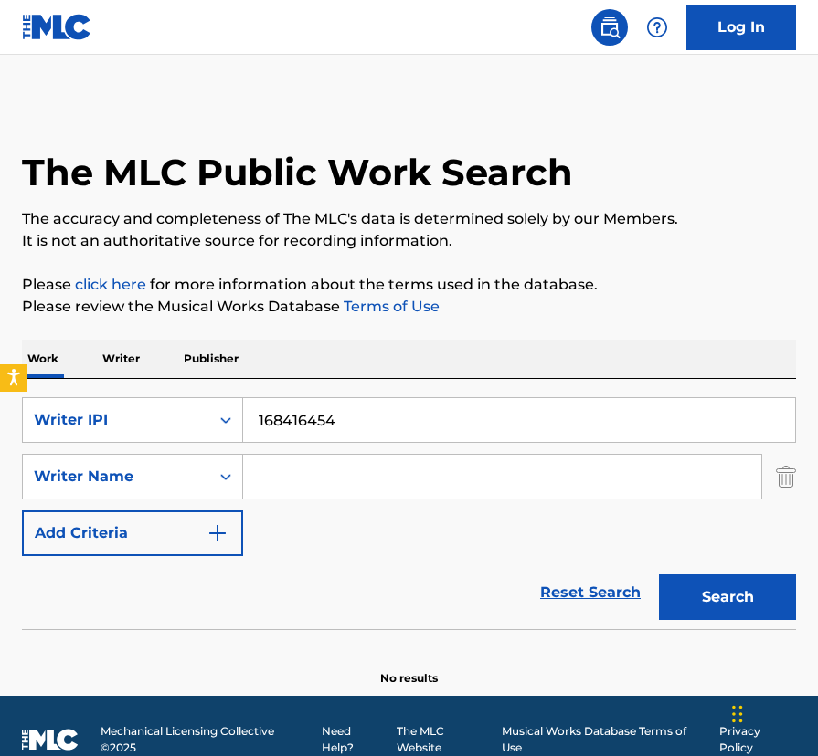
click at [298, 476] on input "Search Form" at bounding box center [502, 477] width 518 height 44
click at [659, 575] on button "Search" at bounding box center [727, 598] width 137 height 46
type input "T"
type input "[PERSON_NAME]"
click at [703, 597] on button "Search" at bounding box center [727, 598] width 137 height 46
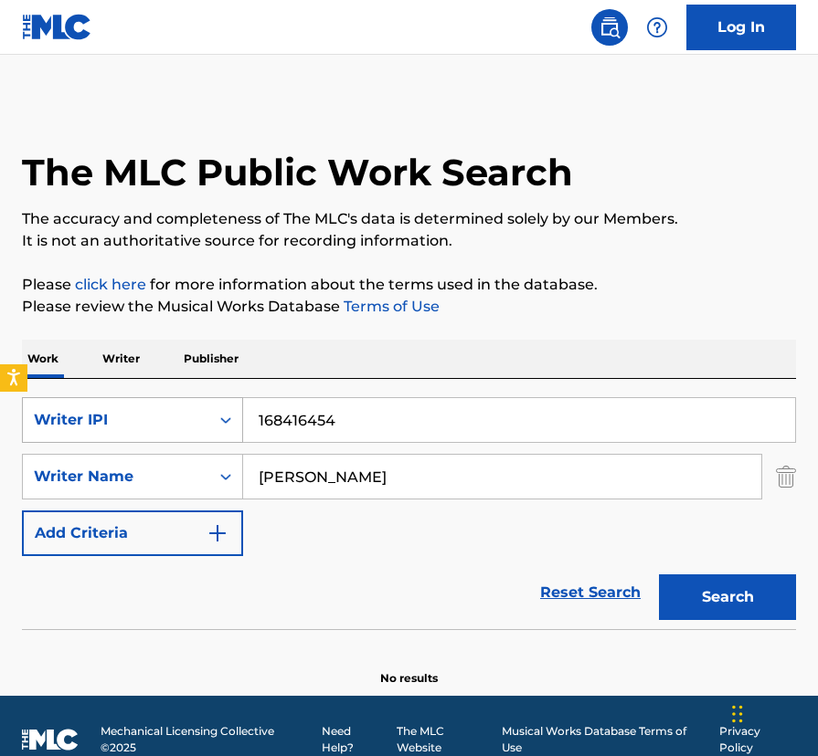
click at [226, 417] on icon "Search Form" at bounding box center [226, 420] width 18 height 18
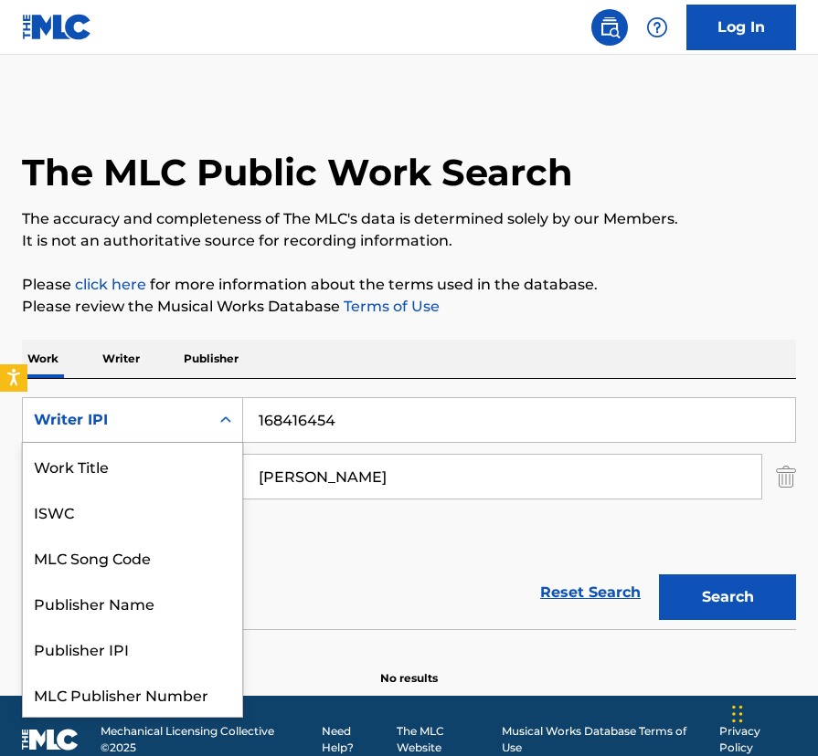
scroll to position [46, 0]
